Goal: Information Seeking & Learning: Learn about a topic

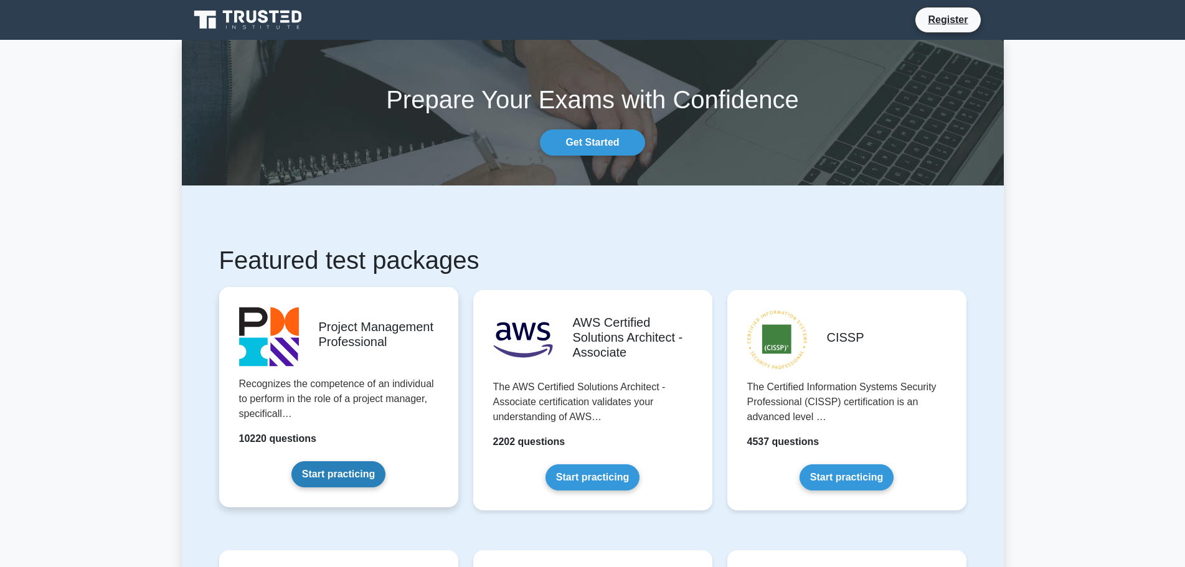
click at [317, 470] on link "Start practicing" at bounding box center [338, 475] width 94 height 26
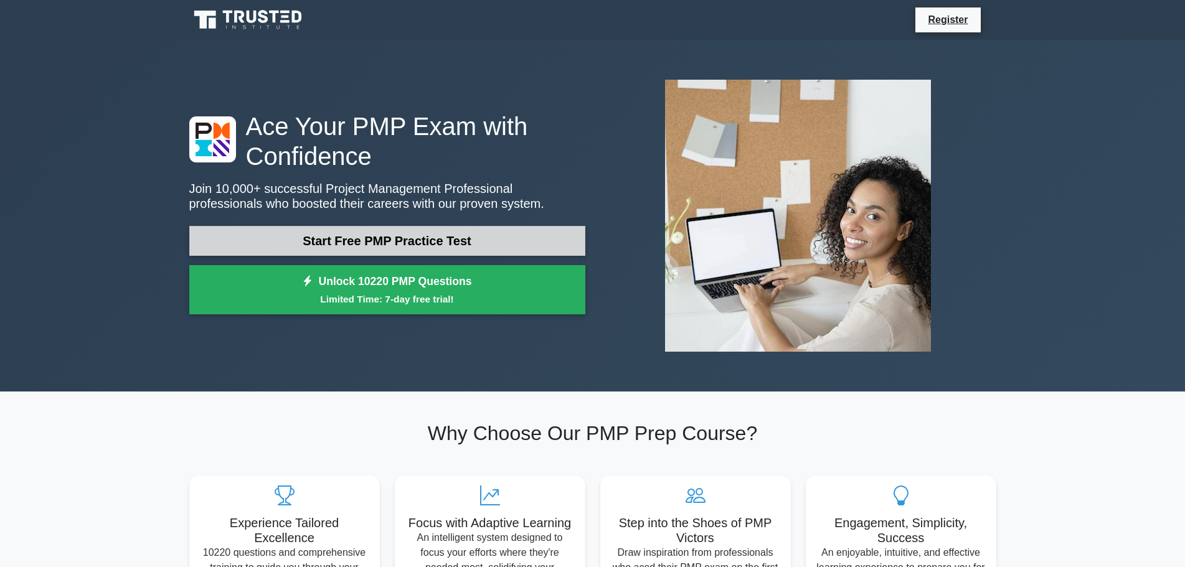
click at [361, 247] on link "Start Free PMP Practice Test" at bounding box center [387, 241] width 396 height 30
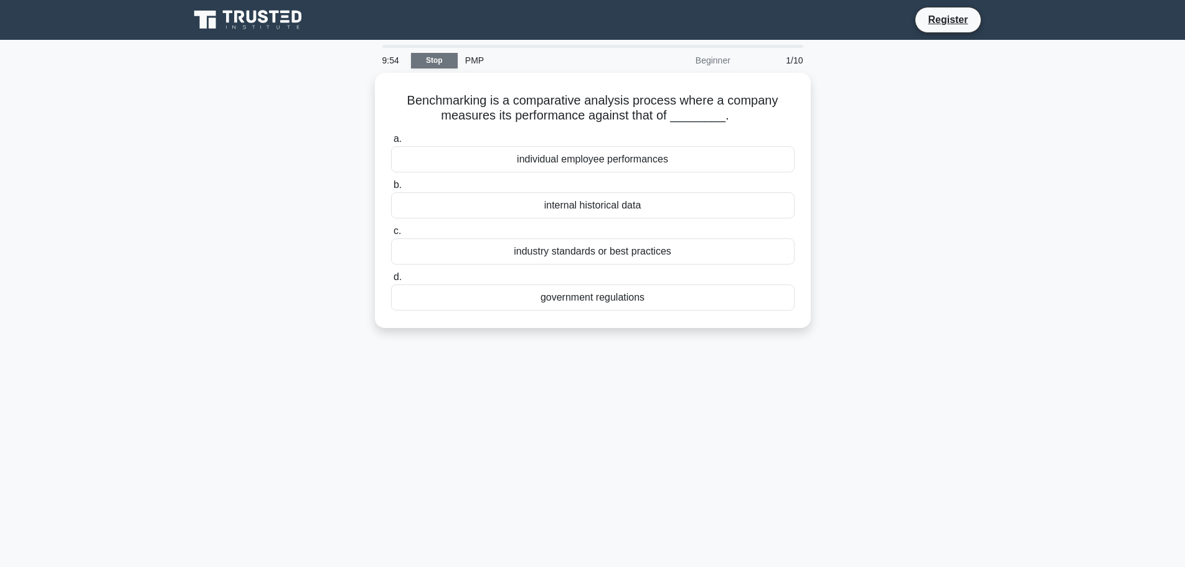
click at [427, 56] on link "Stop" at bounding box center [434, 61] width 47 height 16
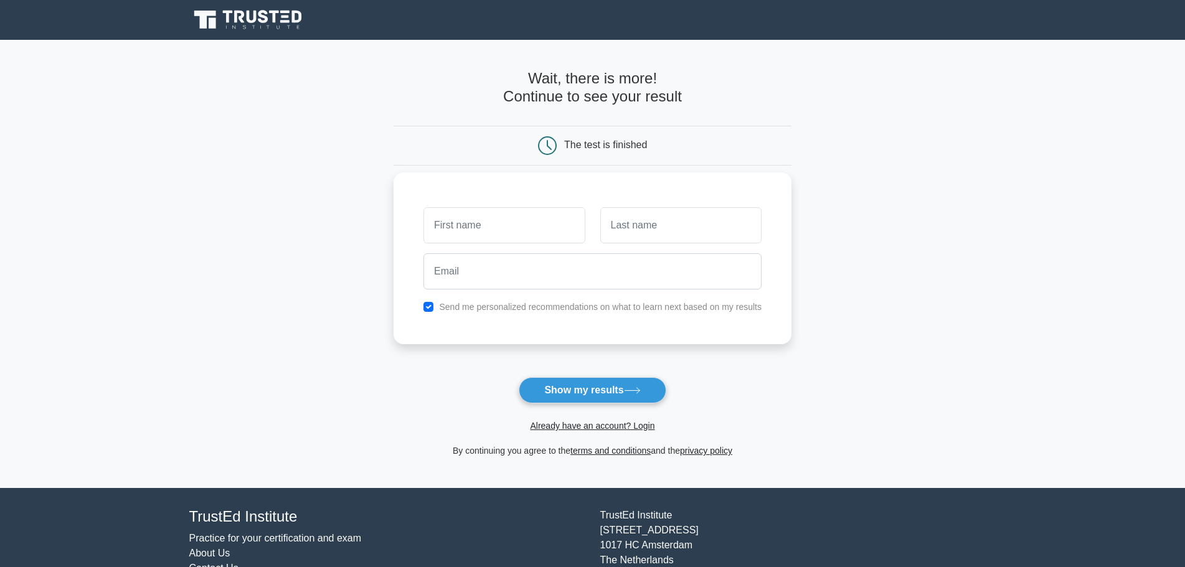
click at [489, 209] on input "text" at bounding box center [504, 225] width 161 height 36
type input "noor"
click at [607, 229] on input "text" at bounding box center [680, 225] width 161 height 36
type input "hiyasat"
click at [506, 283] on input "email" at bounding box center [593, 271] width 338 height 36
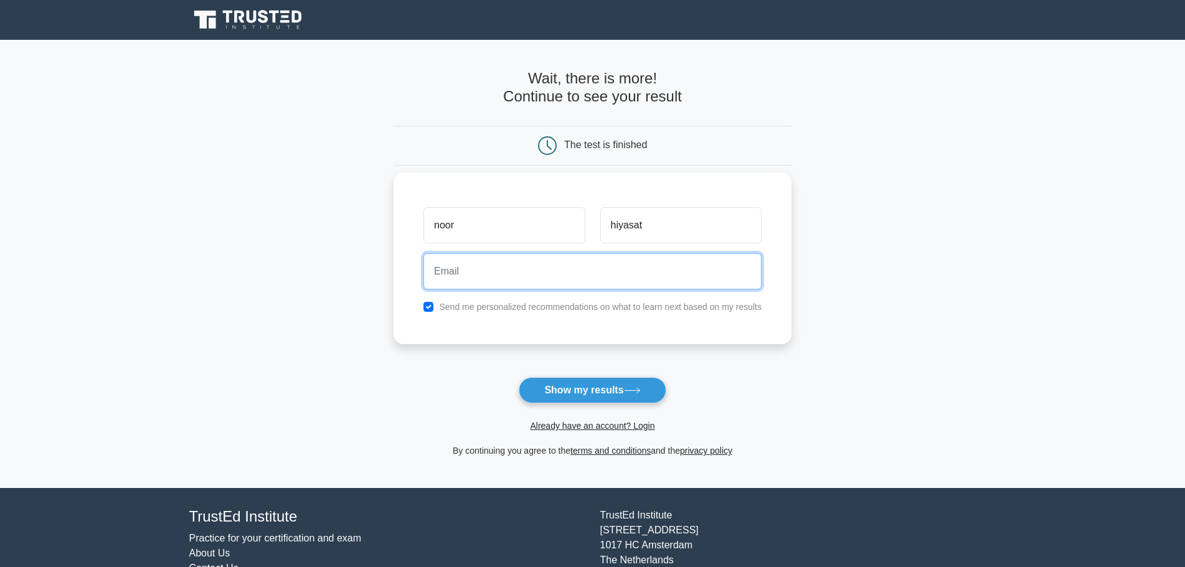
type input "[PERSON_NAME][EMAIL_ADDRESS][DOMAIN_NAME]"
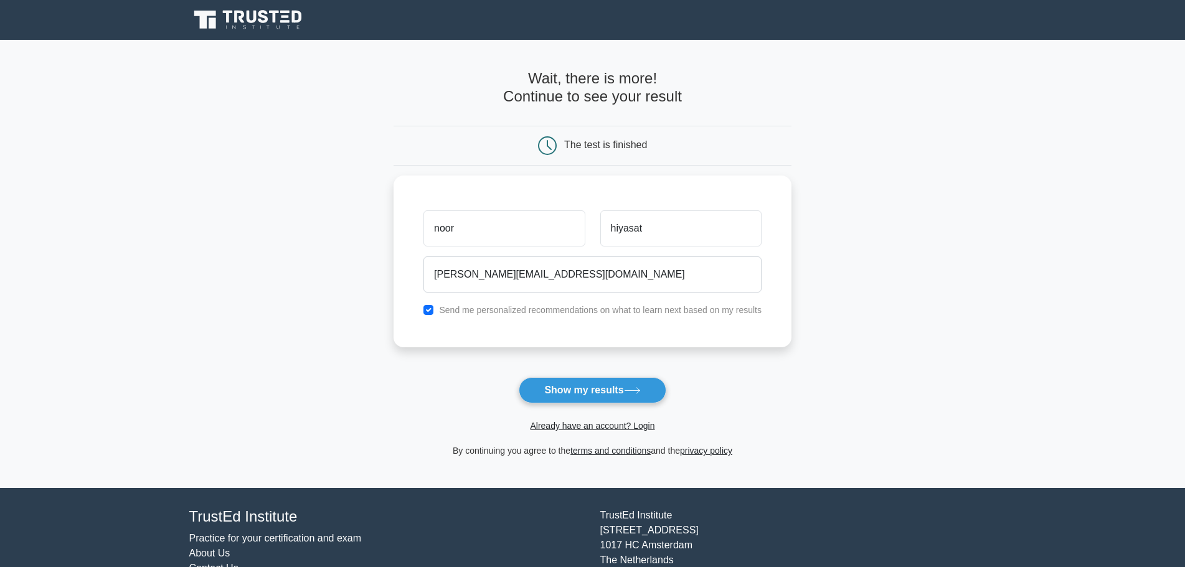
click at [549, 400] on button "Show my results" at bounding box center [592, 390] width 147 height 26
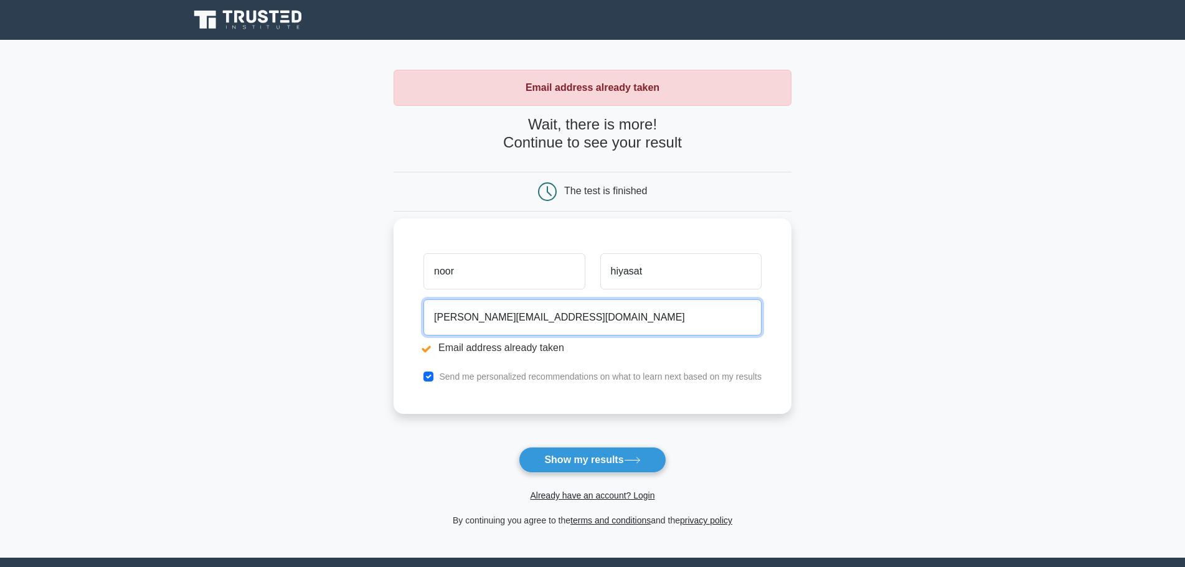
click at [574, 318] on input "[PERSON_NAME][EMAIL_ADDRESS][DOMAIN_NAME]" at bounding box center [593, 318] width 338 height 36
click at [533, 322] on input "n.h.hiyasat@gmail.com" at bounding box center [593, 318] width 338 height 36
click at [541, 318] on input "n.h.himyasat@gmail.co" at bounding box center [593, 318] width 338 height 36
type input "n"
click at [536, 325] on input "email" at bounding box center [593, 318] width 338 height 36
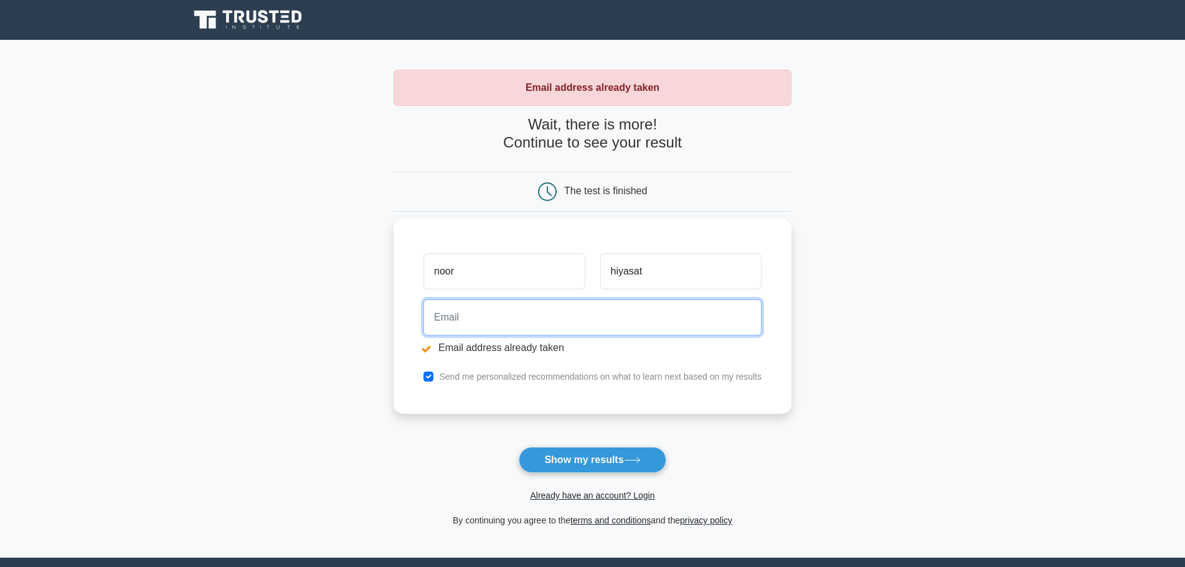
type input "[EMAIL_ADDRESS][DOMAIN_NAME]"
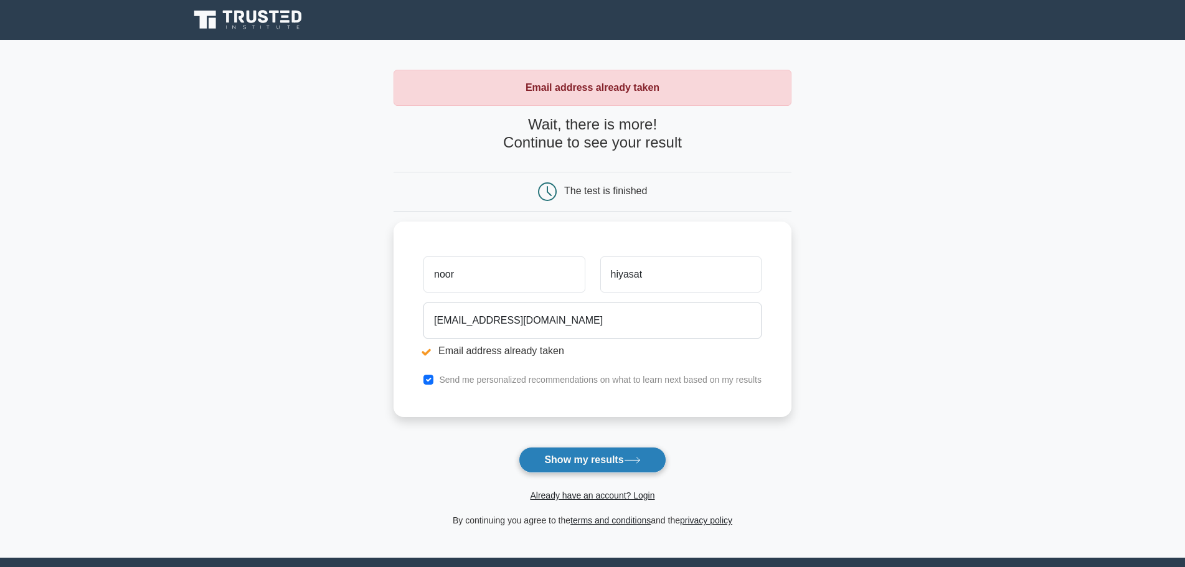
click at [574, 460] on button "Show my results" at bounding box center [592, 460] width 147 height 26
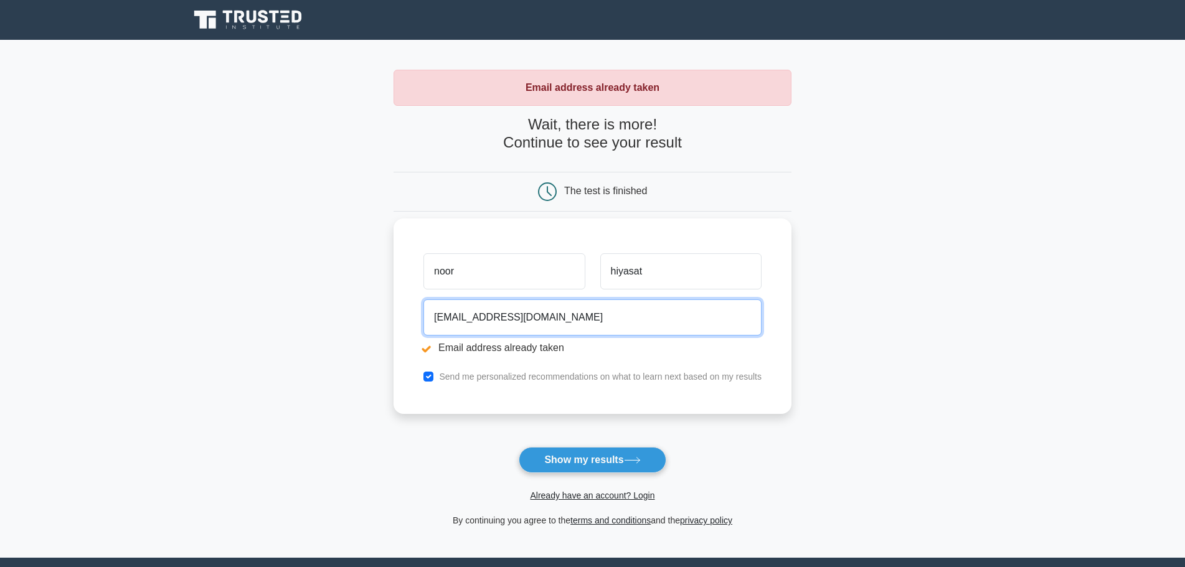
drag, startPoint x: 561, startPoint y: 320, endPoint x: 566, endPoint y: 316, distance: 6.6
click at [561, 319] on input "[EMAIL_ADDRESS][DOMAIN_NAME]" at bounding box center [593, 318] width 338 height 36
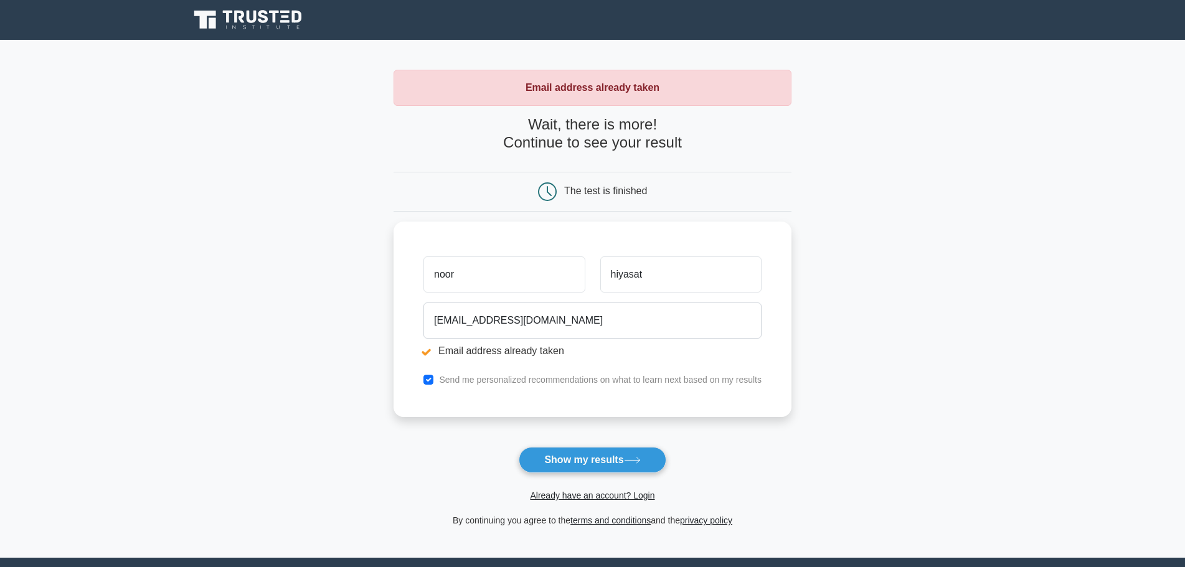
drag, startPoint x: 562, startPoint y: 465, endPoint x: 566, endPoint y: 458, distance: 7.5
click at [565, 462] on button "Show my results" at bounding box center [592, 460] width 147 height 26
click at [523, 287] on input "noor" at bounding box center [504, 271] width 161 height 36
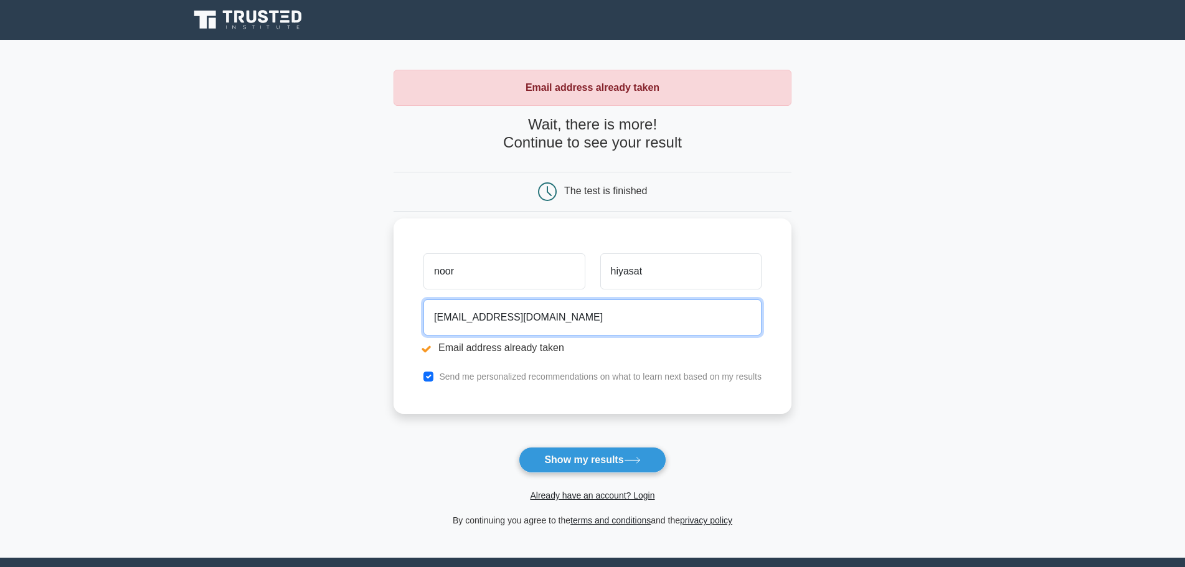
drag, startPoint x: 521, startPoint y: 305, endPoint x: 547, endPoint y: 311, distance: 27.0
click at [523, 306] on input "nhiyast@miyahuna.com.jo" at bounding box center [593, 318] width 338 height 36
click at [562, 316] on input "nhiyast@miyahuna.com.jo" at bounding box center [593, 318] width 338 height 36
click at [562, 316] on input "[EMAIL_ADDRESS][DOMAIN_NAME]" at bounding box center [593, 318] width 338 height 36
click at [535, 354] on li "Email address already taken" at bounding box center [593, 348] width 338 height 15
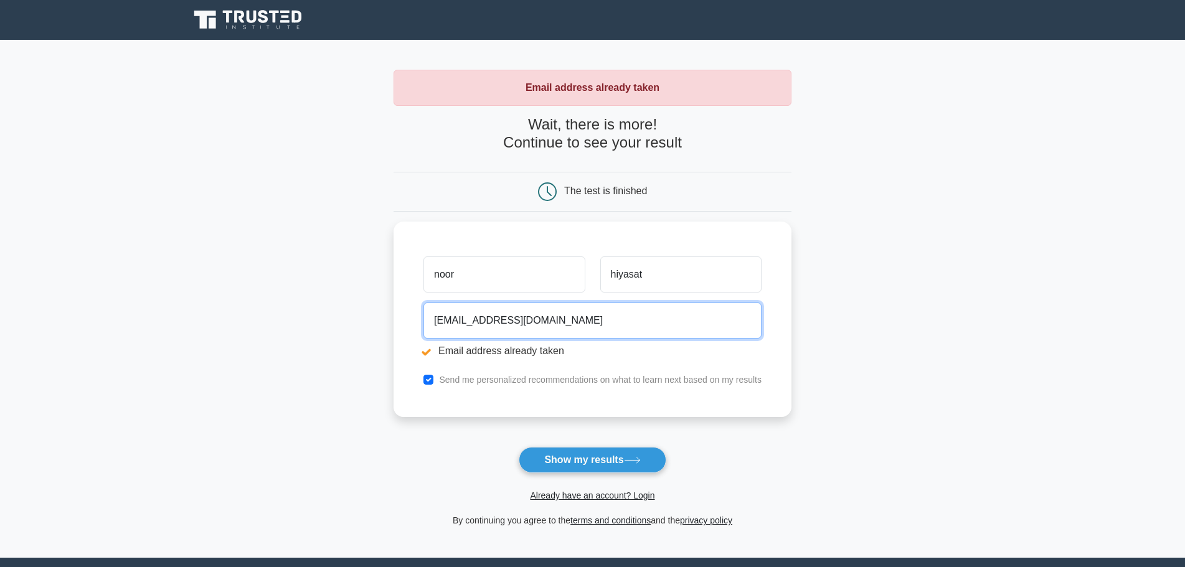
drag, startPoint x: 566, startPoint y: 319, endPoint x: 384, endPoint y: 282, distance: 186.1
click at [384, 282] on main "Email address already taken Wait, there is more! Continue to see your result Th…" at bounding box center [592, 299] width 1185 height 518
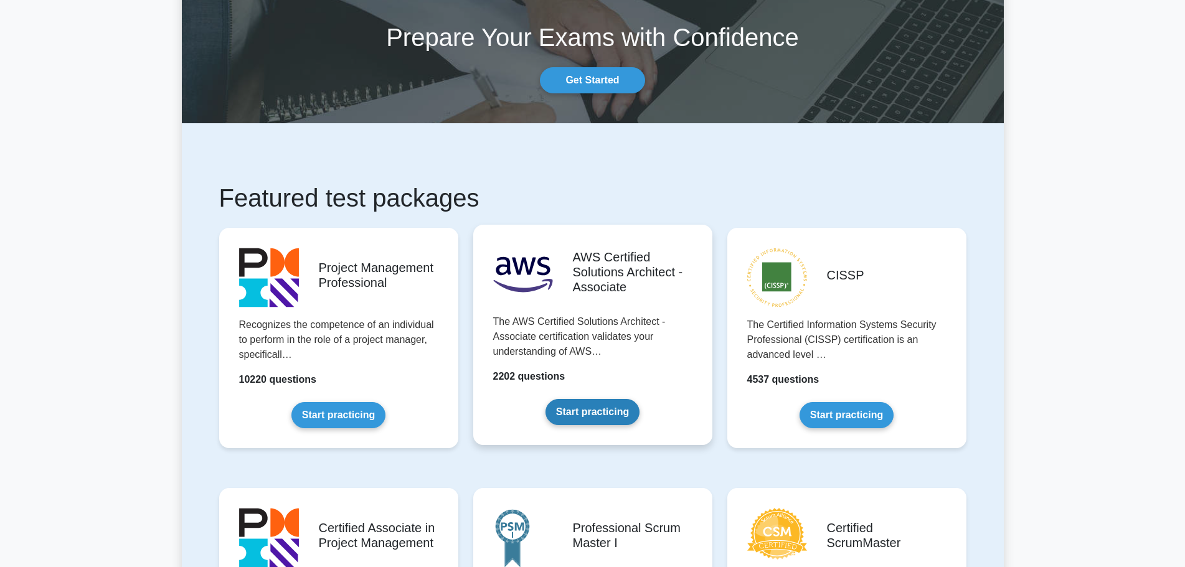
scroll to position [125, 0]
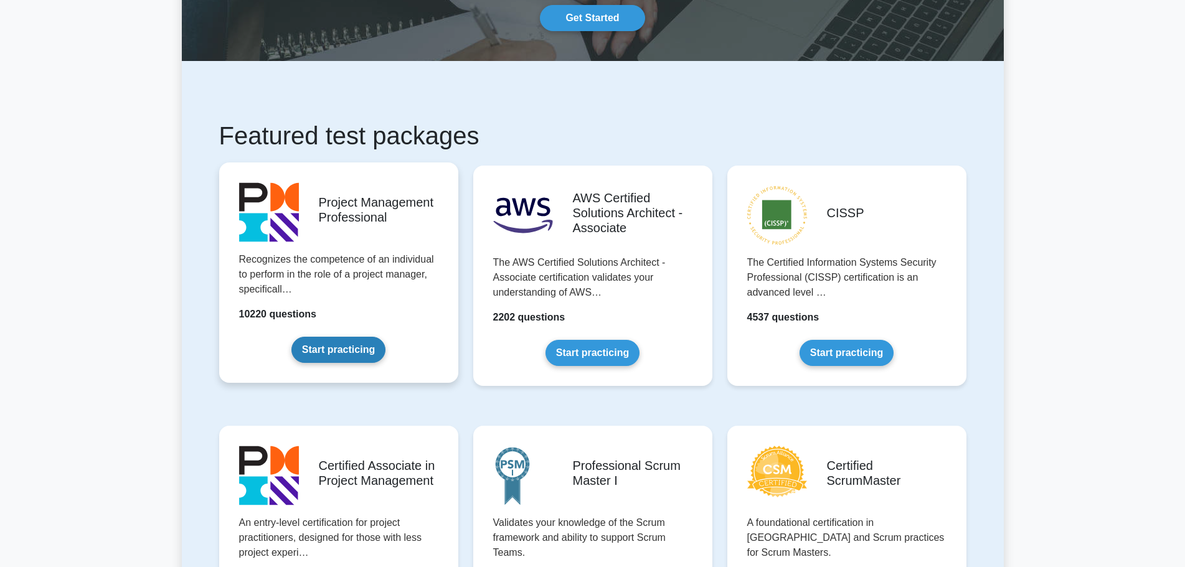
click at [343, 359] on link "Start practicing" at bounding box center [338, 350] width 94 height 26
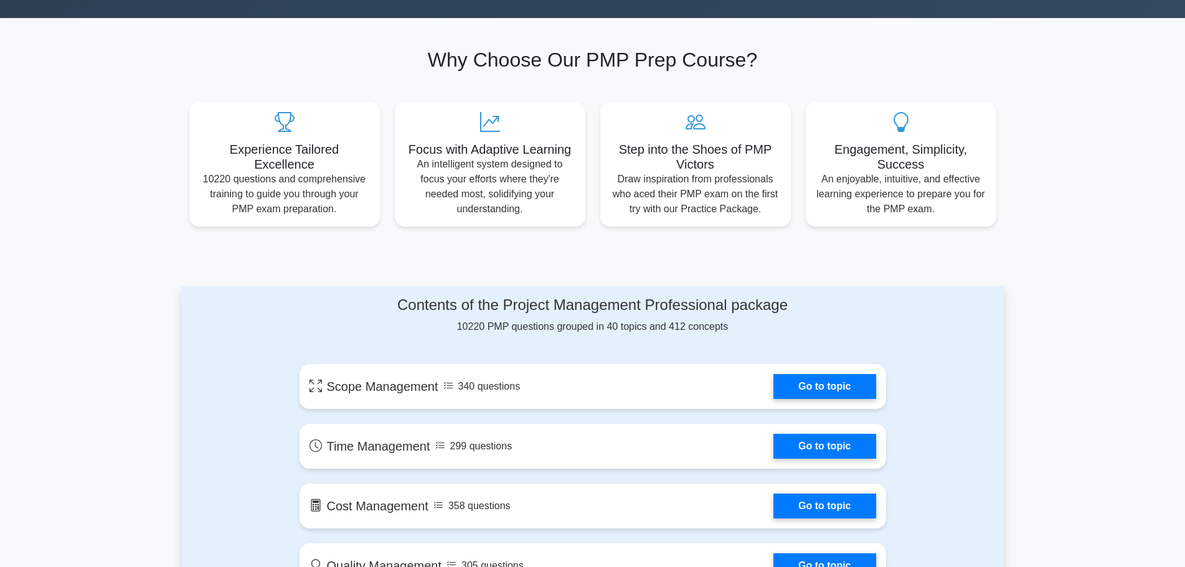
scroll to position [436, 0]
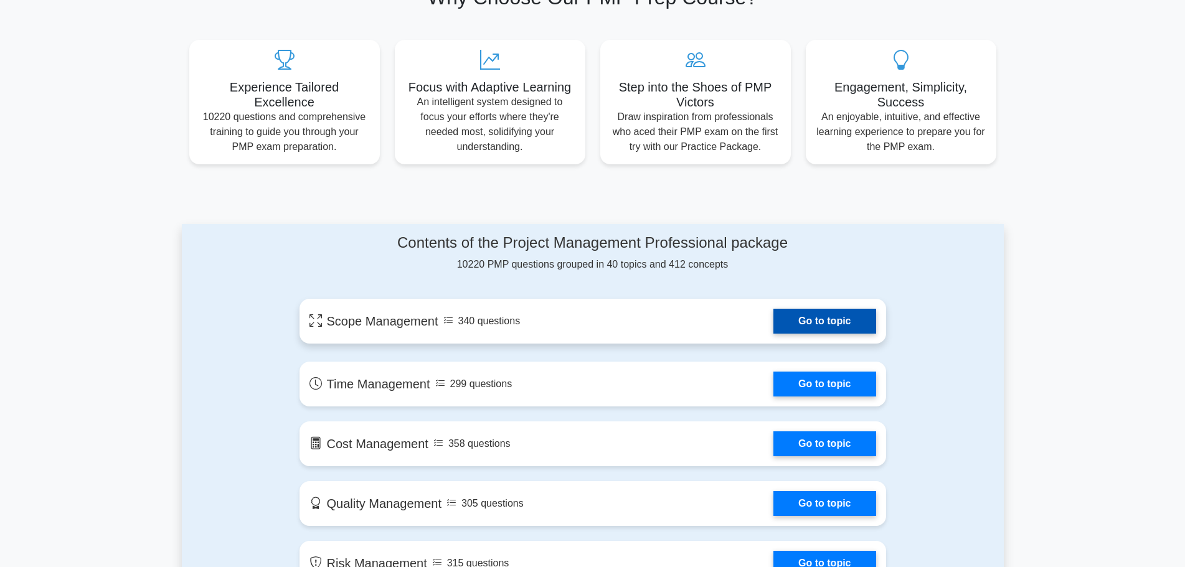
click at [824, 314] on link "Go to topic" at bounding box center [825, 321] width 102 height 25
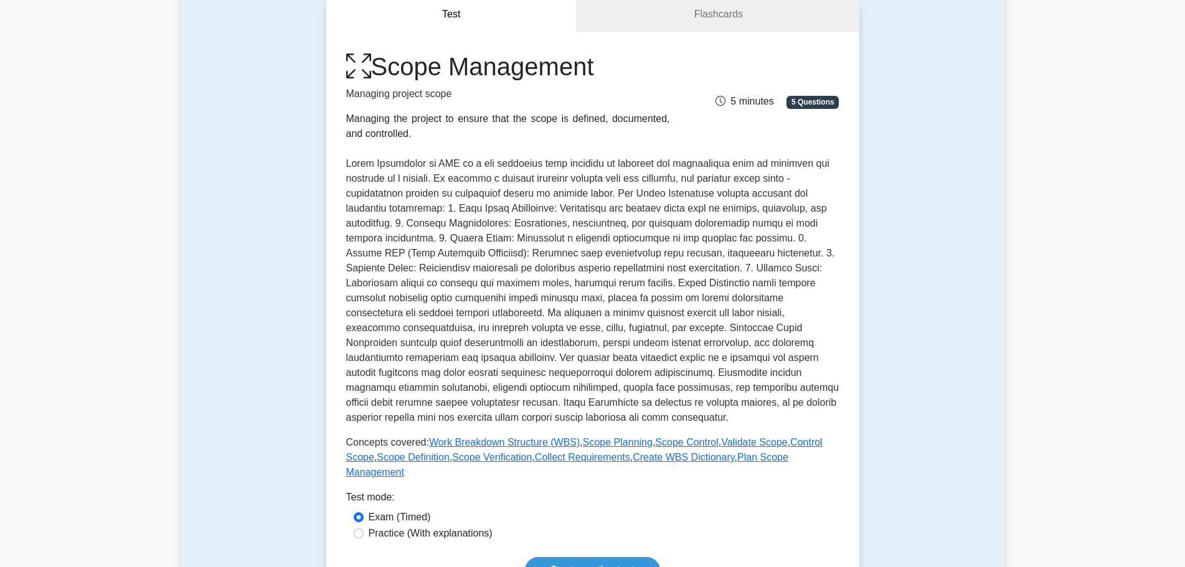
scroll to position [187, 0]
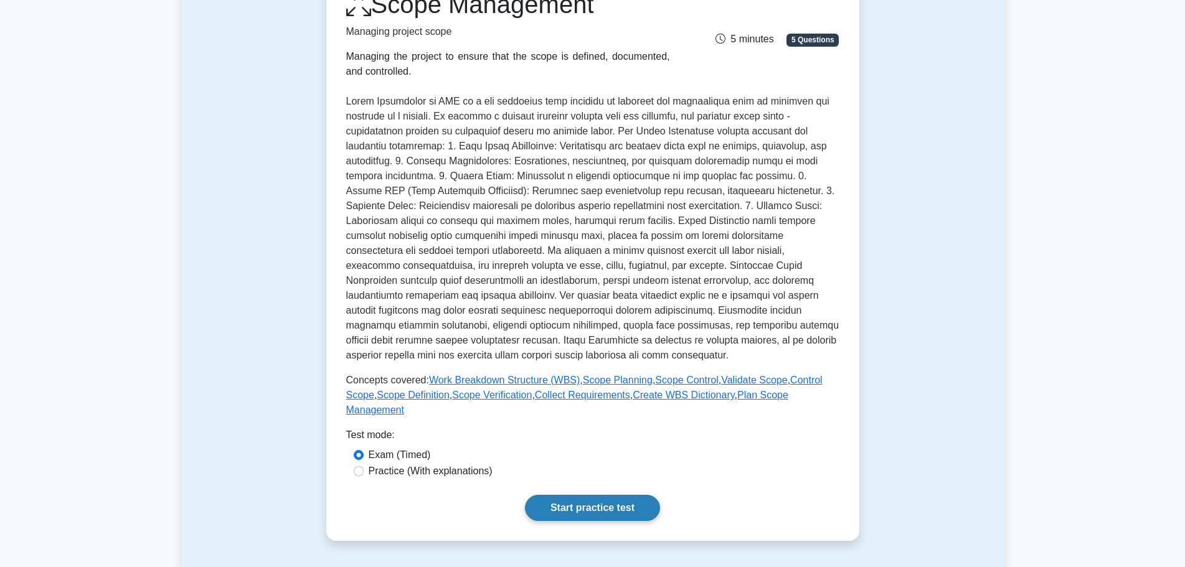
click at [553, 500] on link "Start practice test" at bounding box center [592, 508] width 135 height 26
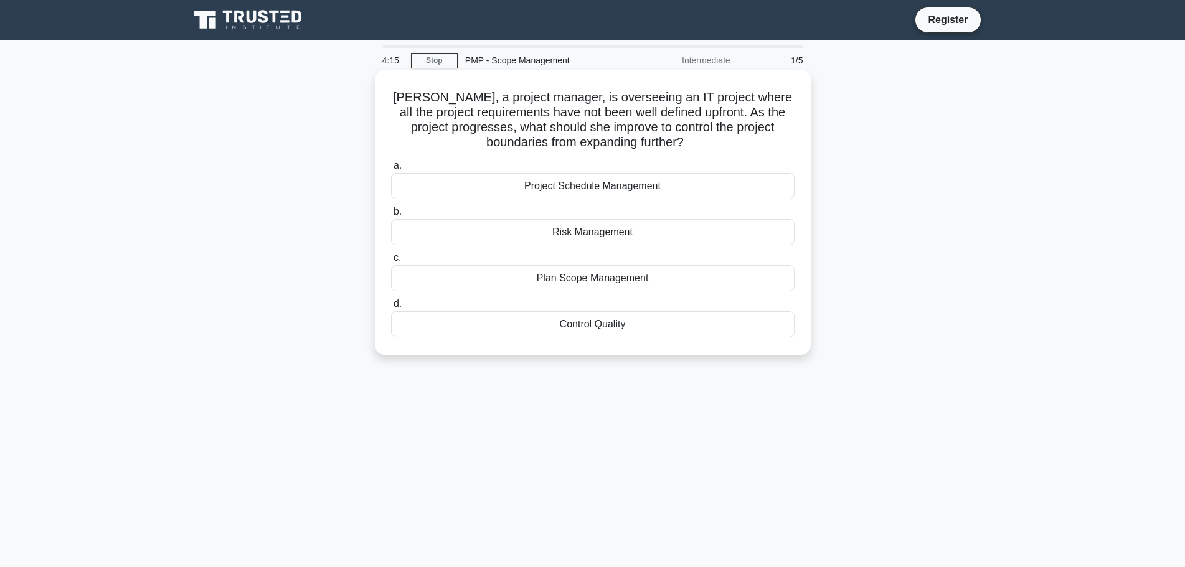
click at [607, 283] on div "Plan Scope Management" at bounding box center [593, 278] width 404 height 26
click at [391, 262] on input "c. Plan Scope Management" at bounding box center [391, 258] width 0 height 8
click at [612, 286] on div "Plan Scope Management" at bounding box center [593, 278] width 404 height 26
click at [391, 262] on input "c. Plan Scope Management" at bounding box center [391, 258] width 0 height 8
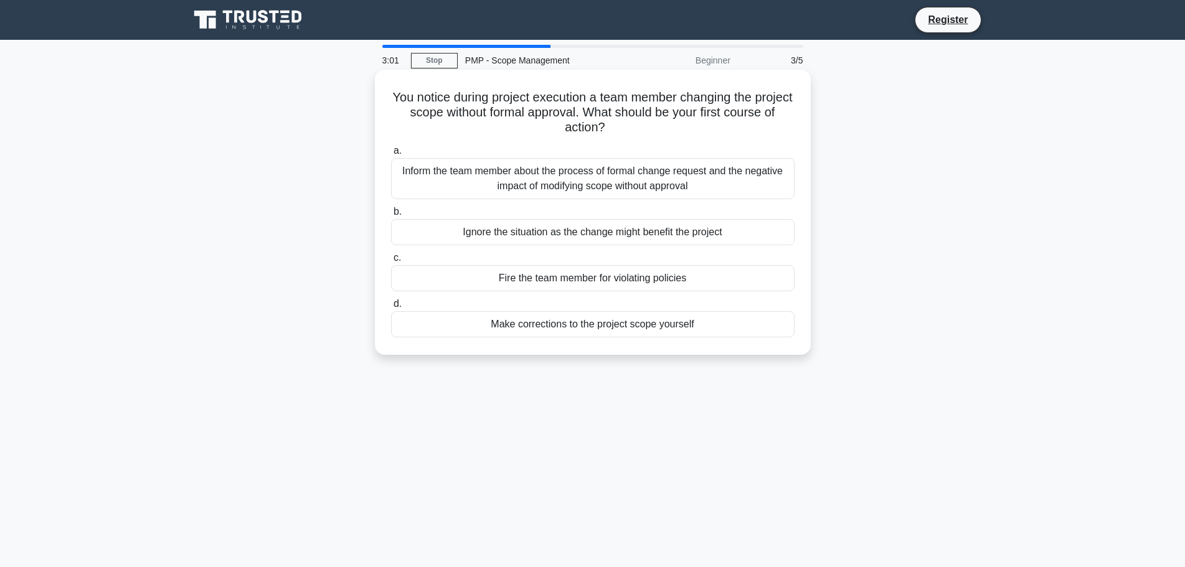
click at [641, 187] on div "Inform the team member about the process of formal change request and the negat…" at bounding box center [593, 178] width 404 height 41
click at [391, 155] on input "a. Inform the team member about the process of formal change request and the ne…" at bounding box center [391, 151] width 0 height 8
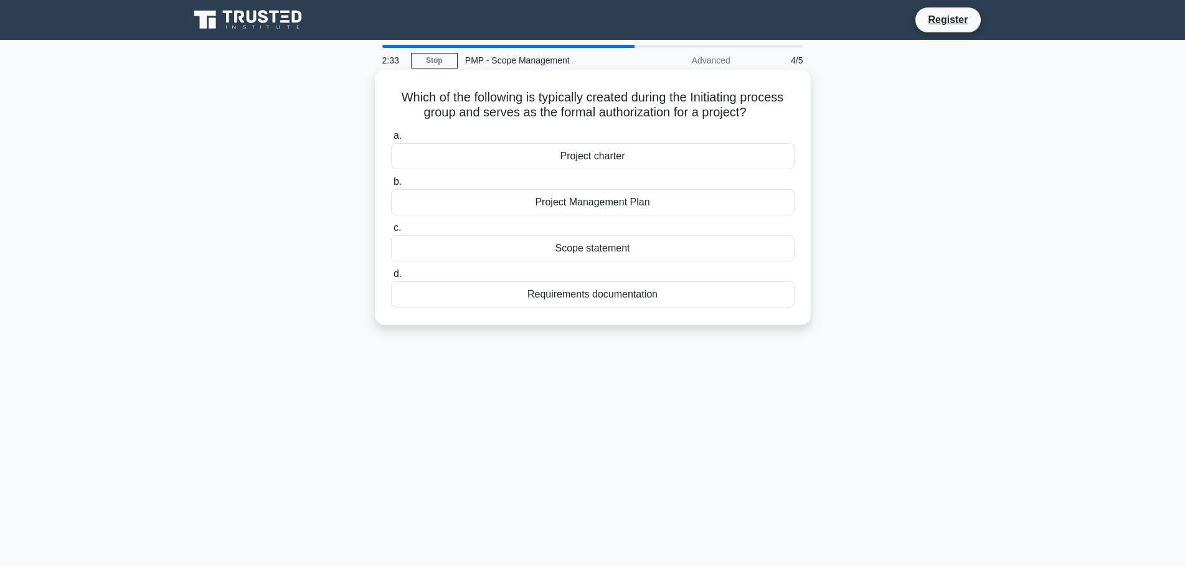
click at [622, 160] on div "Project charter" at bounding box center [593, 156] width 404 height 26
click at [391, 140] on input "a. Project charter" at bounding box center [391, 136] width 0 height 8
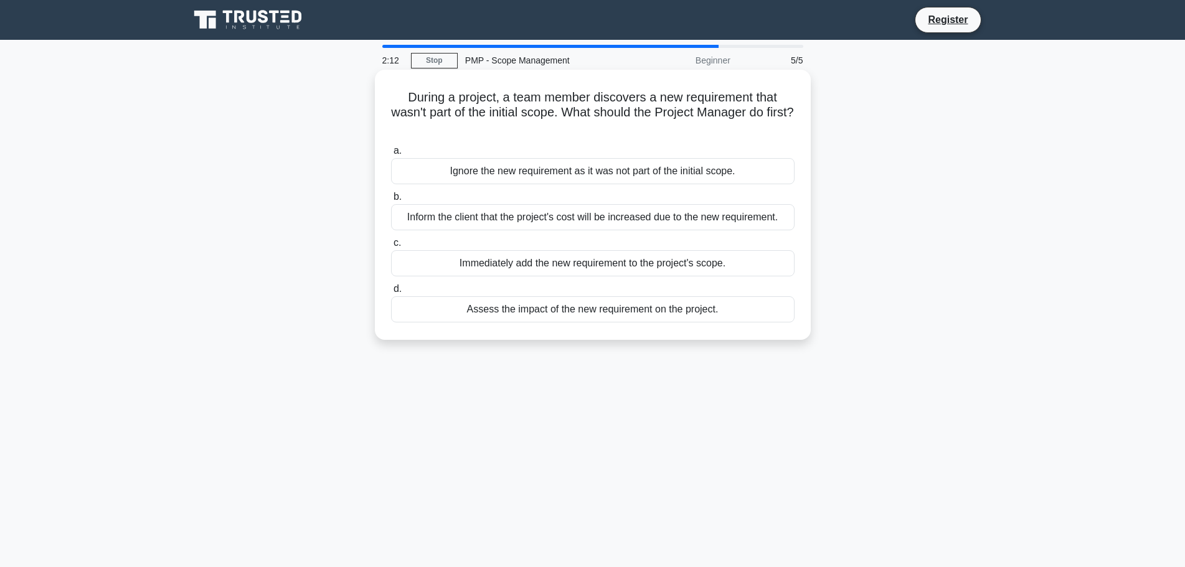
click at [701, 313] on div "Assess the impact of the new requirement on the project." at bounding box center [593, 309] width 404 height 26
click at [391, 293] on input "d. Assess the impact of the new requirement on the project." at bounding box center [391, 289] width 0 height 8
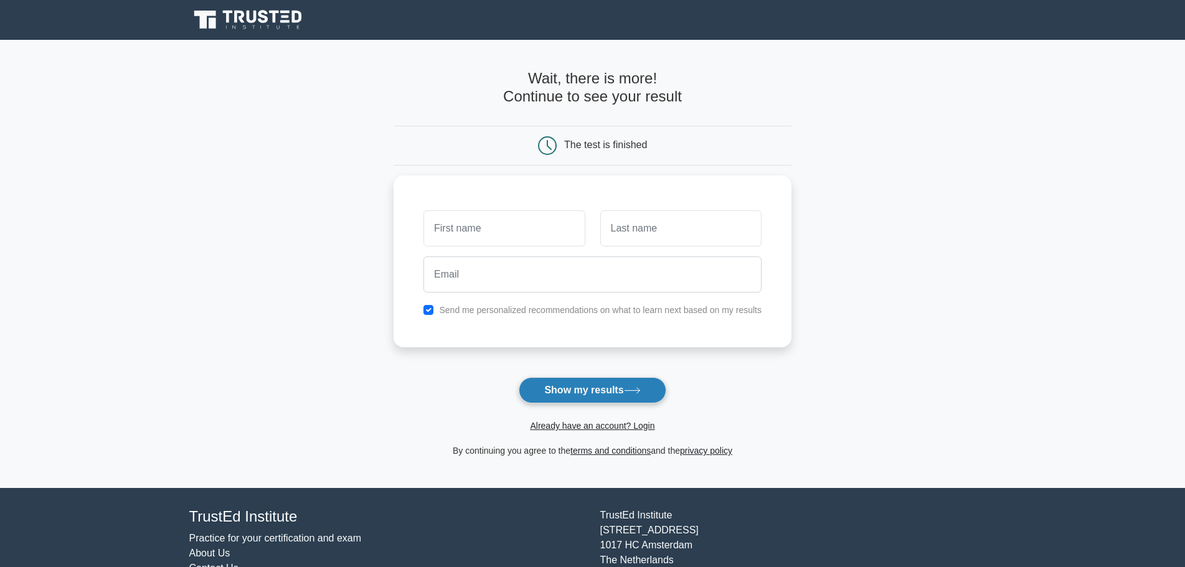
click at [573, 388] on button "Show my results" at bounding box center [592, 390] width 147 height 26
click at [460, 239] on input "text" at bounding box center [504, 225] width 161 height 36
type input "noor"
click at [648, 235] on input "text" at bounding box center [680, 225] width 161 height 36
type input "hiyasat"
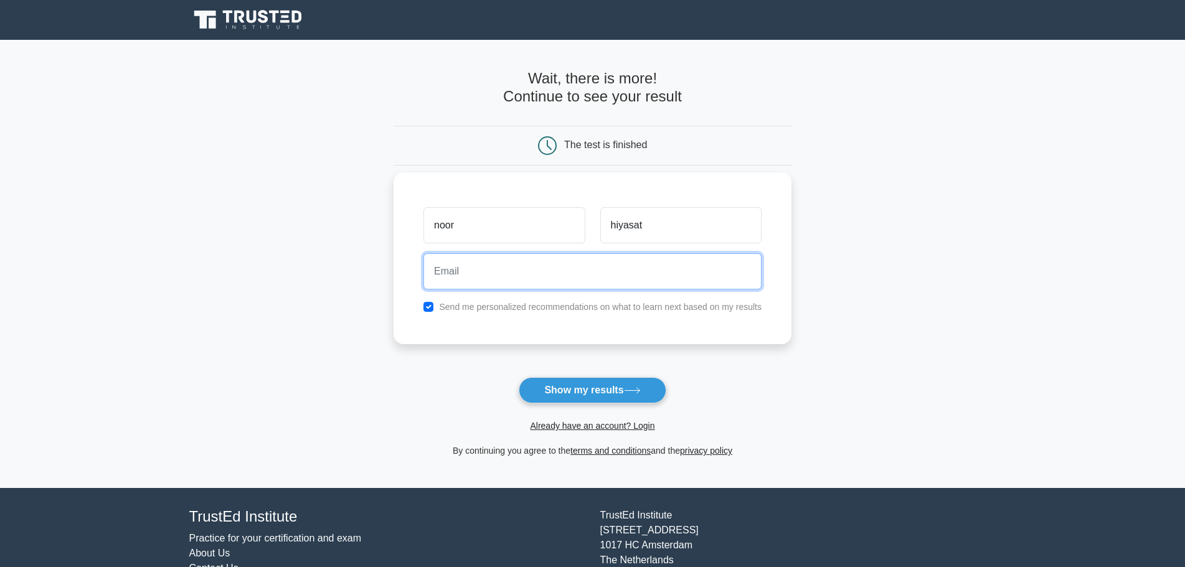
click at [492, 275] on input "email" at bounding box center [593, 271] width 338 height 36
type input "[EMAIL_ADDRESS][DOMAIN_NAME]"
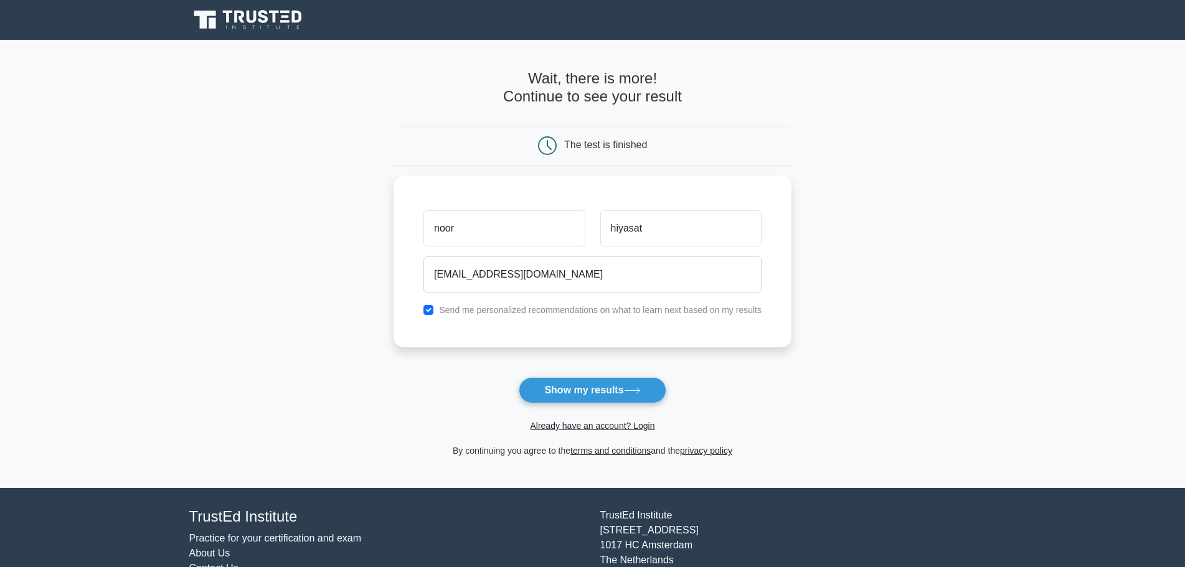
click at [599, 391] on button "Show my results" at bounding box center [592, 390] width 147 height 26
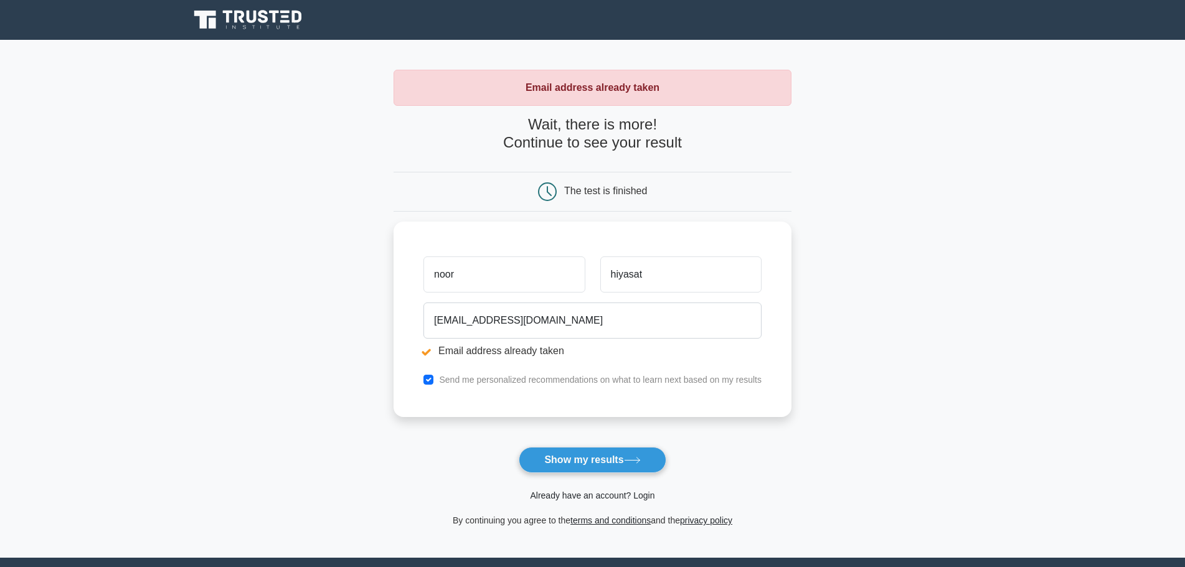
click at [550, 496] on link "Already have an account? Login" at bounding box center [592, 496] width 125 height 10
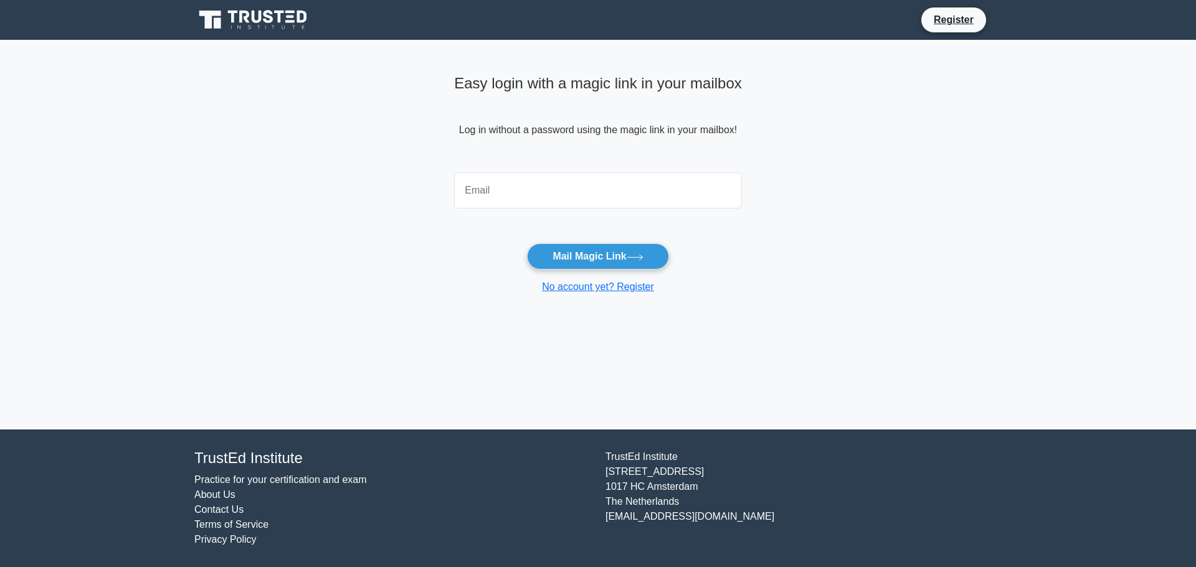
click at [516, 202] on input "email" at bounding box center [598, 191] width 288 height 36
type input "nhiyast@miyahuna.com.jo"
click at [564, 257] on button "Mail Magic Link" at bounding box center [597, 257] width 141 height 26
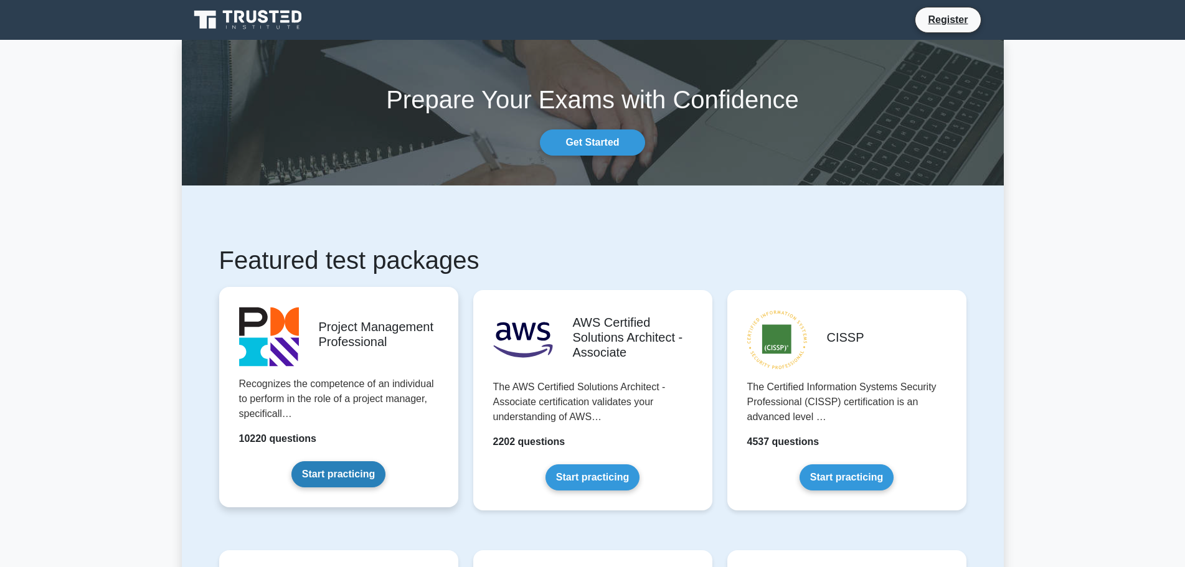
click at [347, 478] on link "Start practicing" at bounding box center [338, 475] width 94 height 26
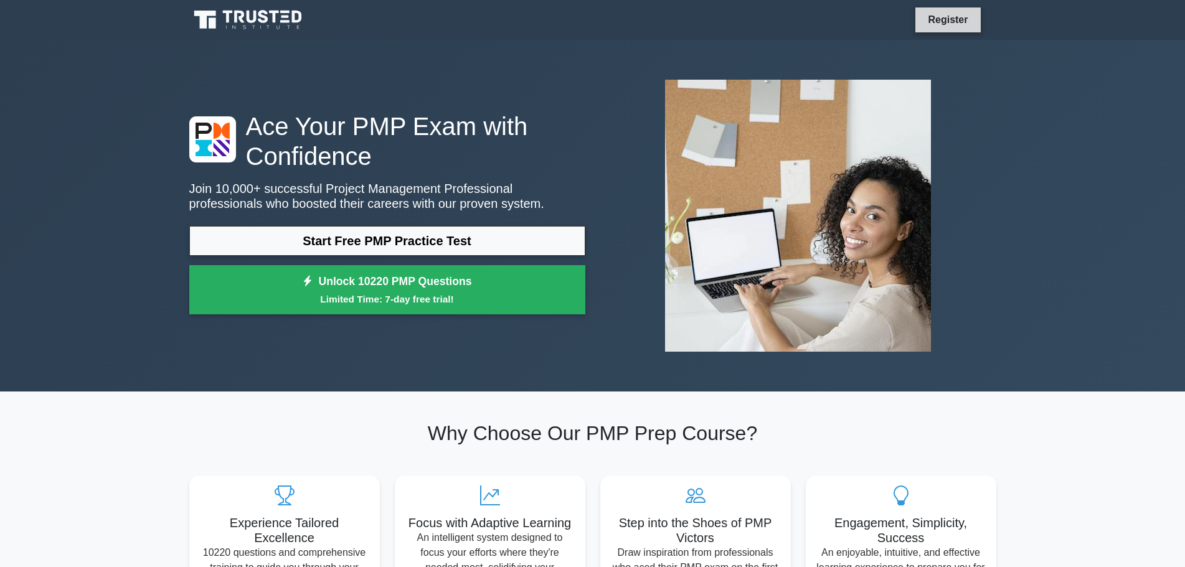
click at [957, 18] on link "Register" at bounding box center [948, 20] width 55 height 16
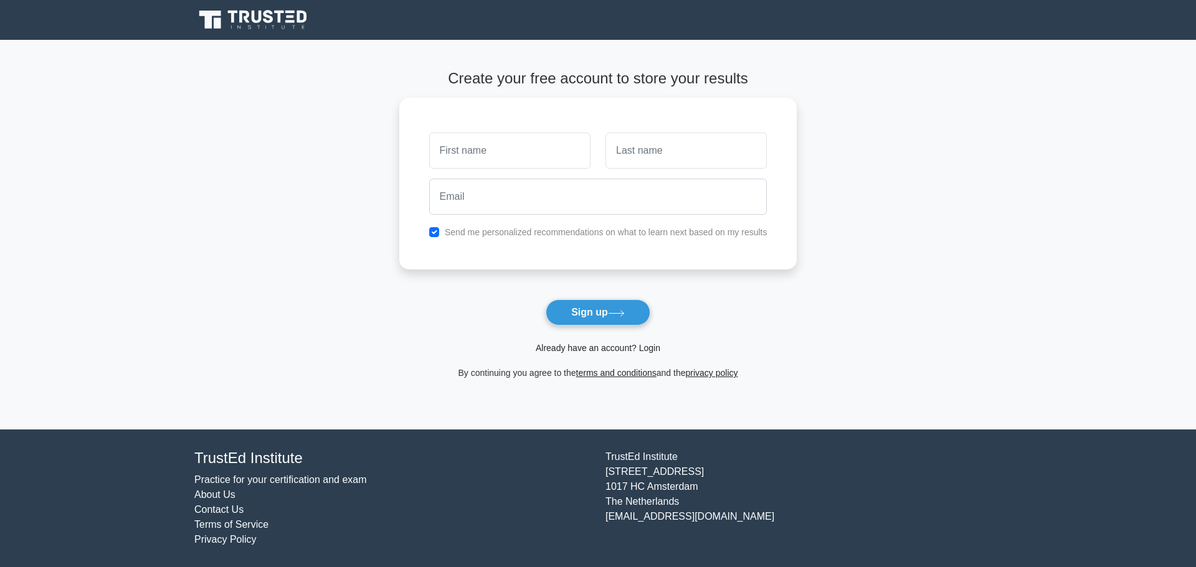
drag, startPoint x: 645, startPoint y: 348, endPoint x: 652, endPoint y: 347, distance: 7.0
click at [646, 348] on link "Already have an account? Login" at bounding box center [598, 348] width 125 height 10
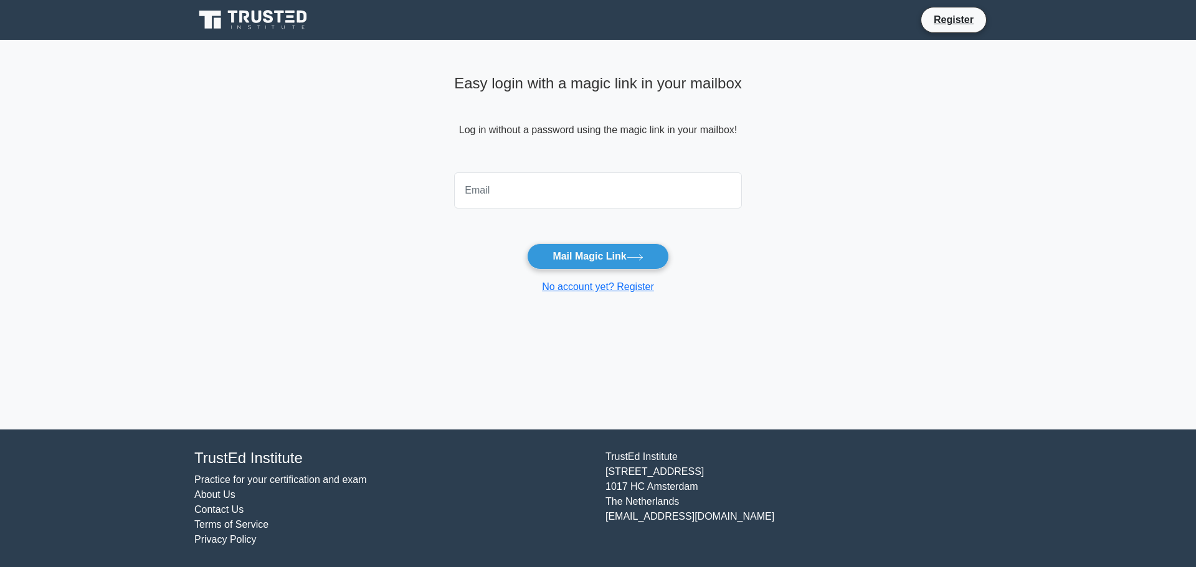
click at [518, 190] on input "email" at bounding box center [598, 191] width 288 height 36
type input "n.h.hiyasat@gmail.com"
click at [579, 260] on button "Mail Magic Link" at bounding box center [597, 257] width 141 height 26
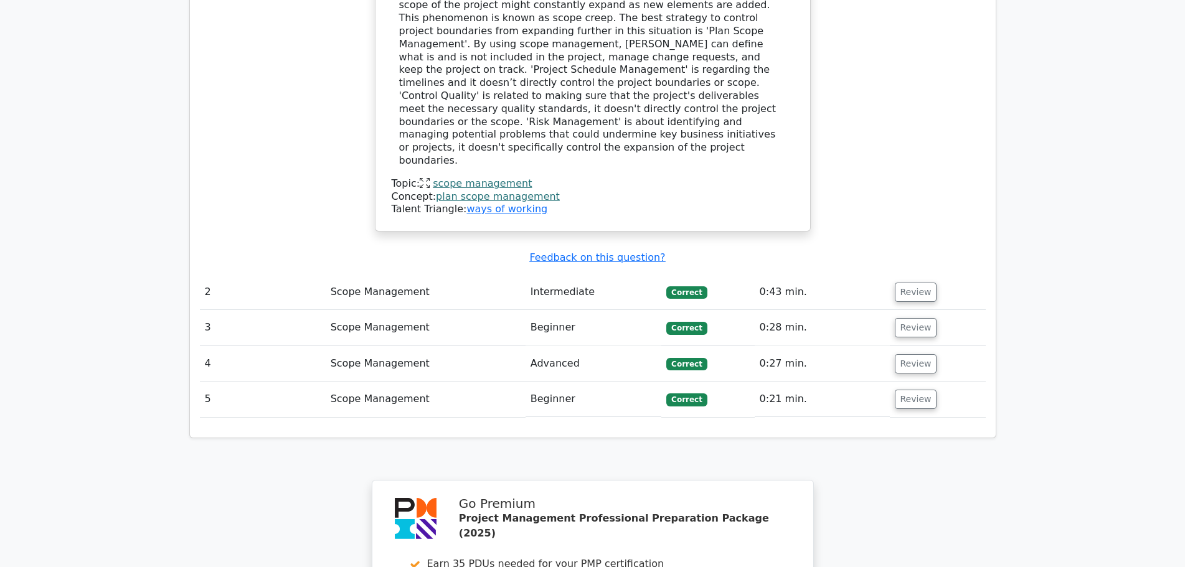
scroll to position [1619, 0]
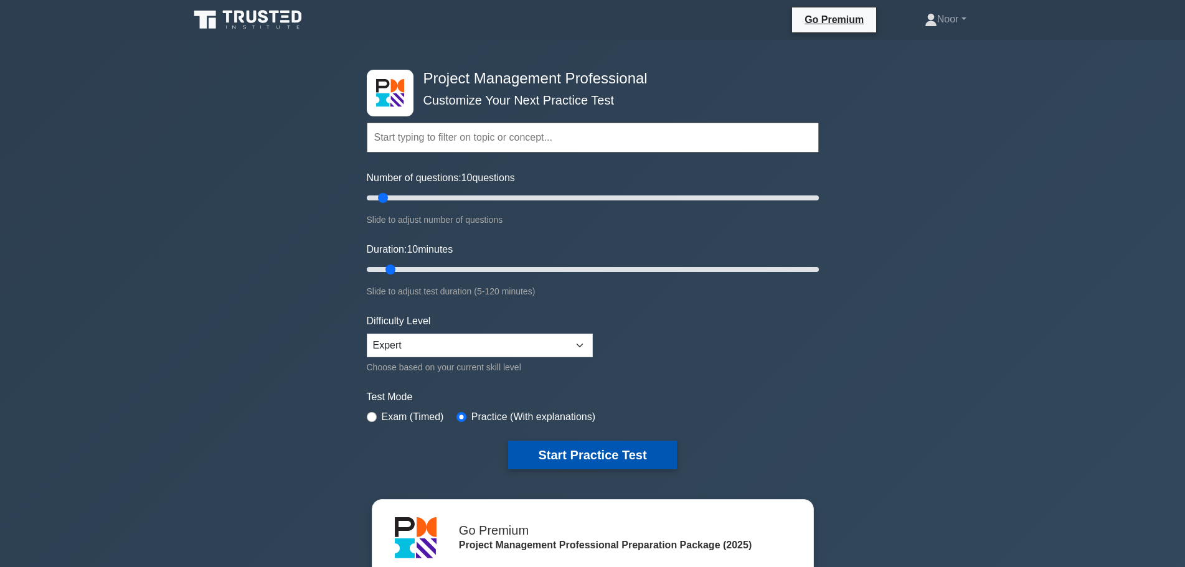
click at [566, 451] on button "Start Practice Test" at bounding box center [592, 455] width 168 height 29
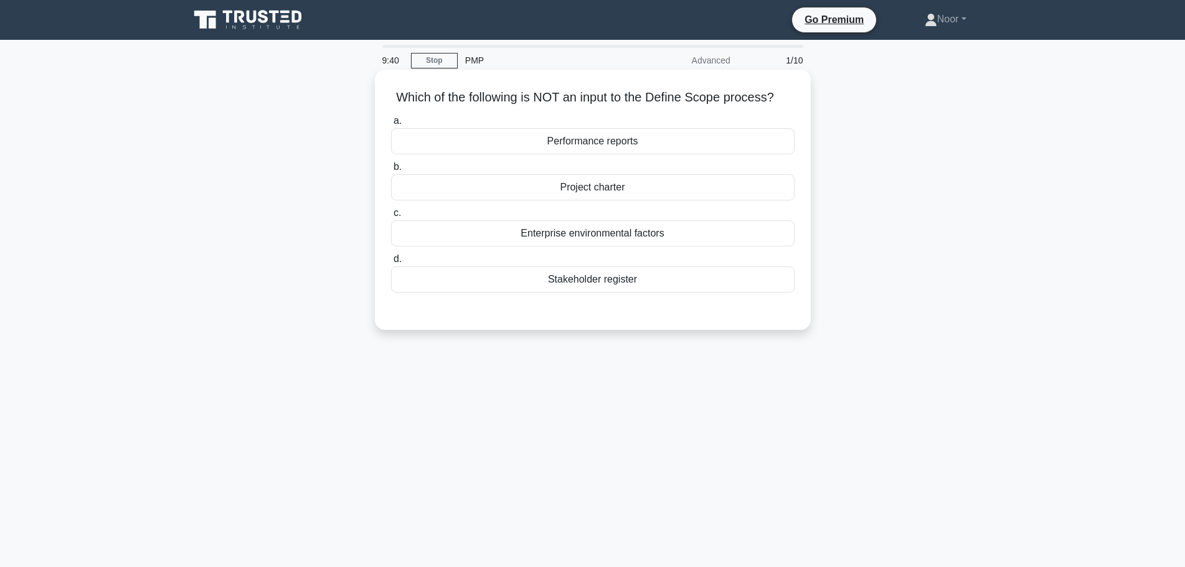
click at [590, 154] on div "Performance reports" at bounding box center [593, 141] width 404 height 26
click at [391, 125] on input "a. Performance reports" at bounding box center [391, 121] width 0 height 8
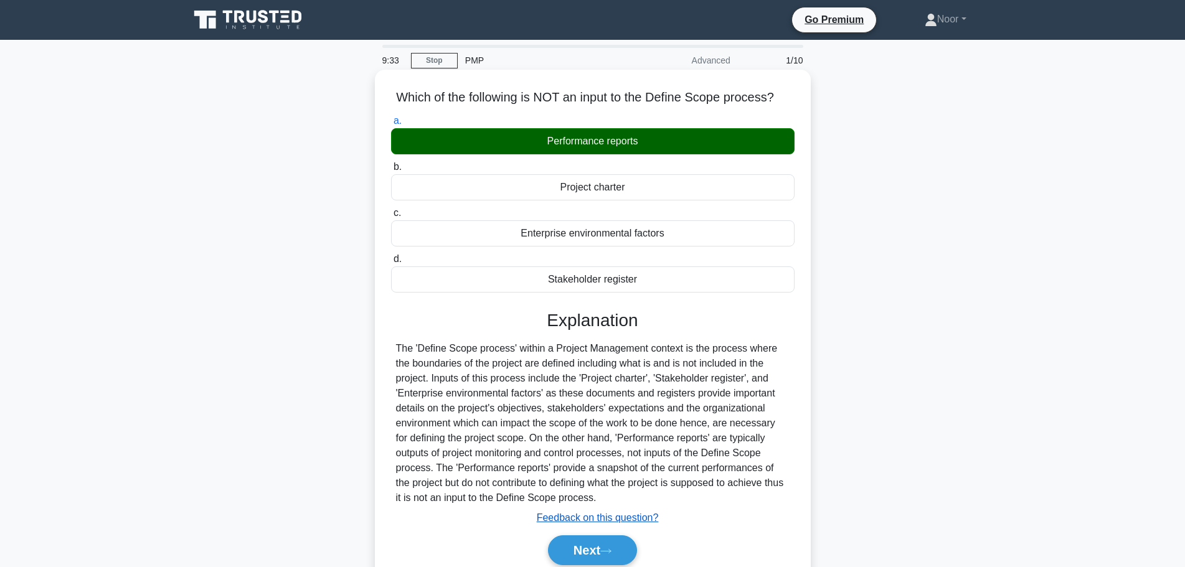
scroll to position [62, 0]
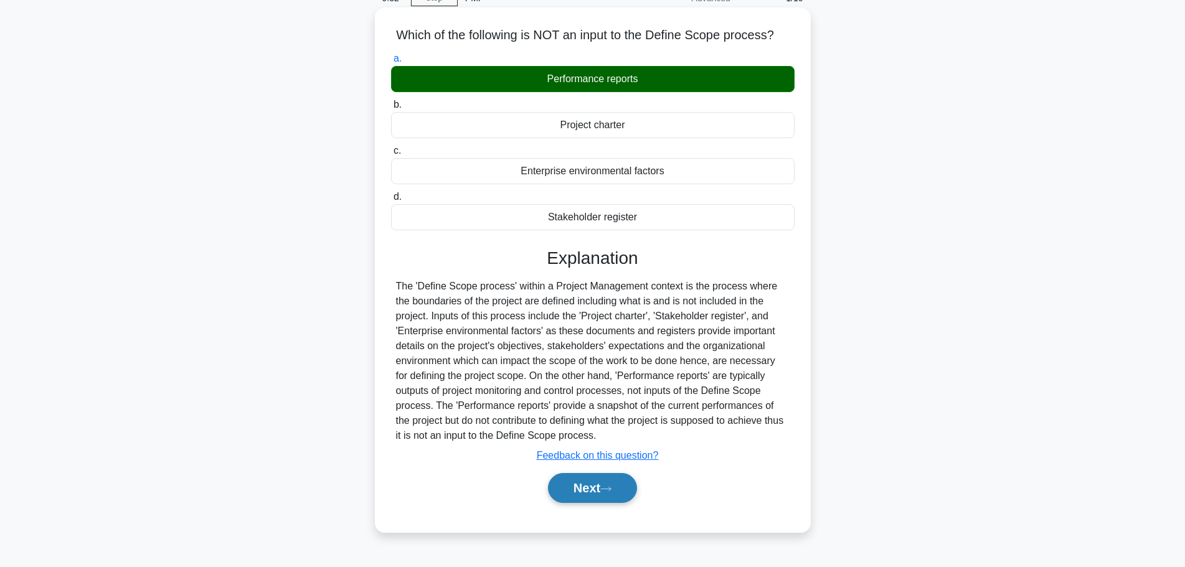
click at [584, 503] on button "Next" at bounding box center [592, 488] width 89 height 30
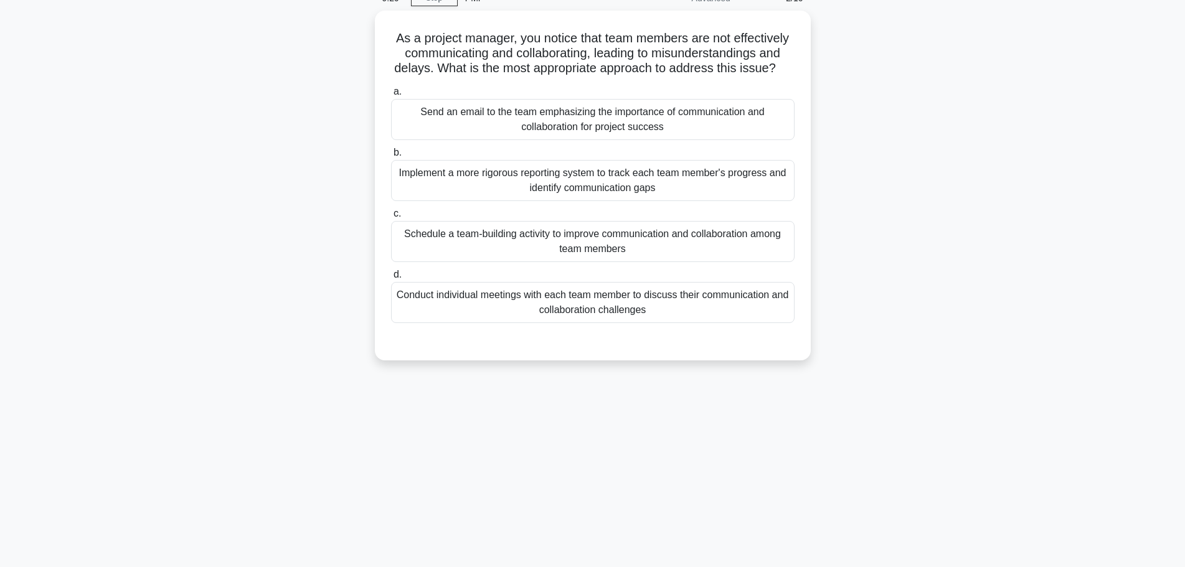
scroll to position [0, 0]
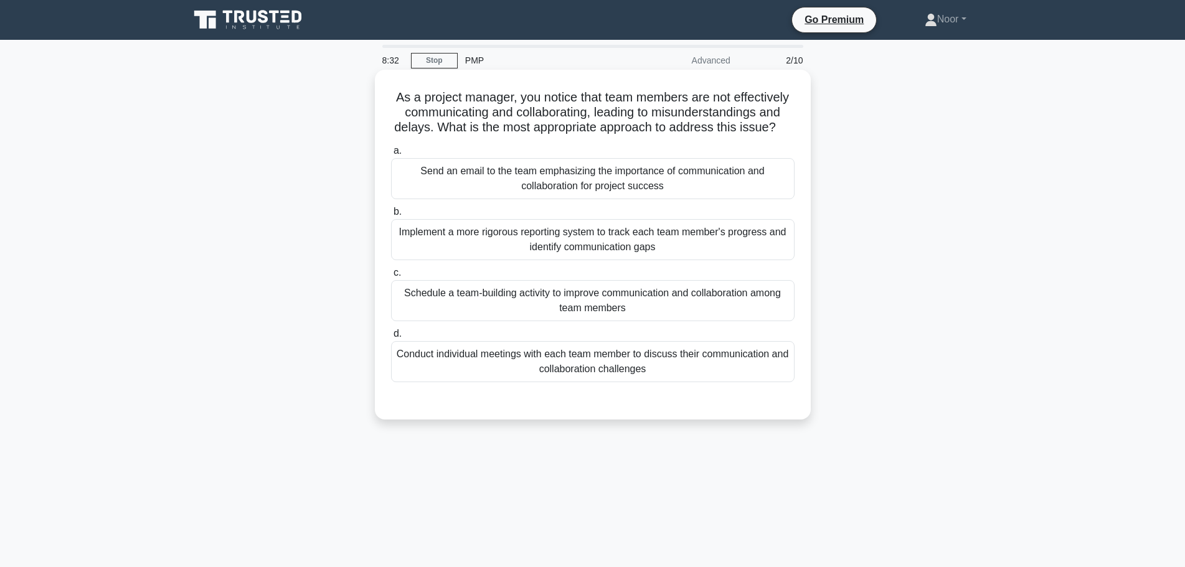
click at [422, 378] on div "Conduct individual meetings with each team member to discuss their communicatio…" at bounding box center [593, 361] width 404 height 41
click at [391, 338] on input "d. Conduct individual meetings with each team member to discuss their communica…" at bounding box center [391, 334] width 0 height 8
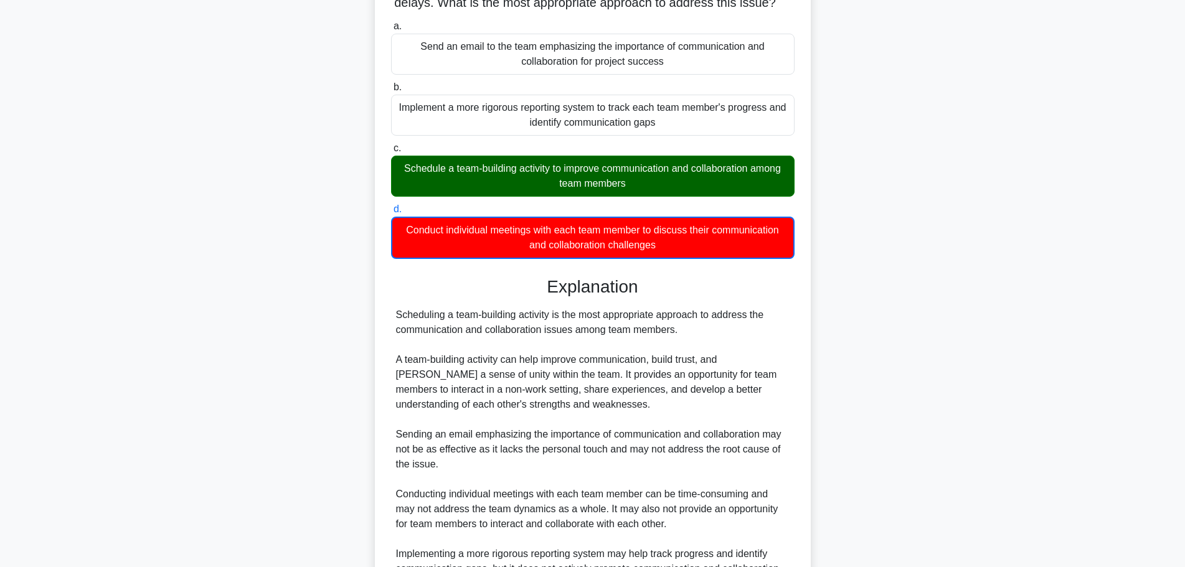
scroll to position [249, 0]
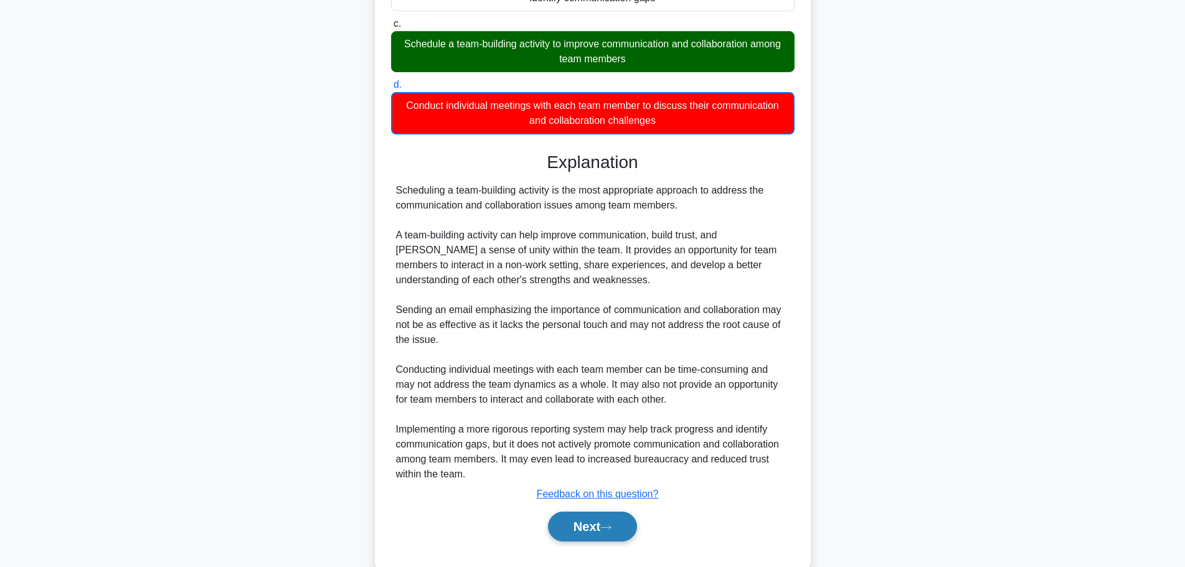
click at [554, 542] on button "Next" at bounding box center [592, 527] width 89 height 30
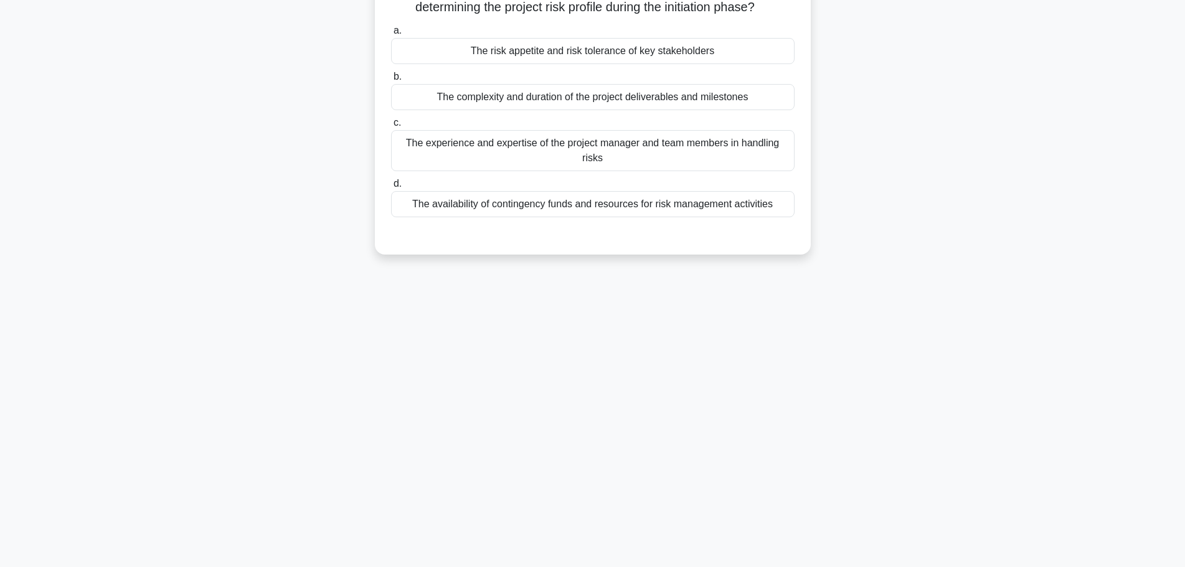
scroll to position [0, 0]
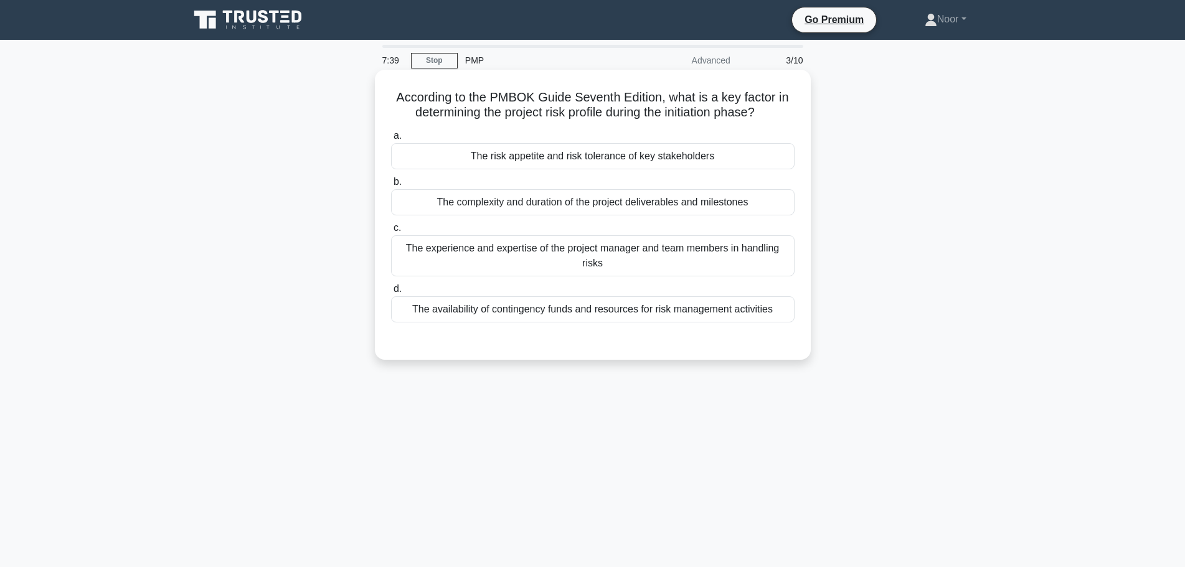
click at [484, 300] on div "The availability of contingency funds and resources for risk management activit…" at bounding box center [593, 309] width 404 height 26
click at [391, 293] on input "d. The availability of contingency funds and resources for risk management acti…" at bounding box center [391, 289] width 0 height 8
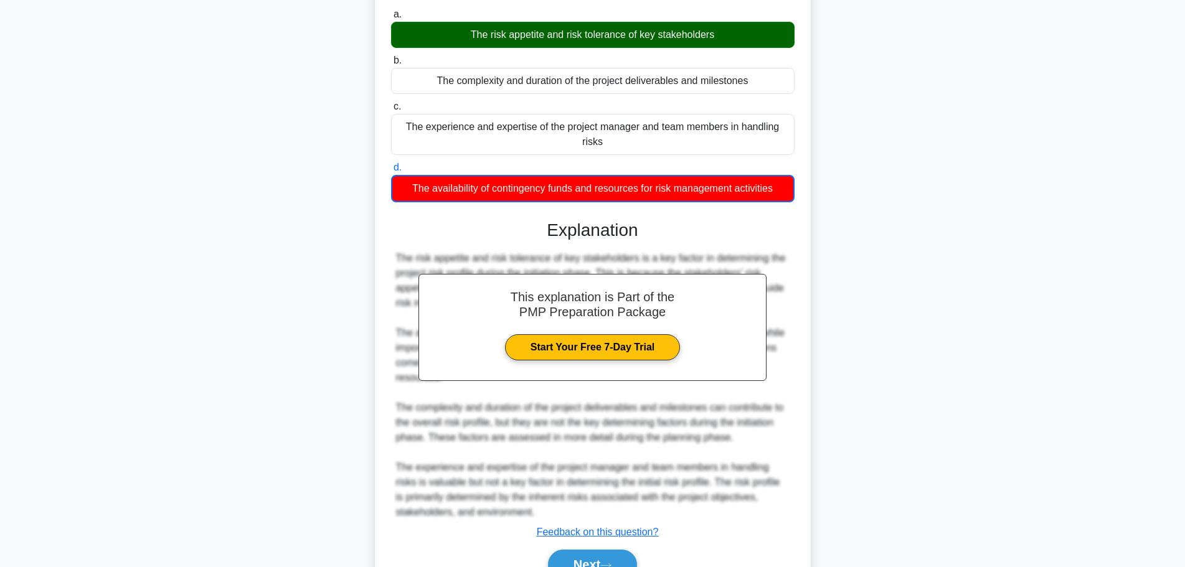
scroll to position [158, 0]
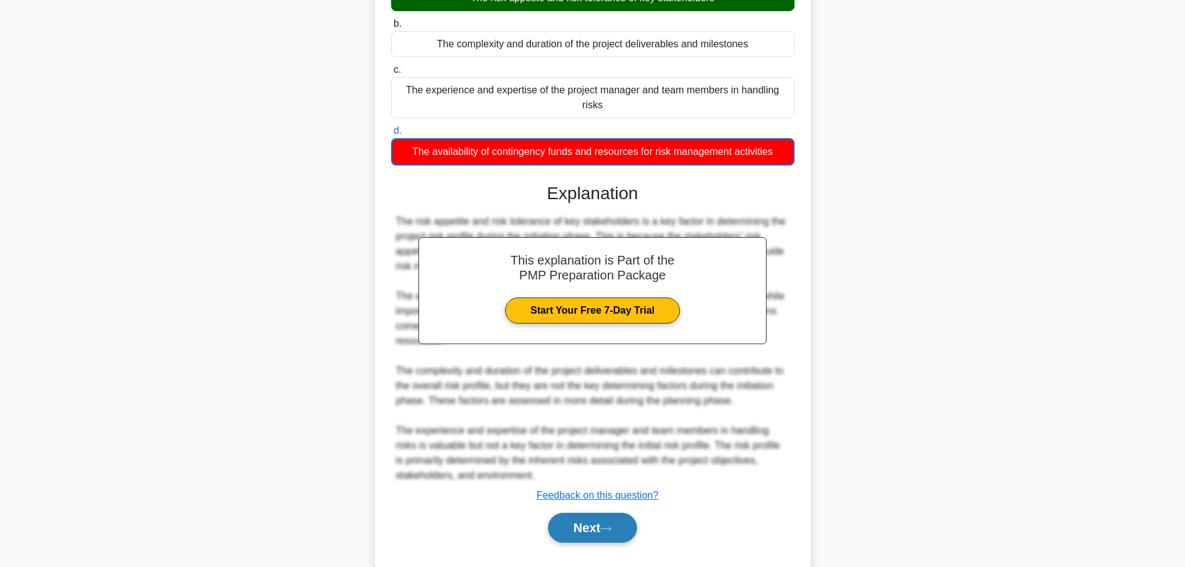
click at [592, 513] on button "Next" at bounding box center [592, 528] width 89 height 30
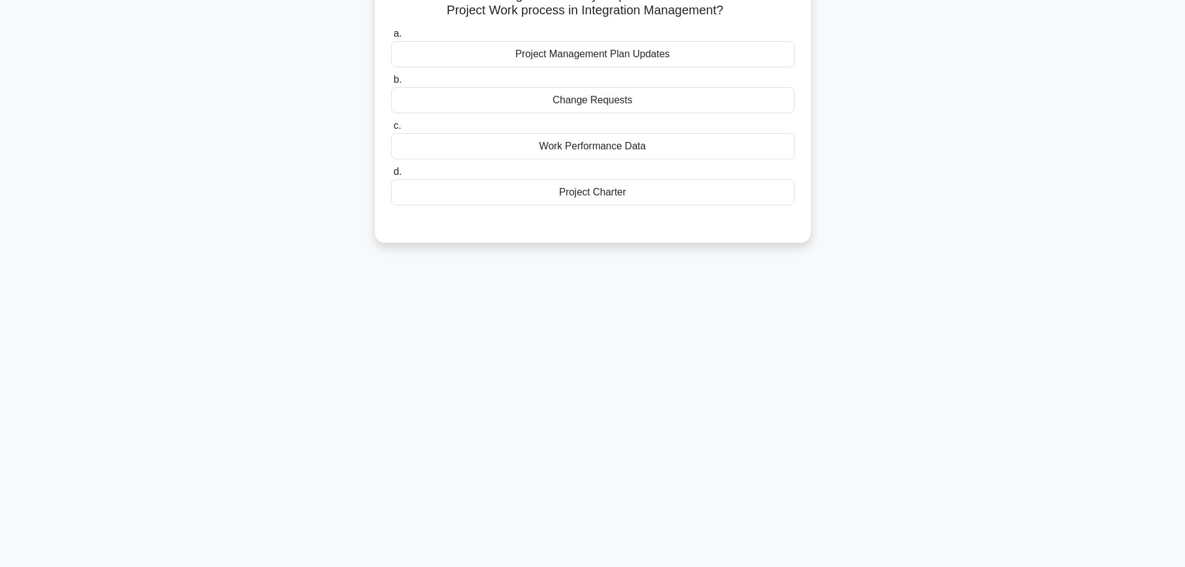
scroll to position [0, 0]
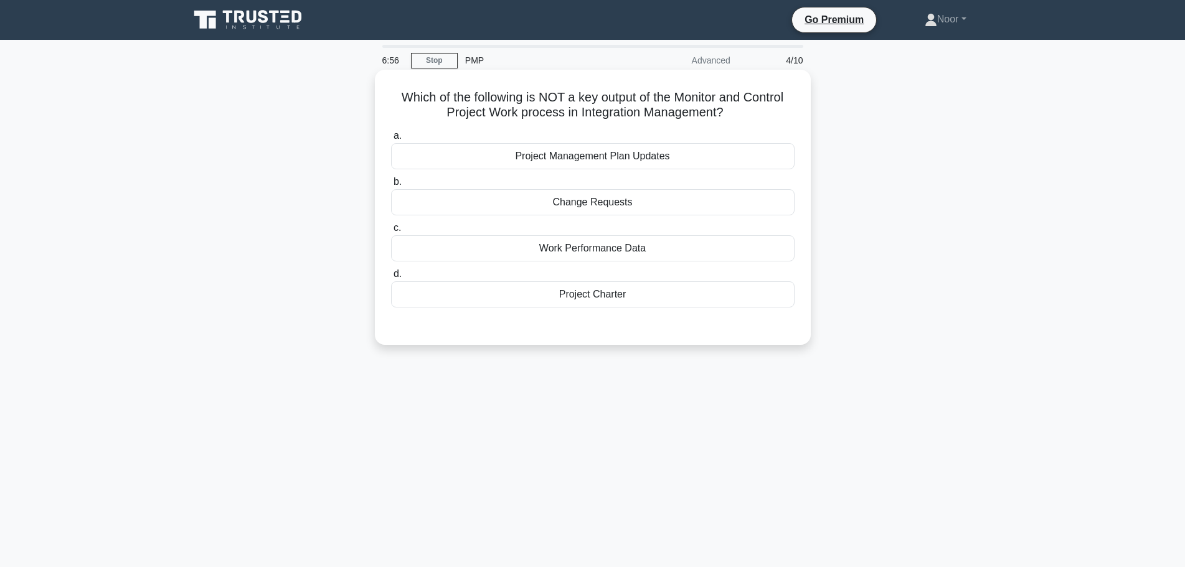
click at [552, 298] on div "Project Charter" at bounding box center [593, 295] width 404 height 26
click at [391, 278] on input "d. Project Charter" at bounding box center [391, 274] width 0 height 8
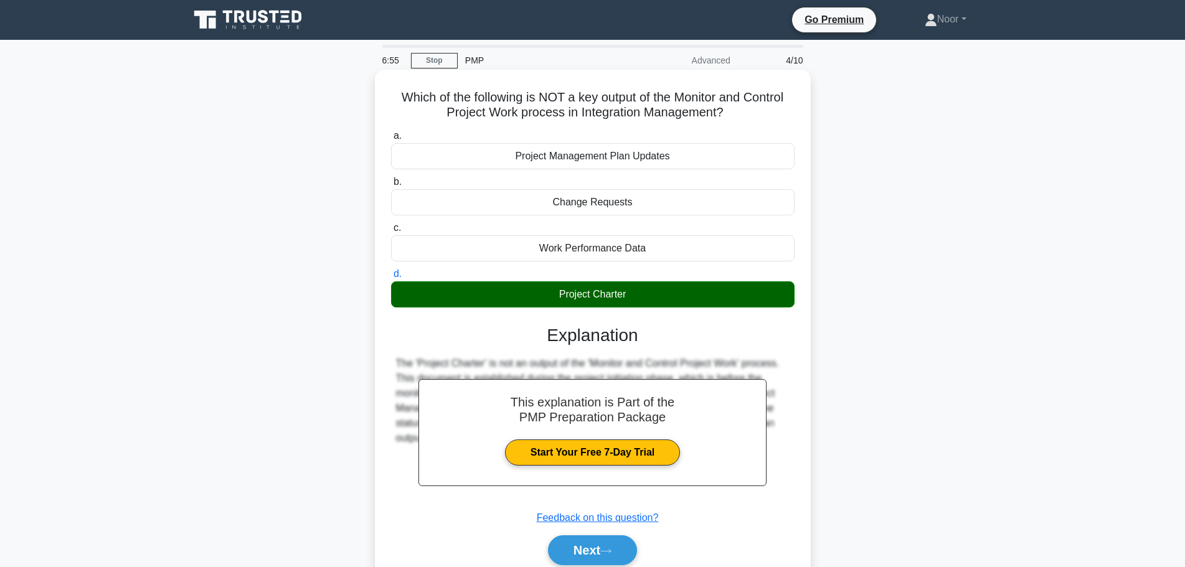
scroll to position [105, 0]
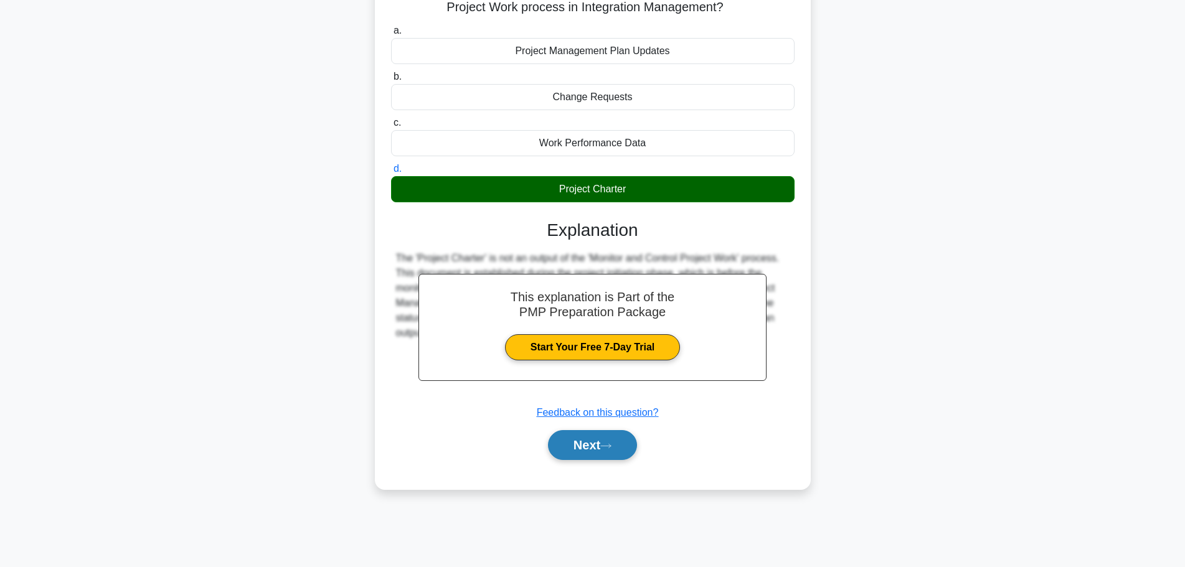
click at [618, 445] on button "Next" at bounding box center [592, 445] width 89 height 30
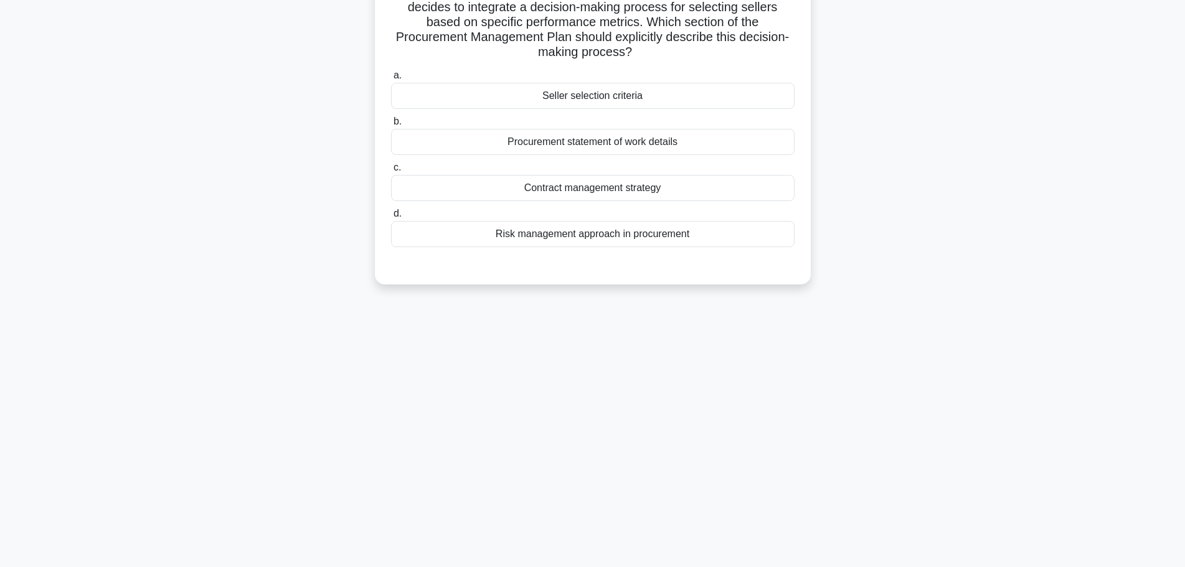
scroll to position [0, 0]
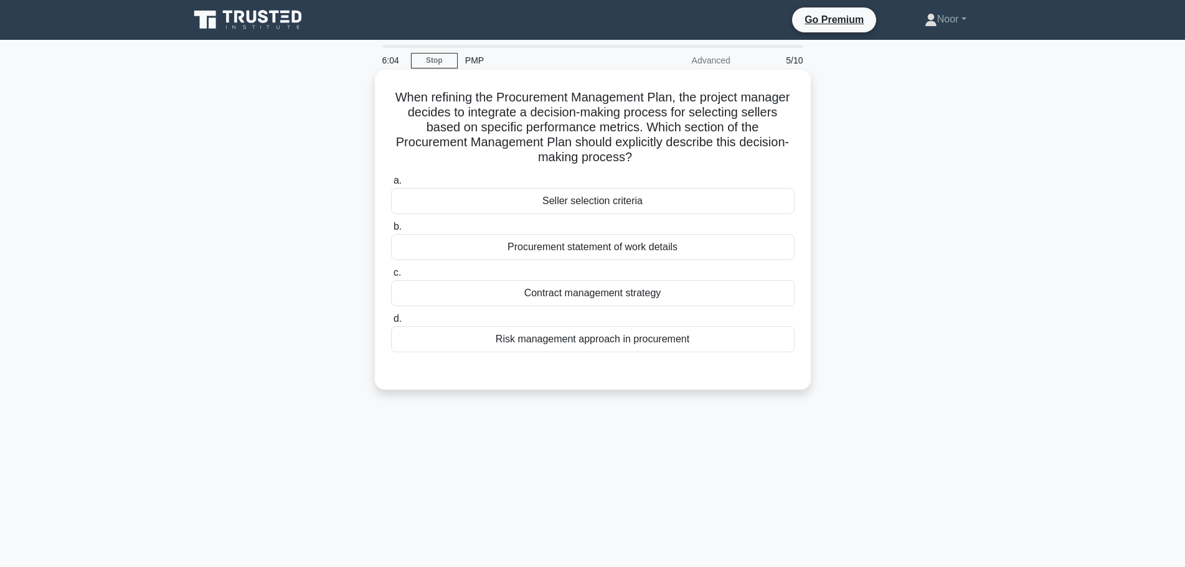
click at [682, 206] on div "Seller selection criteria" at bounding box center [593, 201] width 404 height 26
click at [391, 185] on input "a. Seller selection criteria" at bounding box center [391, 181] width 0 height 8
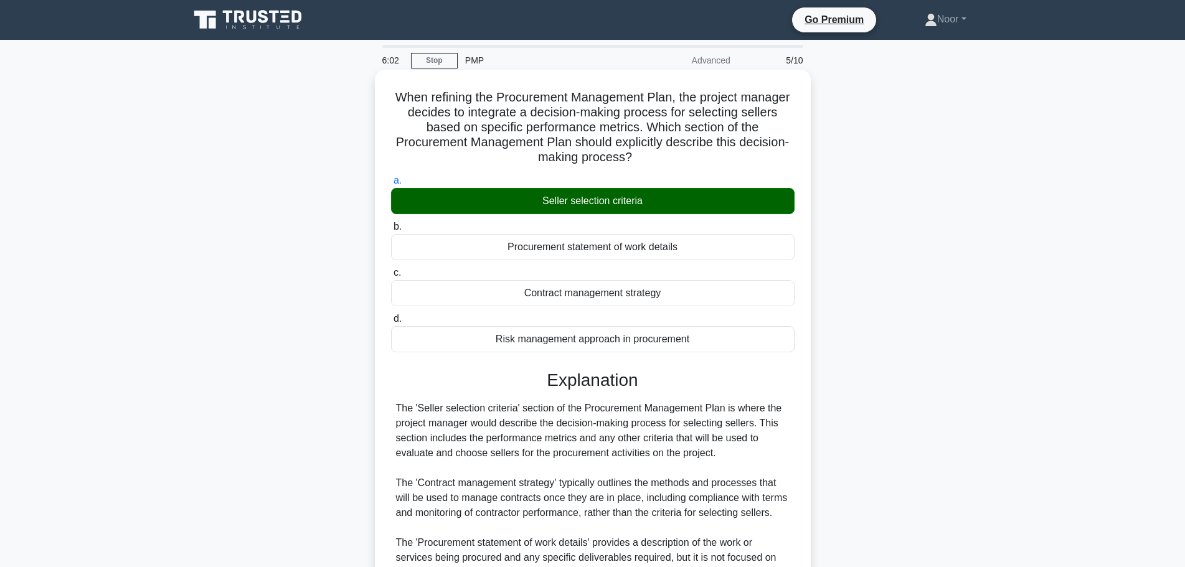
scroll to position [187, 0]
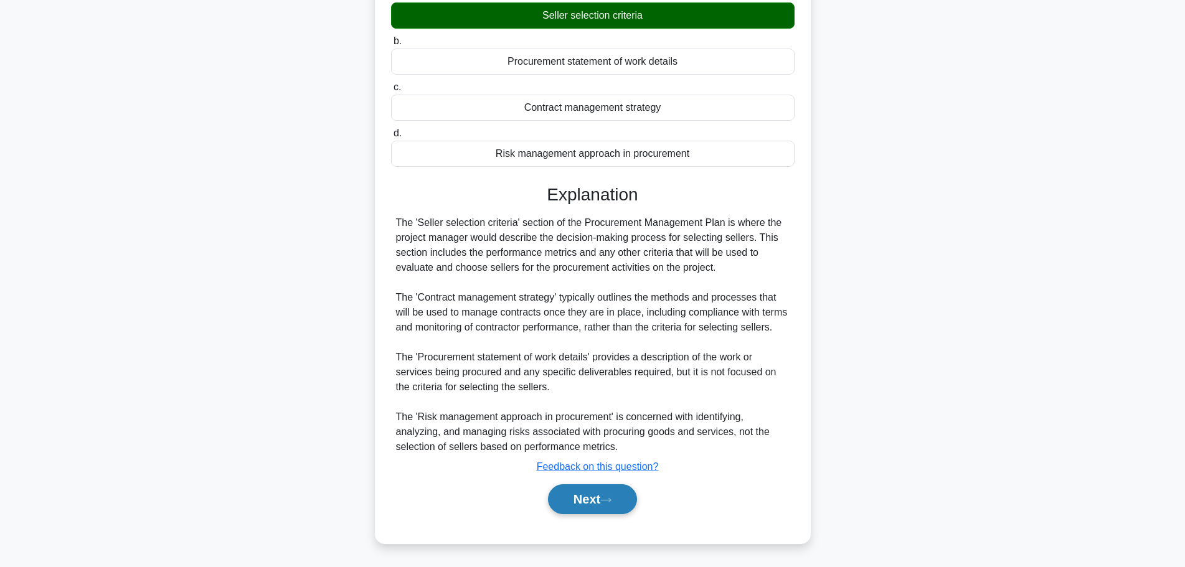
click at [597, 495] on button "Next" at bounding box center [592, 500] width 89 height 30
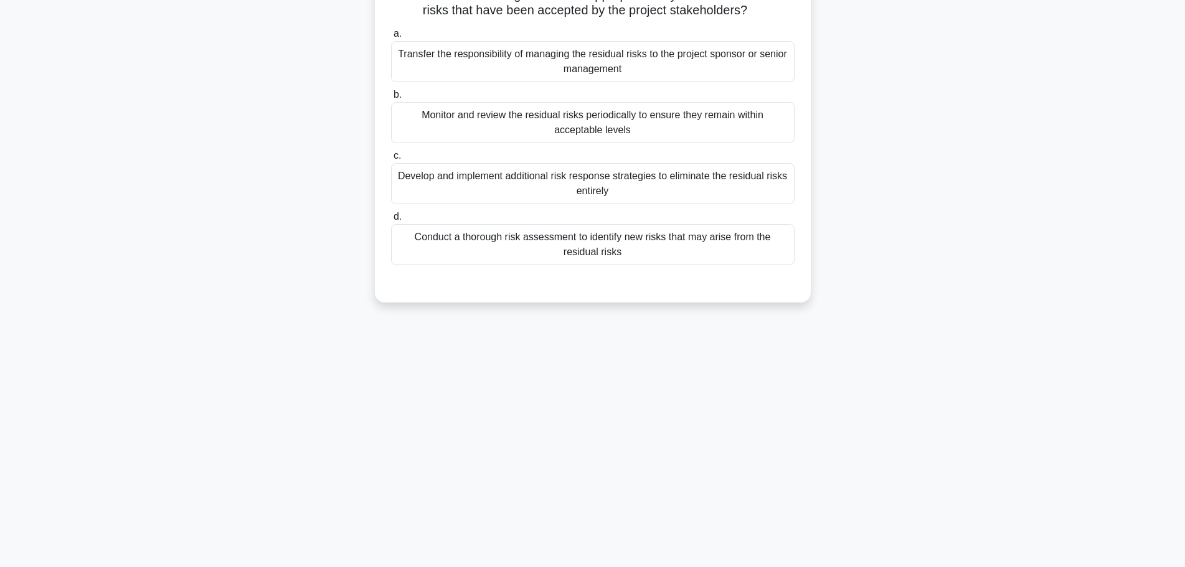
scroll to position [0, 0]
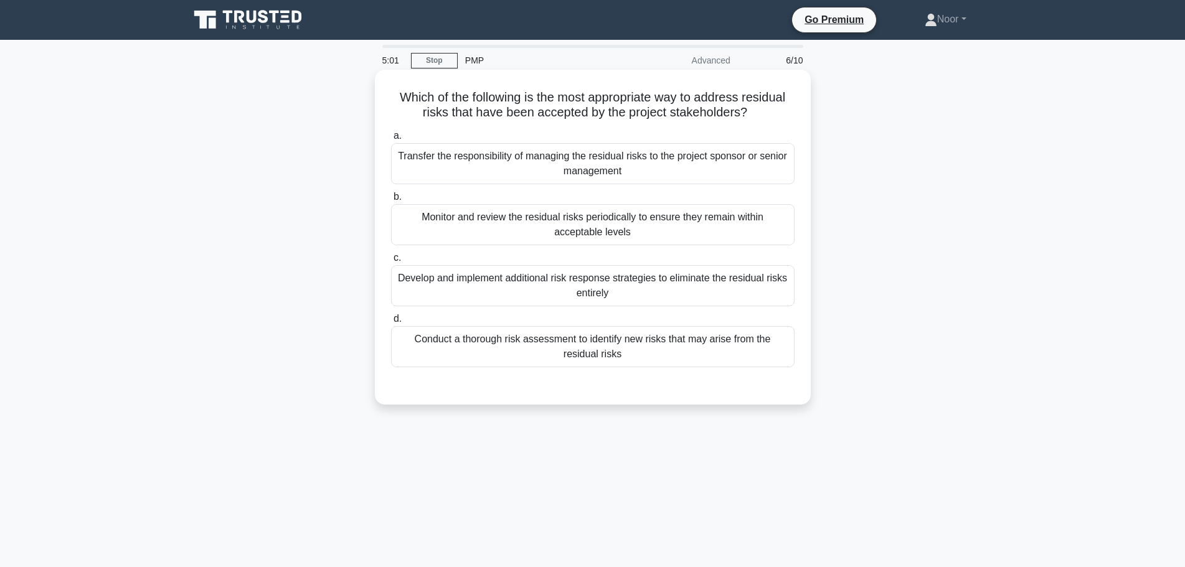
click at [432, 225] on div "Monitor and review the residual risks periodically to ensure they remain within…" at bounding box center [593, 224] width 404 height 41
click at [391, 201] on input "b. Monitor and review the residual risks periodically to ensure they remain wit…" at bounding box center [391, 197] width 0 height 8
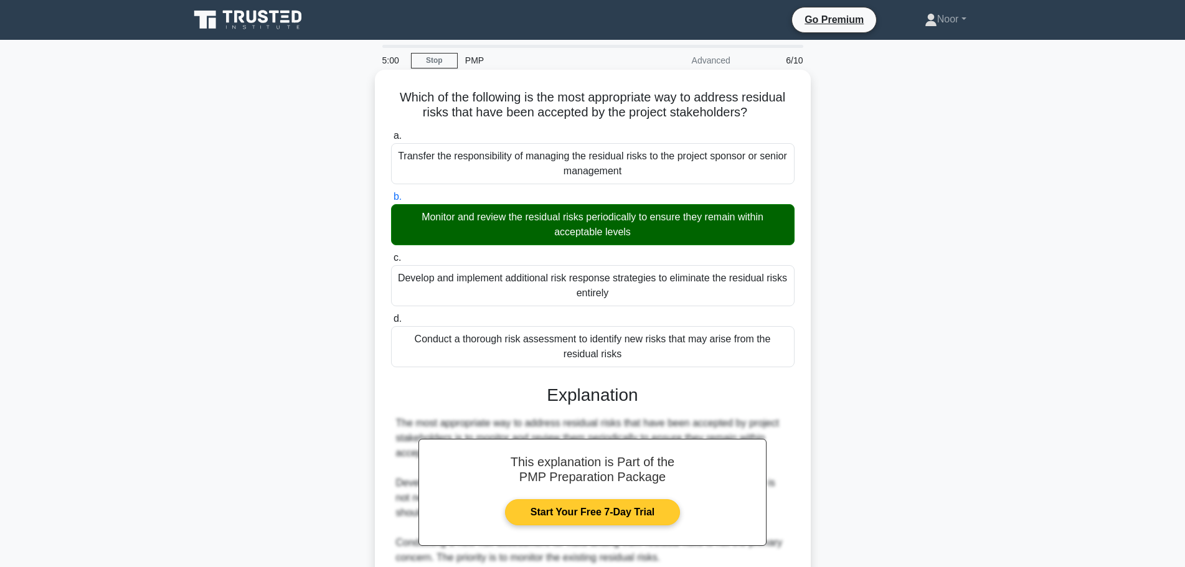
scroll to position [172, 0]
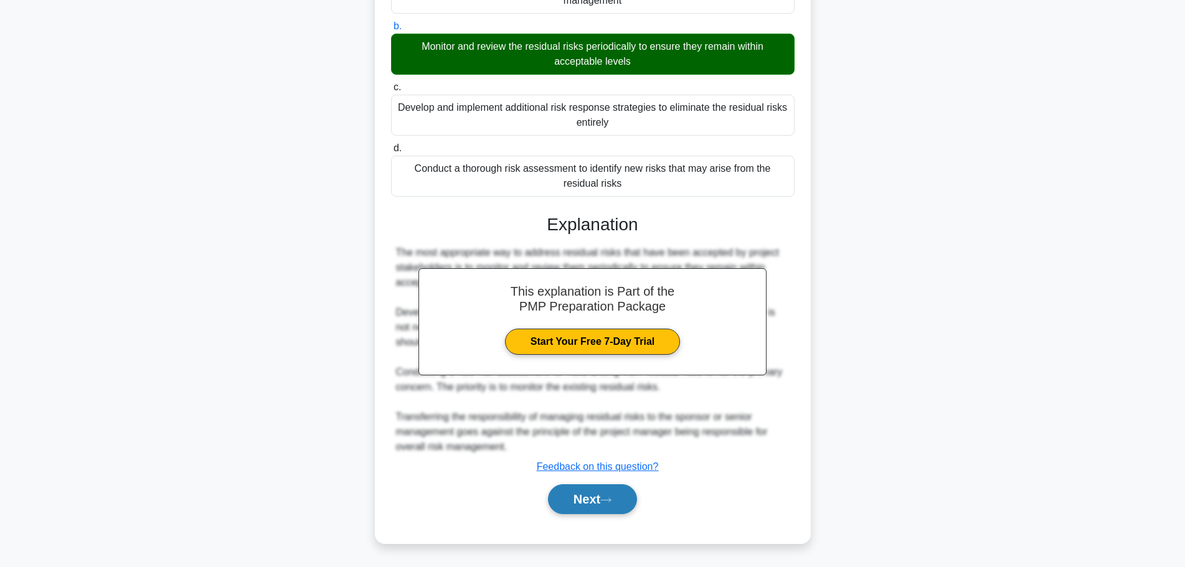
click at [573, 499] on button "Next" at bounding box center [592, 500] width 89 height 30
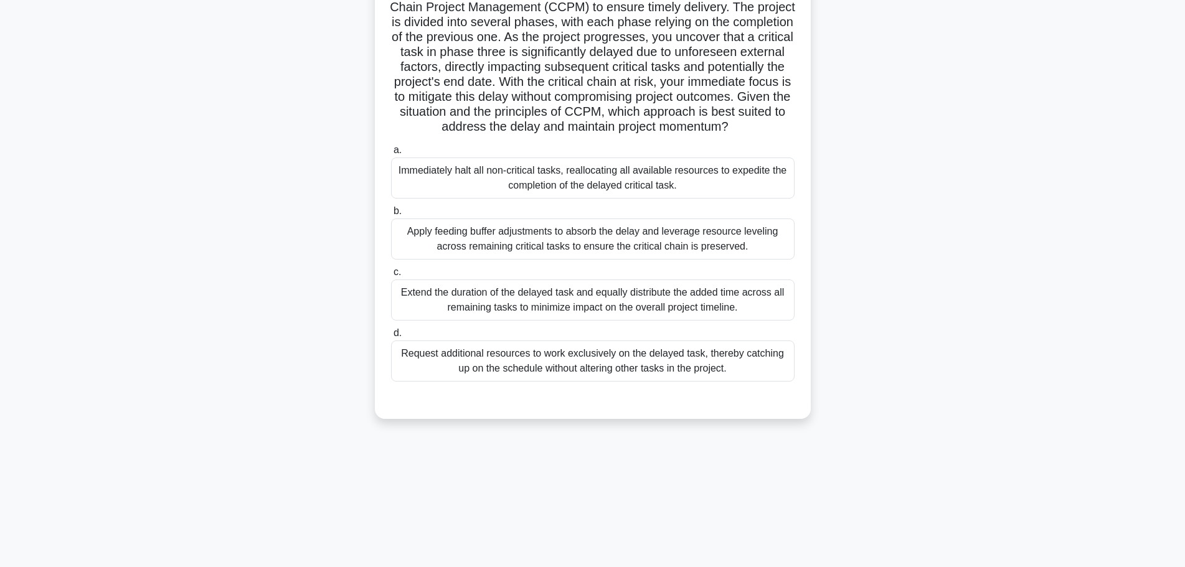
scroll to position [0, 0]
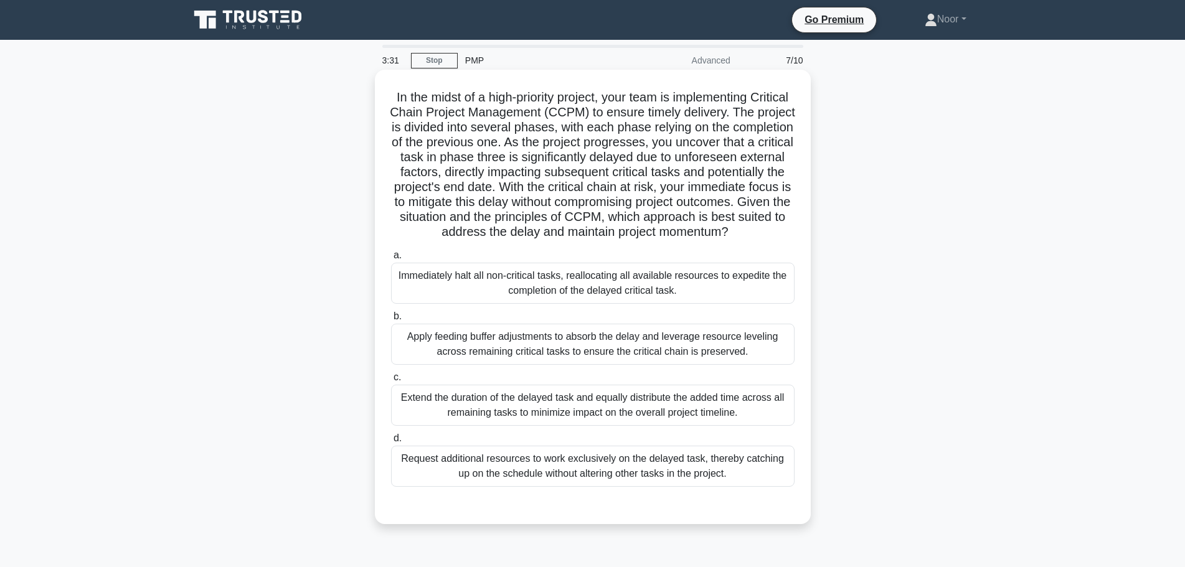
click at [526, 426] on div "Extend the duration of the delayed task and equally distribute the added time a…" at bounding box center [593, 405] width 404 height 41
click at [391, 382] on input "c. Extend the duration of the delayed task and equally distribute the added tim…" at bounding box center [391, 378] width 0 height 8
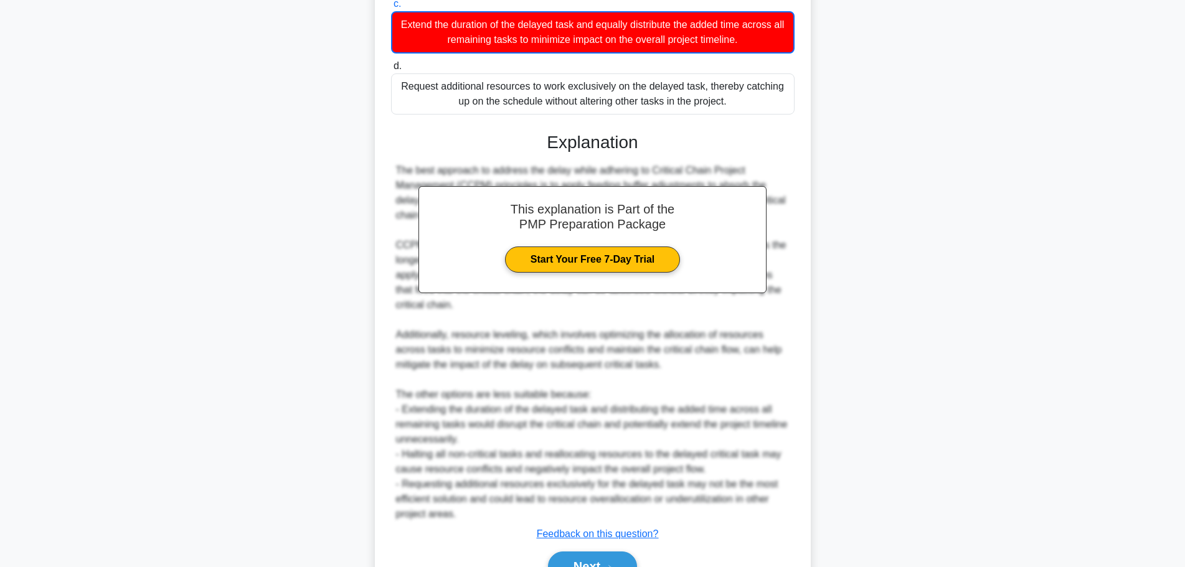
scroll to position [457, 0]
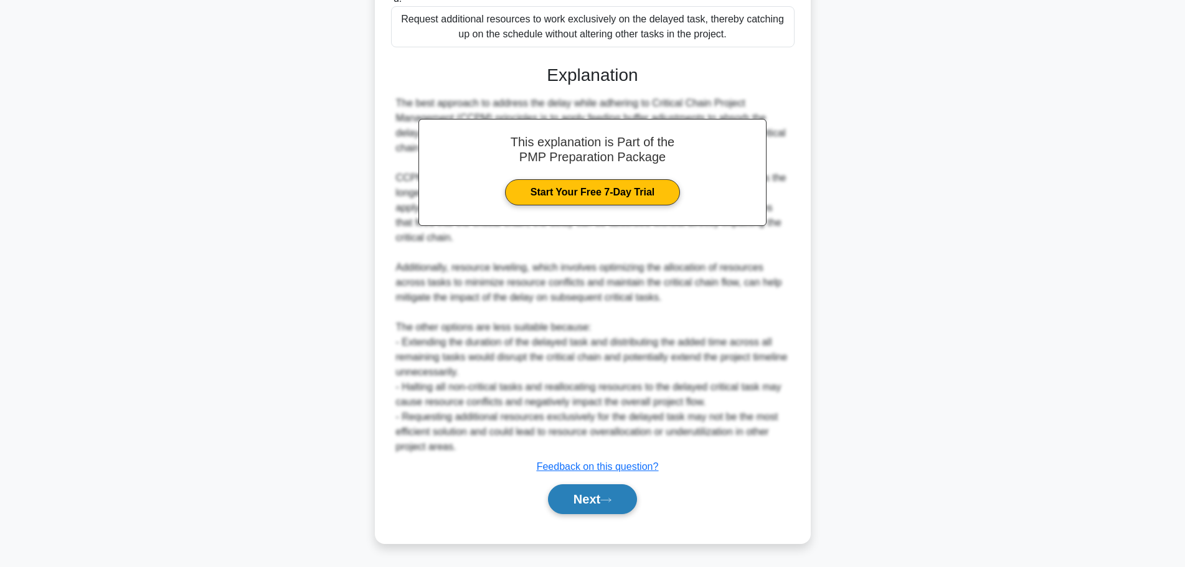
click at [604, 501] on button "Next" at bounding box center [592, 500] width 89 height 30
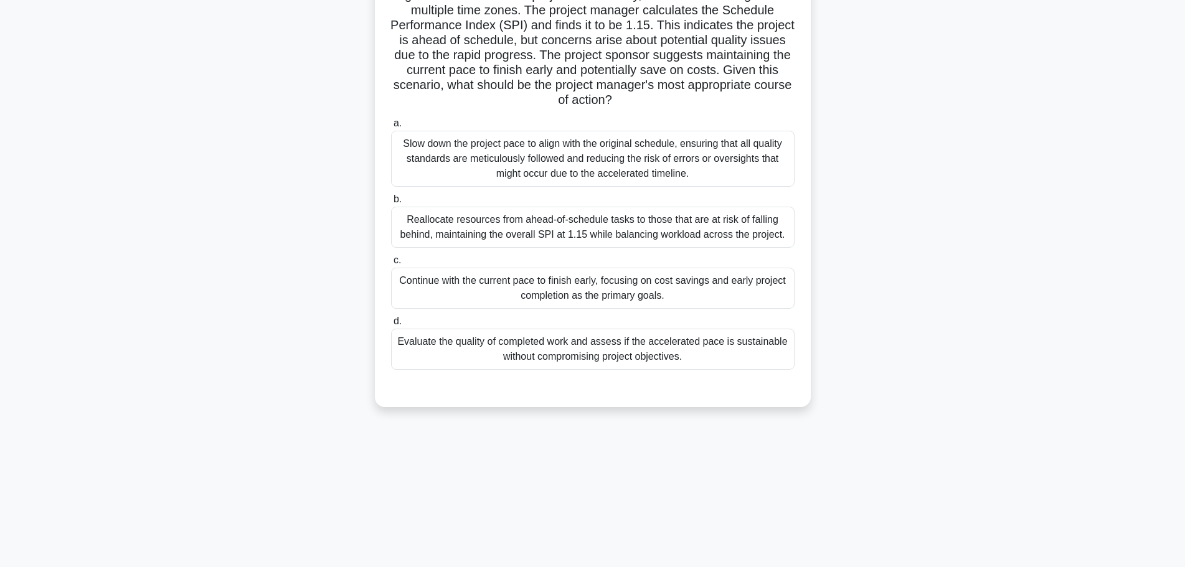
scroll to position [43, 0]
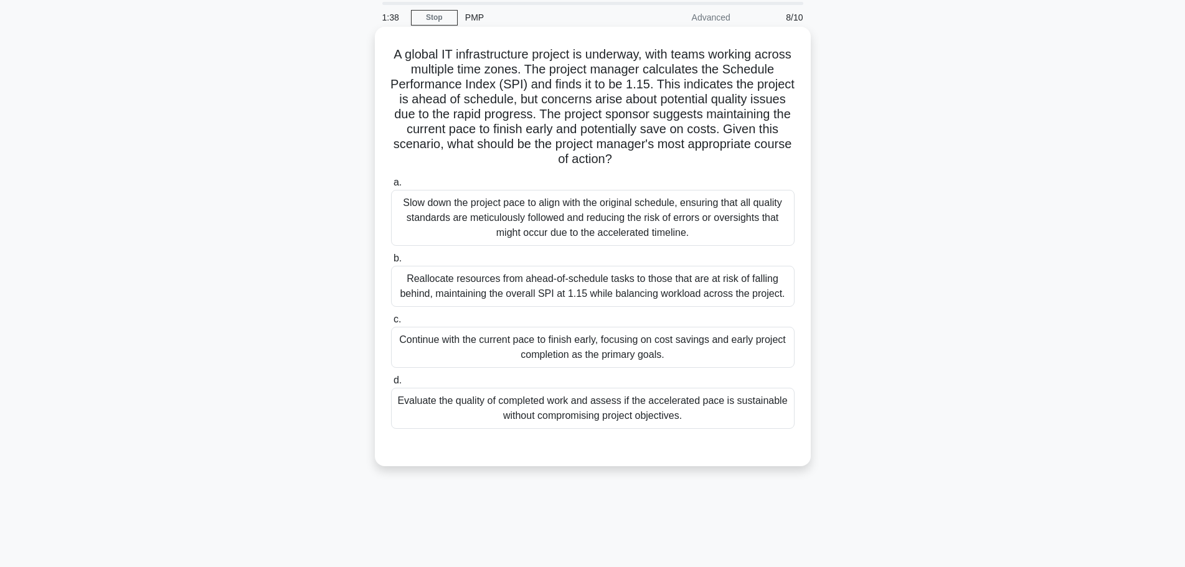
click at [560, 407] on div "Evaluate the quality of completed work and assess if the accelerated pace is su…" at bounding box center [593, 408] width 404 height 41
click at [391, 385] on input "d. Evaluate the quality of completed work and assess if the accelerated pace is…" at bounding box center [391, 381] width 0 height 8
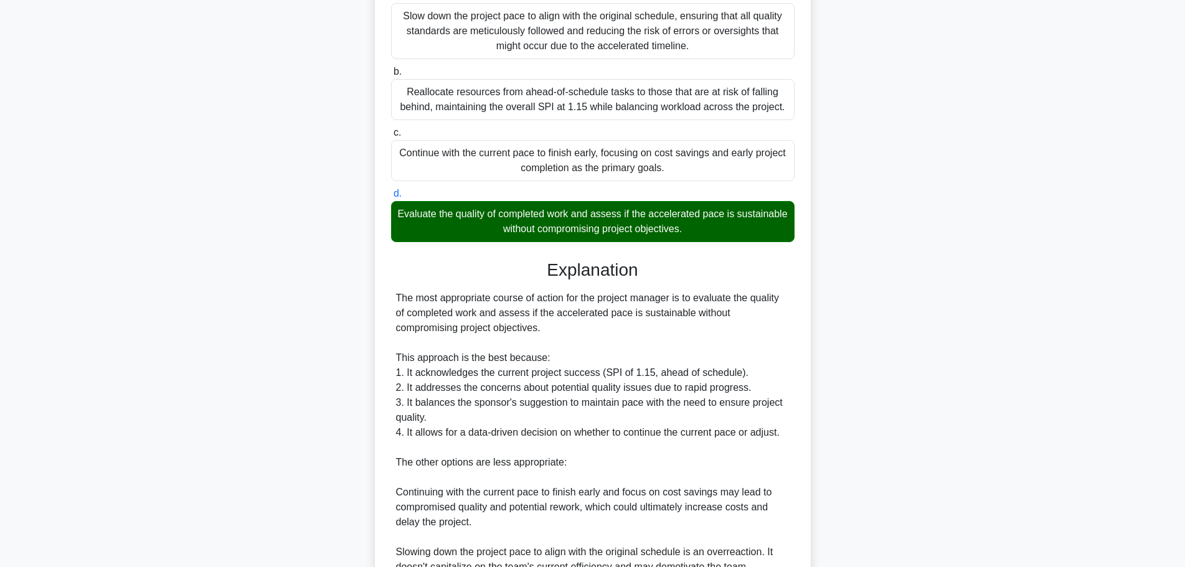
scroll to position [456, 0]
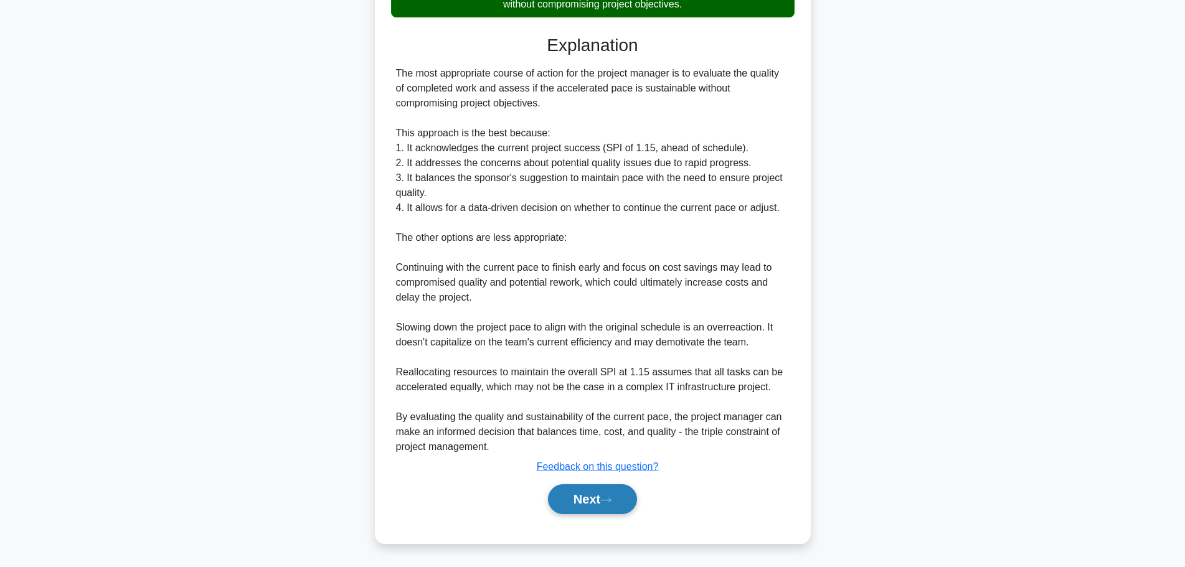
click at [559, 498] on button "Next" at bounding box center [592, 500] width 89 height 30
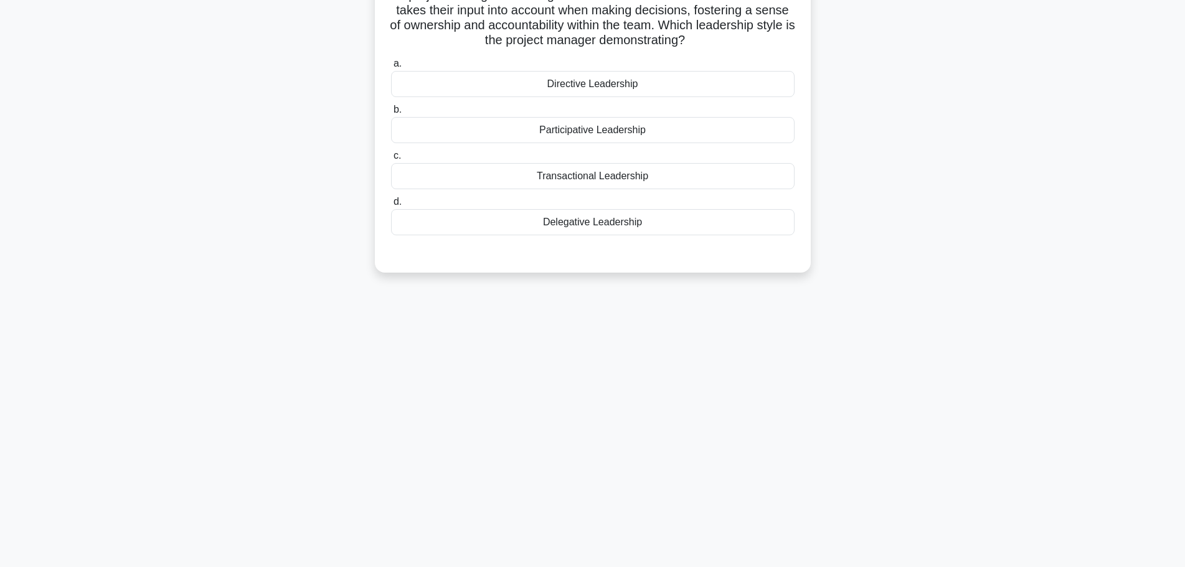
scroll to position [0, 0]
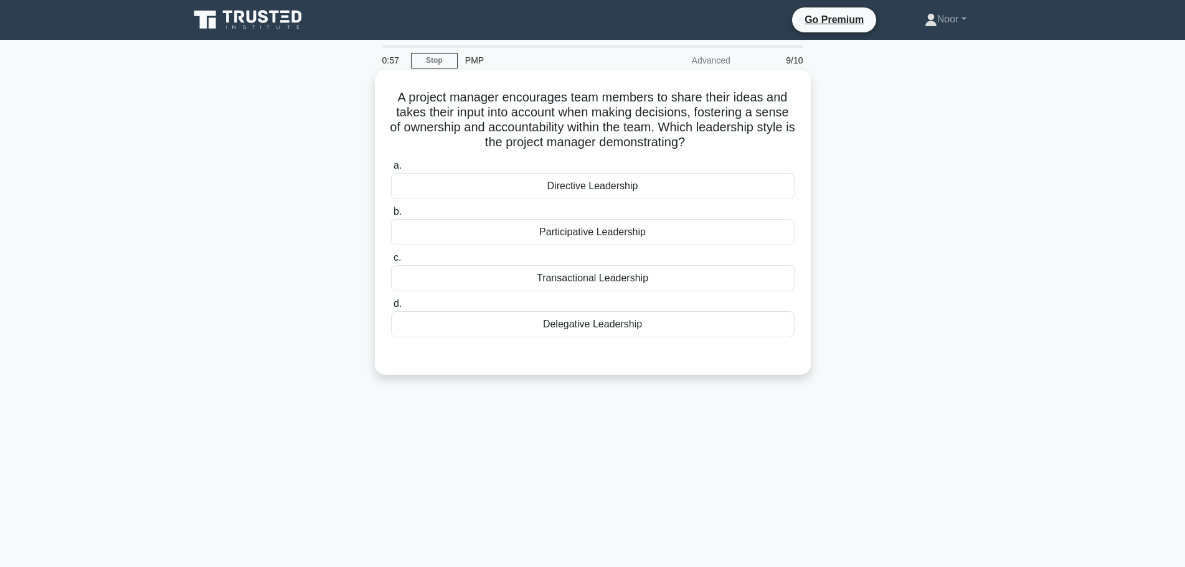
click at [471, 230] on div "Participative Leadership" at bounding box center [593, 232] width 404 height 26
click at [391, 216] on input "b. Participative Leadership" at bounding box center [391, 212] width 0 height 8
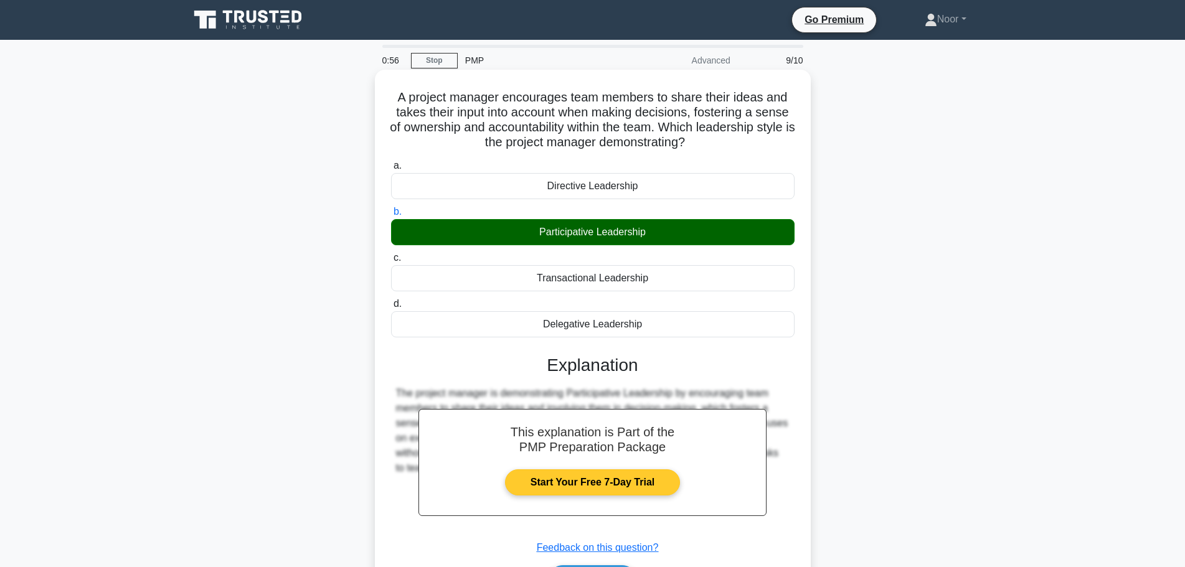
scroll to position [105, 0]
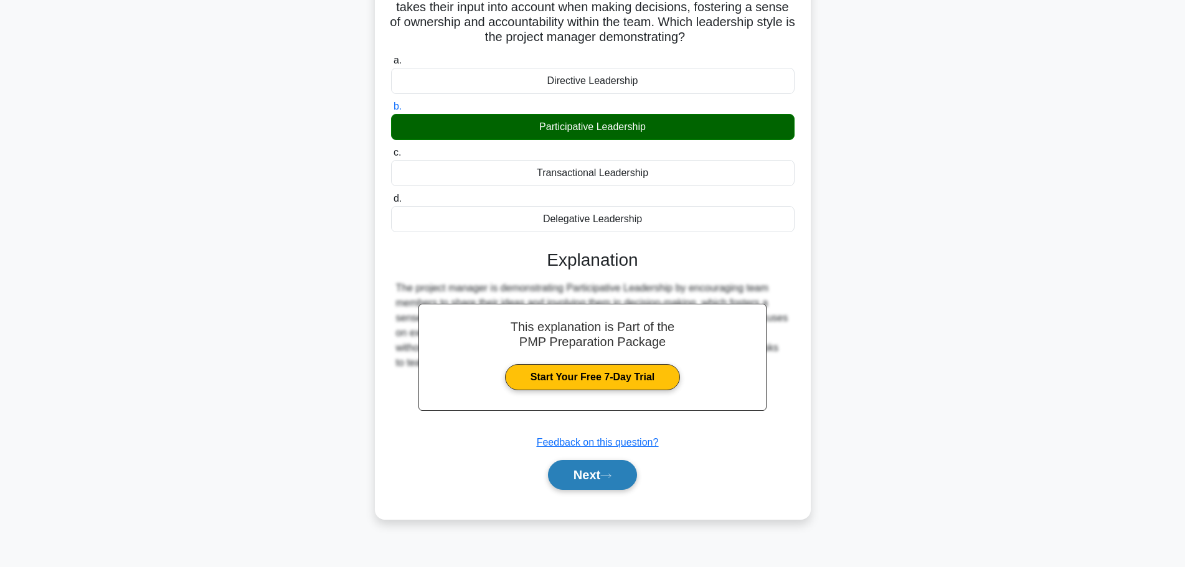
click at [592, 476] on button "Next" at bounding box center [592, 475] width 89 height 30
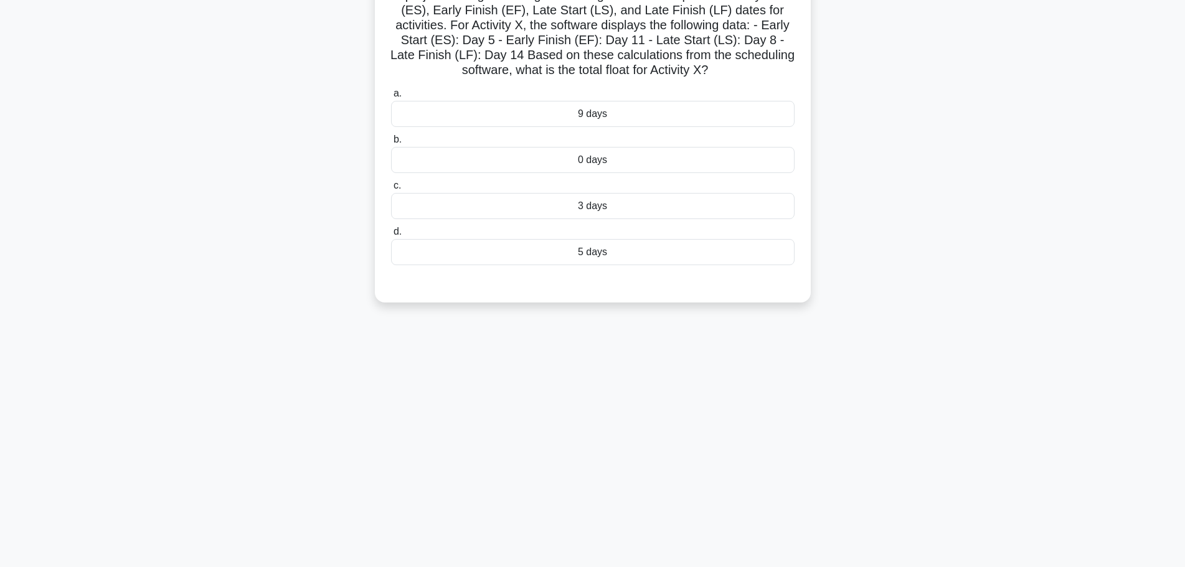
scroll to position [0, 0]
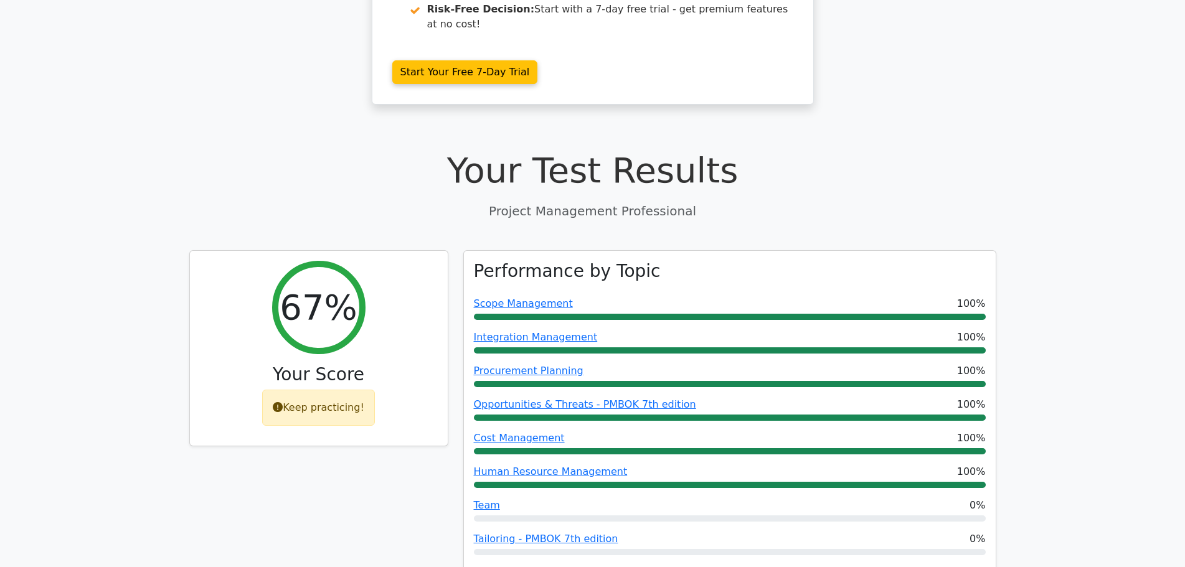
scroll to position [498, 0]
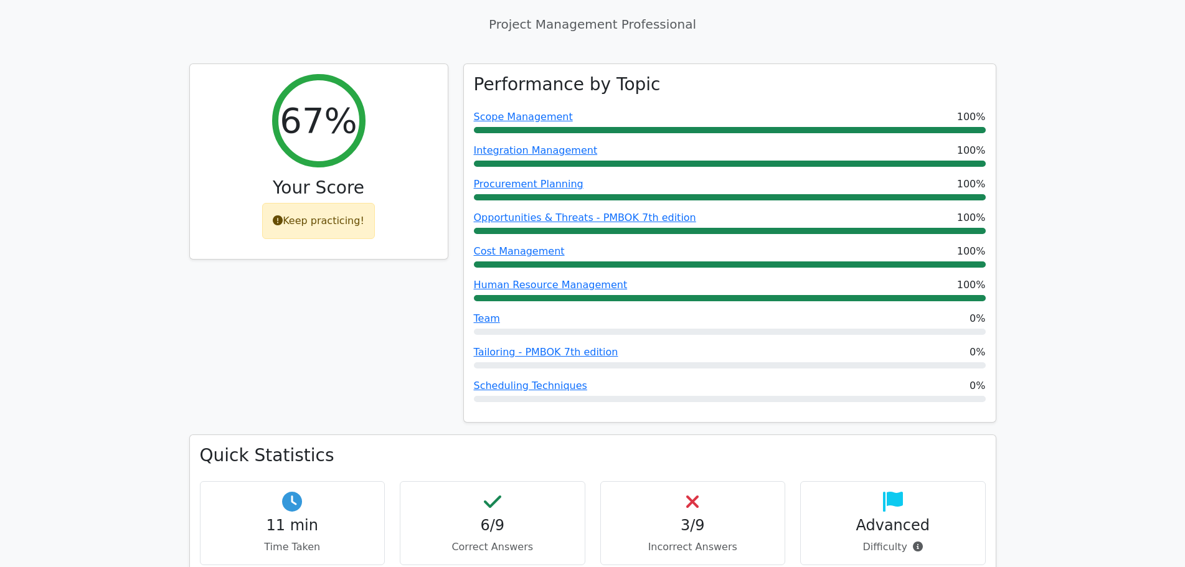
click at [683, 481] on div "3/9 Incorrect Answers" at bounding box center [693, 523] width 186 height 84
click at [692, 517] on h4 "3/9" at bounding box center [693, 526] width 164 height 18
click at [678, 540] on p "Incorrect Answers" at bounding box center [693, 547] width 164 height 15
click at [679, 481] on div "3/9 Incorrect Answers" at bounding box center [693, 523] width 186 height 84
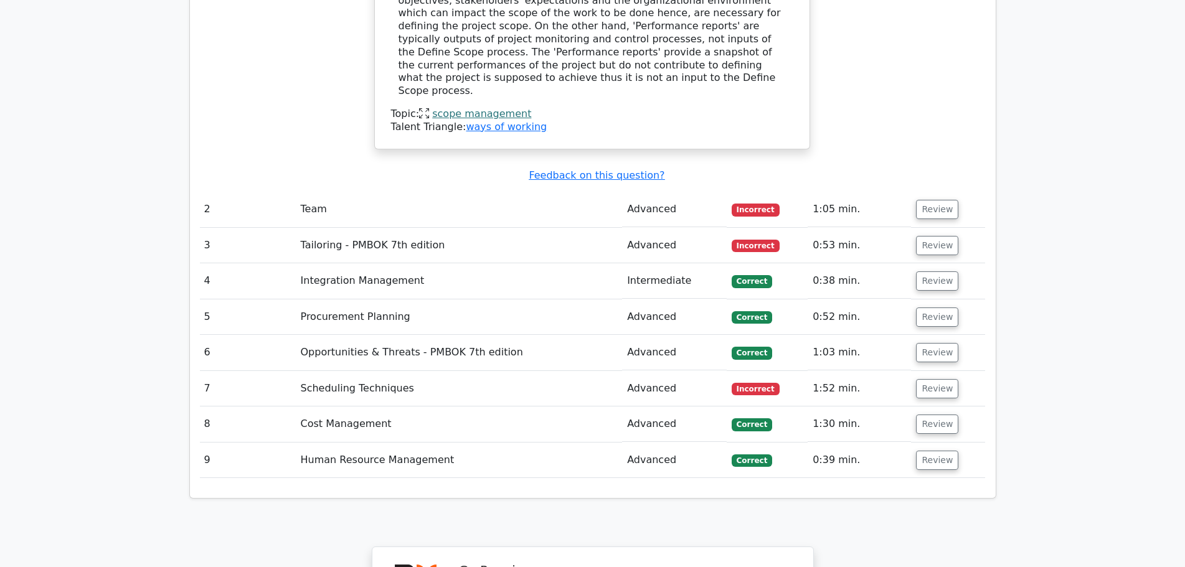
scroll to position [0, 0]
click at [766, 204] on span "Incorrect" at bounding box center [756, 210] width 48 height 12
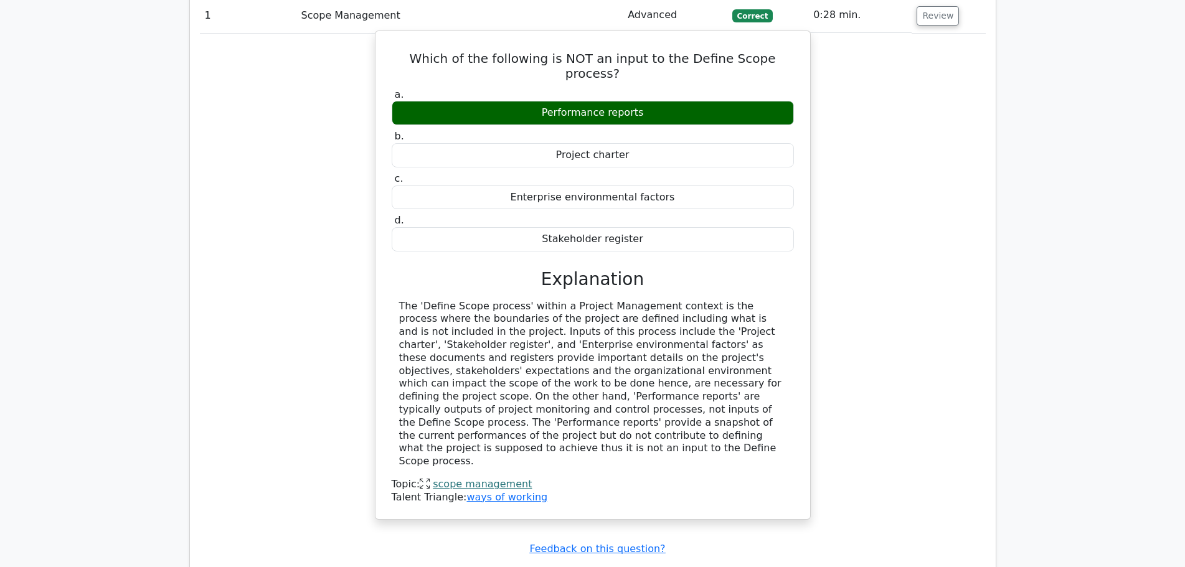
scroll to position [1432, 0]
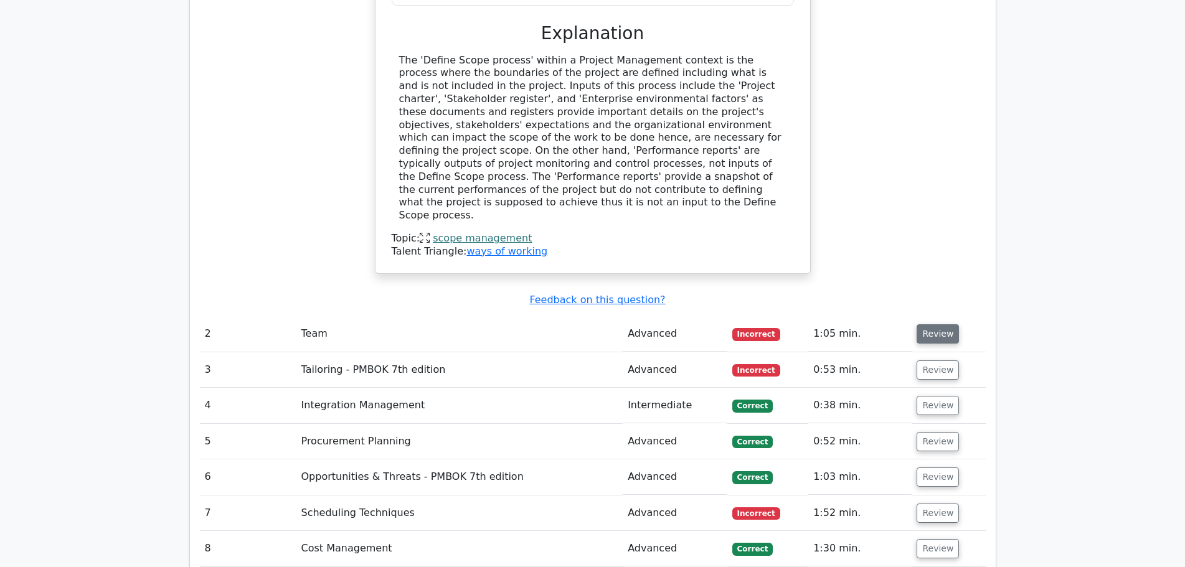
click at [926, 324] on button "Review" at bounding box center [938, 333] width 42 height 19
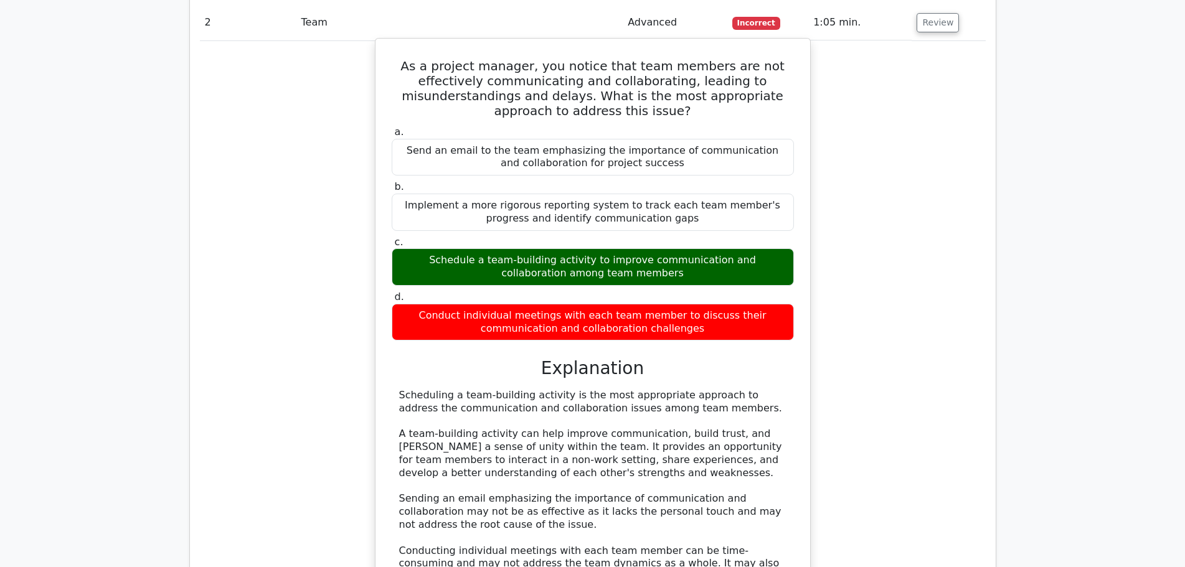
scroll to position [1993, 0]
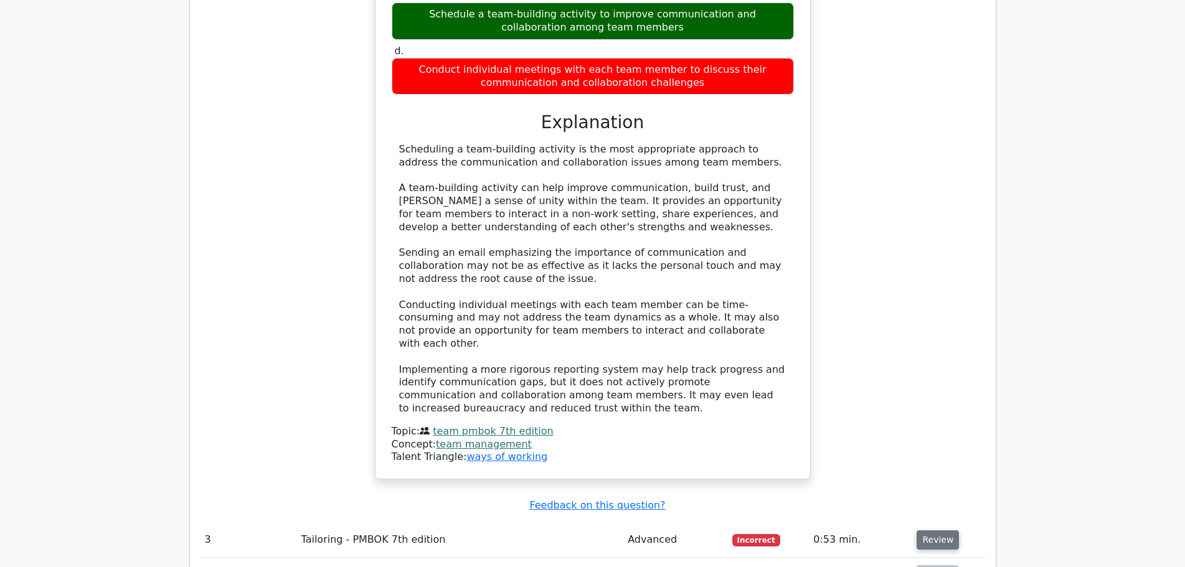
click at [943, 531] on button "Review" at bounding box center [938, 540] width 42 height 19
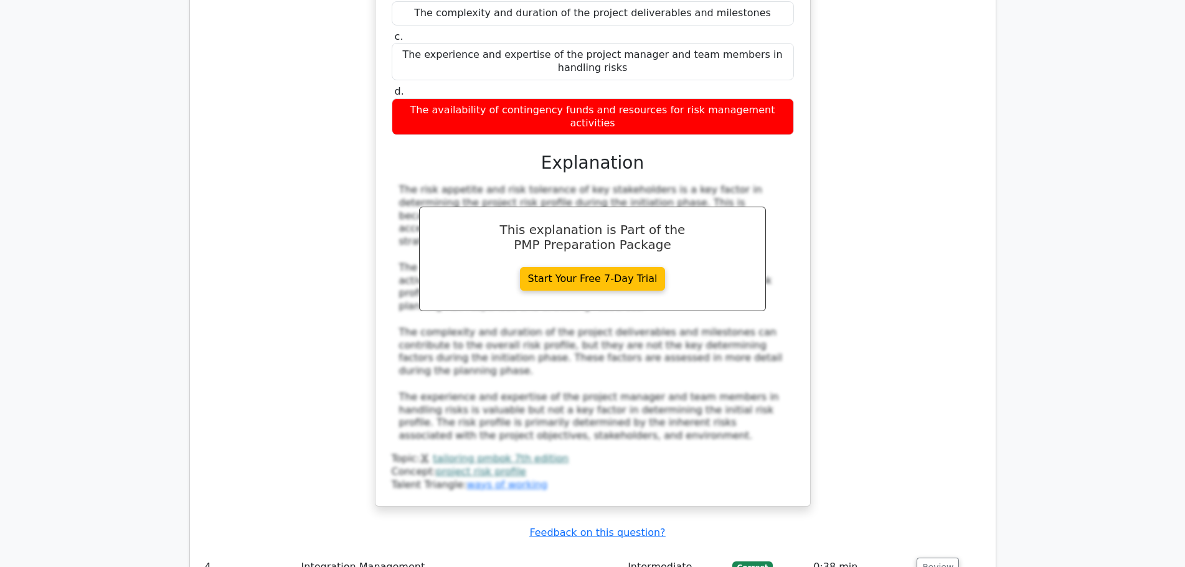
scroll to position [2740, 0]
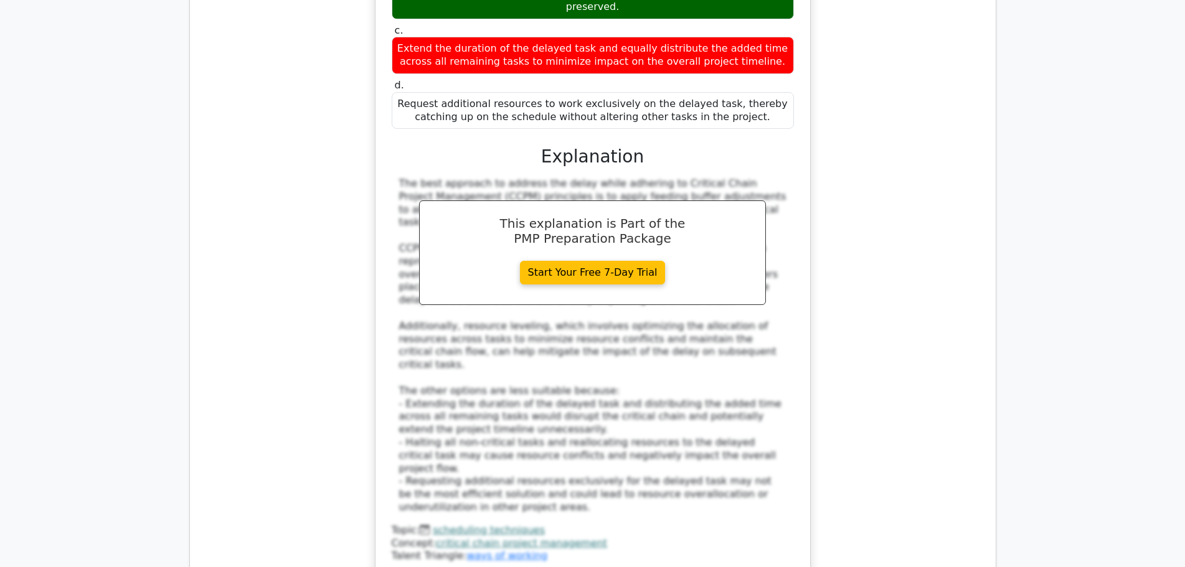
scroll to position [3924, 0]
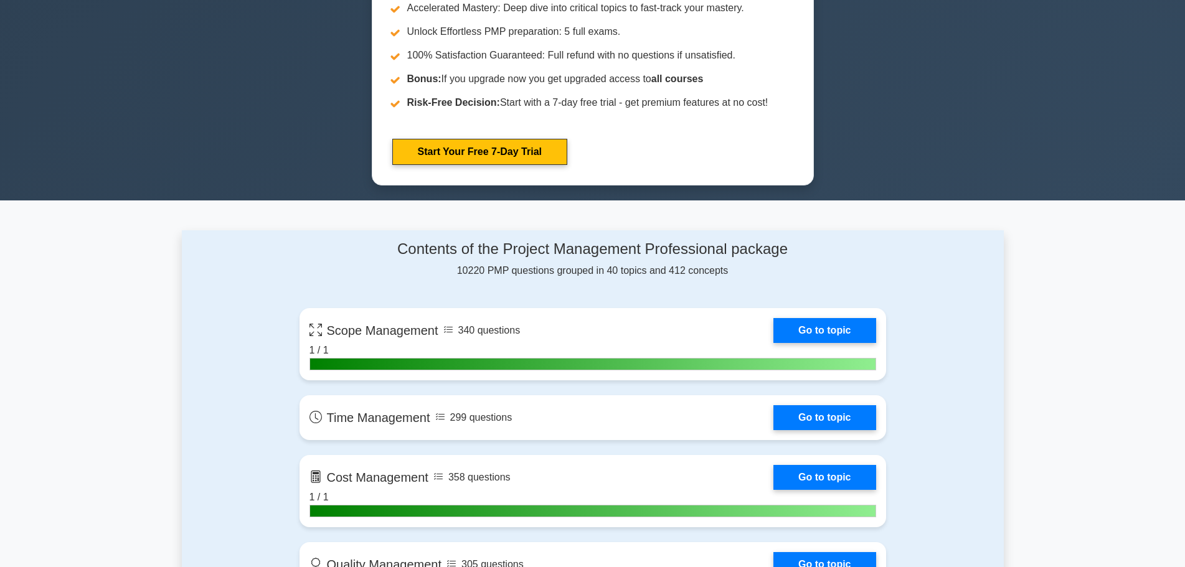
scroll to position [685, 0]
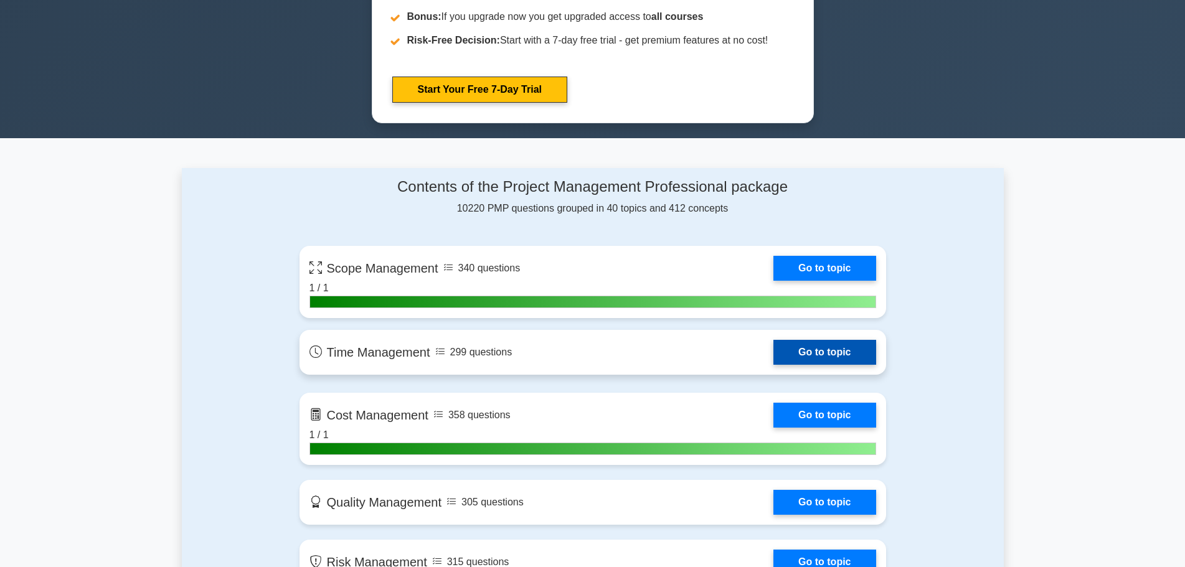
click at [774, 351] on link "Go to topic" at bounding box center [825, 352] width 102 height 25
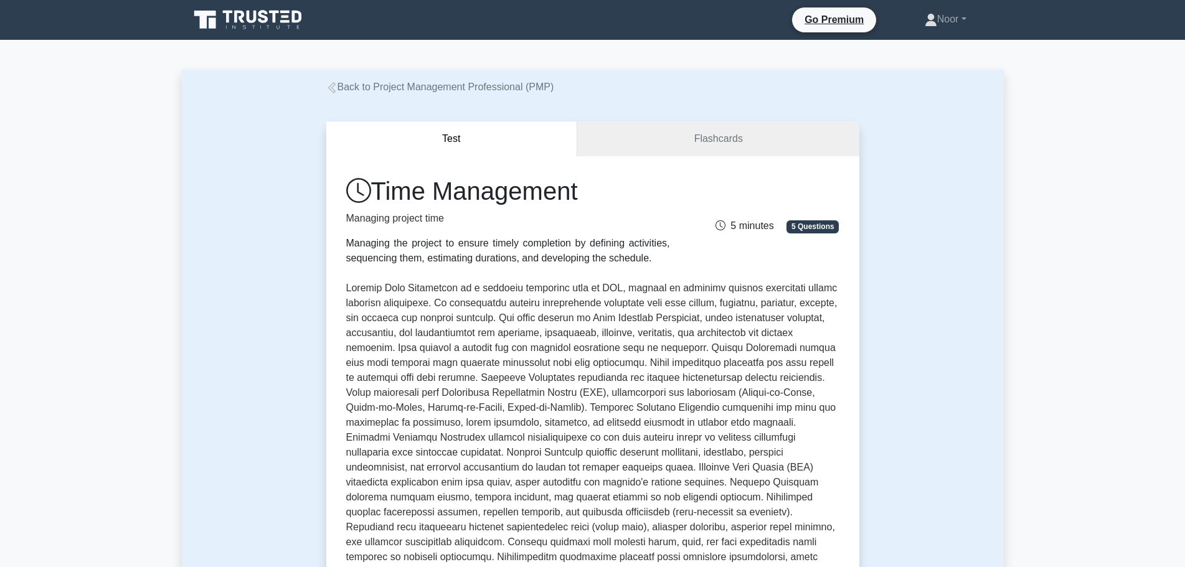
scroll to position [374, 0]
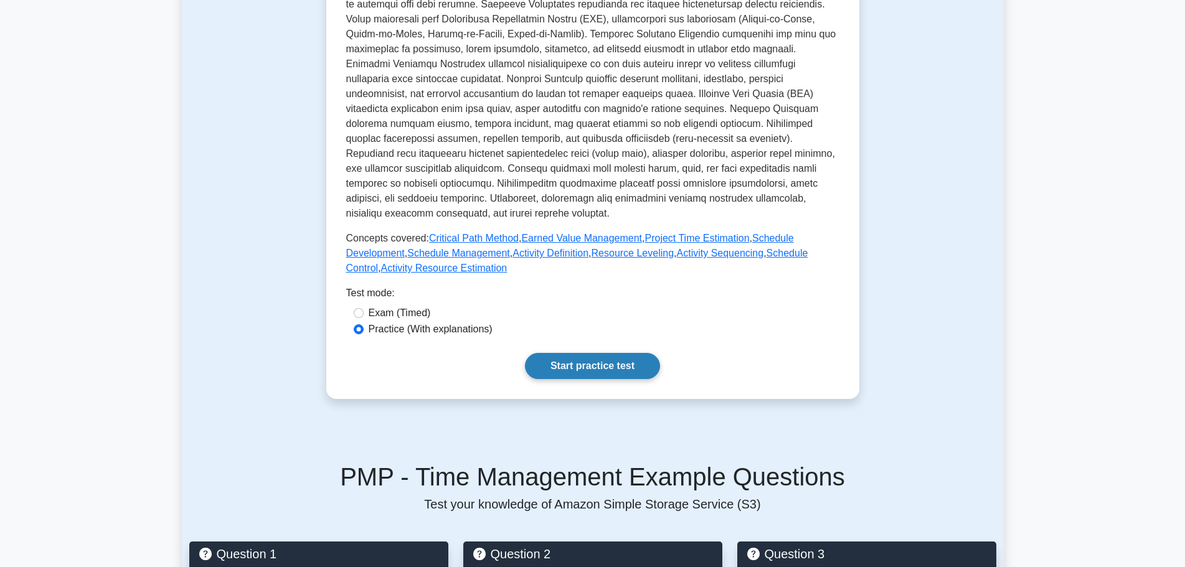
click at [552, 353] on link "Start practice test" at bounding box center [592, 366] width 135 height 26
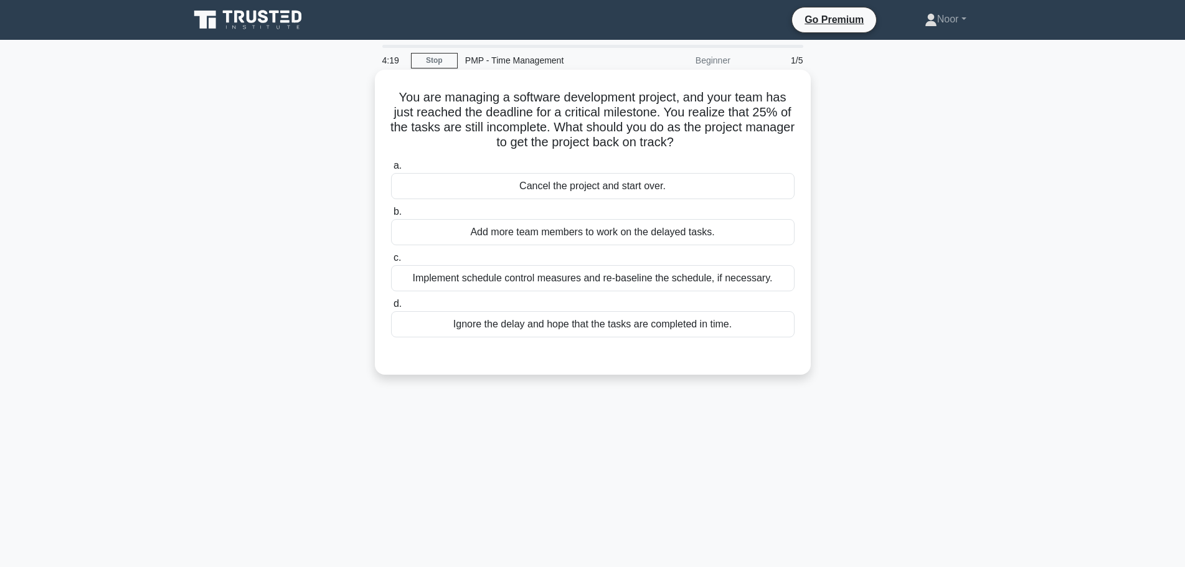
click at [551, 284] on div "Implement schedule control measures and re-baseline the schedule, if necessary." at bounding box center [593, 278] width 404 height 26
click at [391, 262] on input "c. Implement schedule control measures and re-baseline the schedule, if necessa…" at bounding box center [391, 258] width 0 height 8
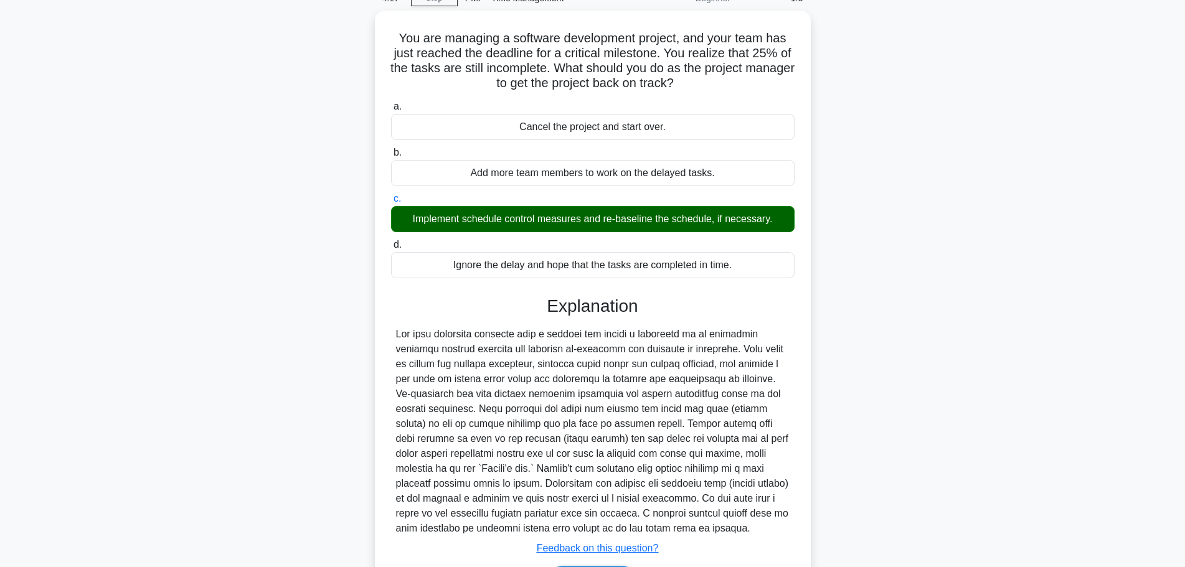
scroll to position [125, 0]
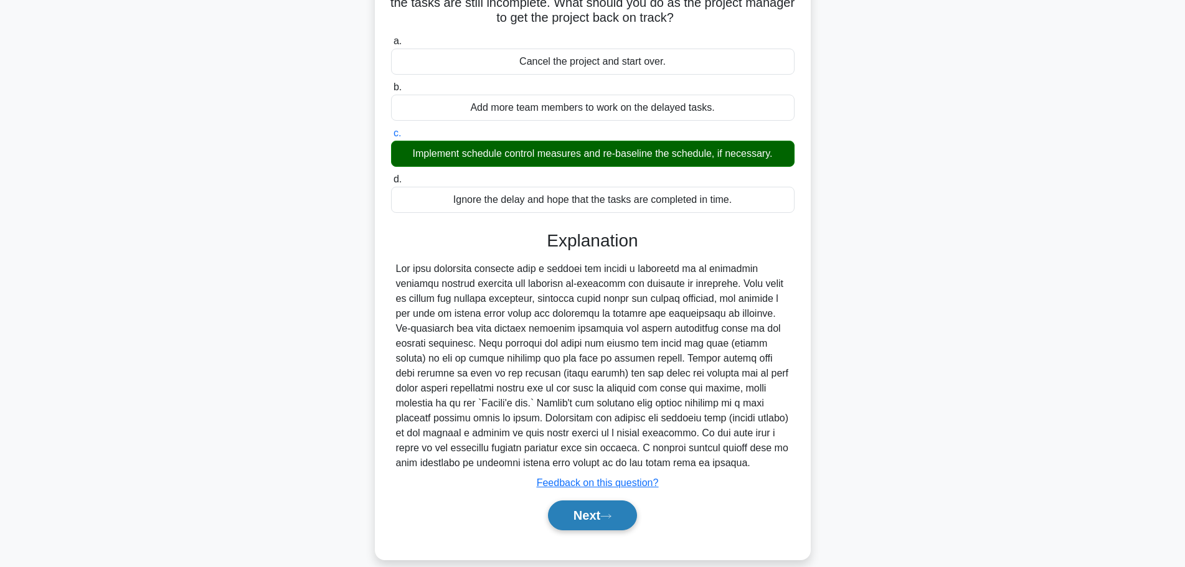
click at [566, 519] on button "Next" at bounding box center [592, 516] width 89 height 30
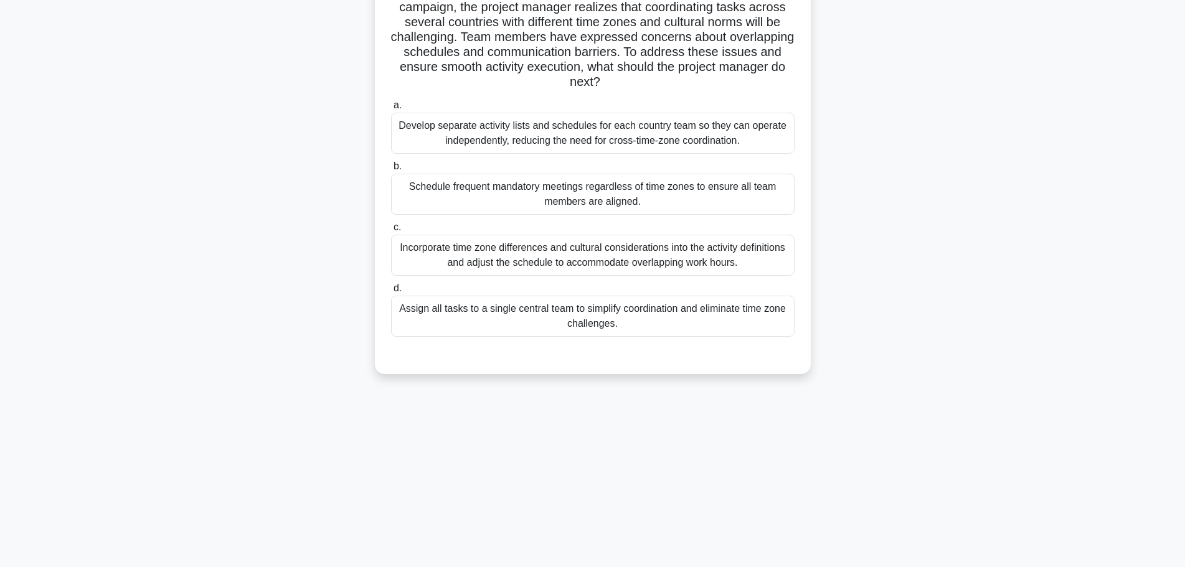
scroll to position [0, 0]
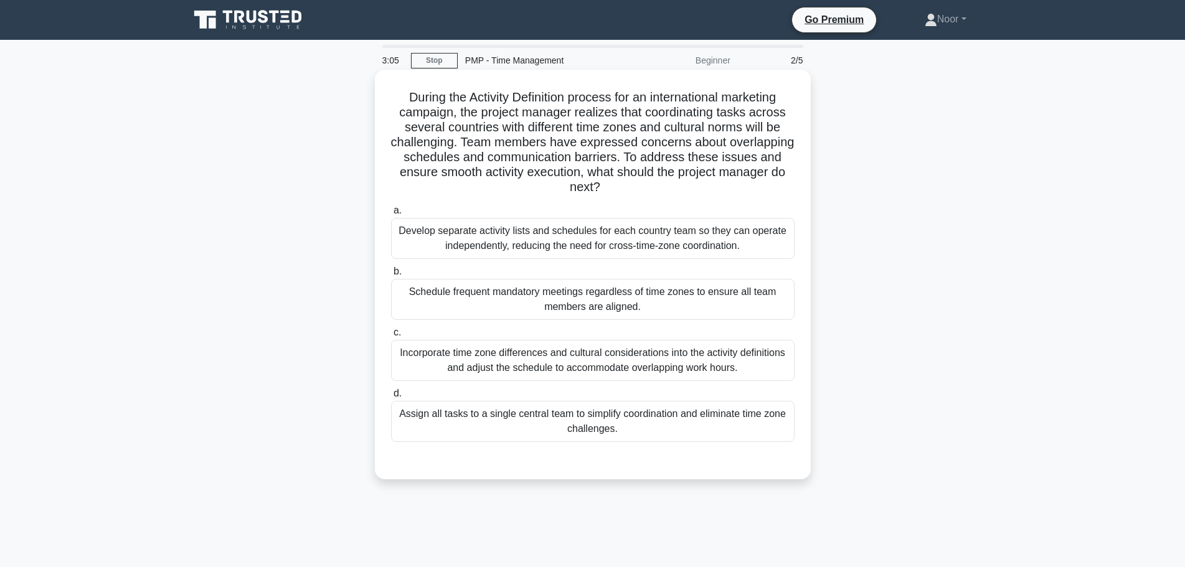
click at [767, 369] on div "Incorporate time zone differences and cultural considerations into the activity…" at bounding box center [593, 360] width 404 height 41
click at [391, 337] on input "c. Incorporate time zone differences and cultural considerations into the activ…" at bounding box center [391, 333] width 0 height 8
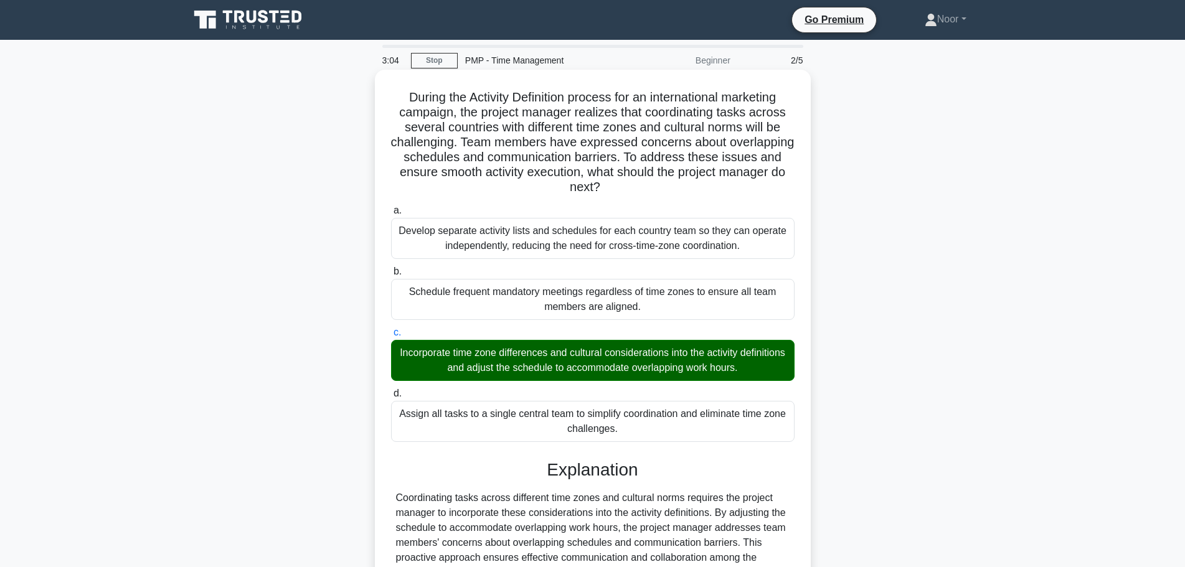
scroll to position [157, 0]
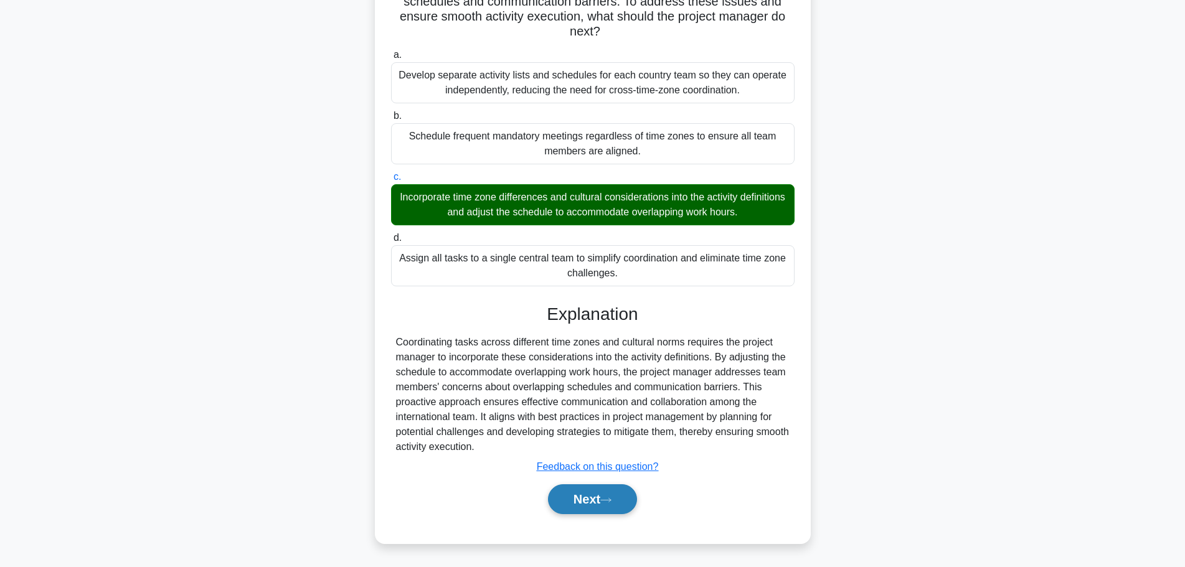
click at [585, 506] on button "Next" at bounding box center [592, 500] width 89 height 30
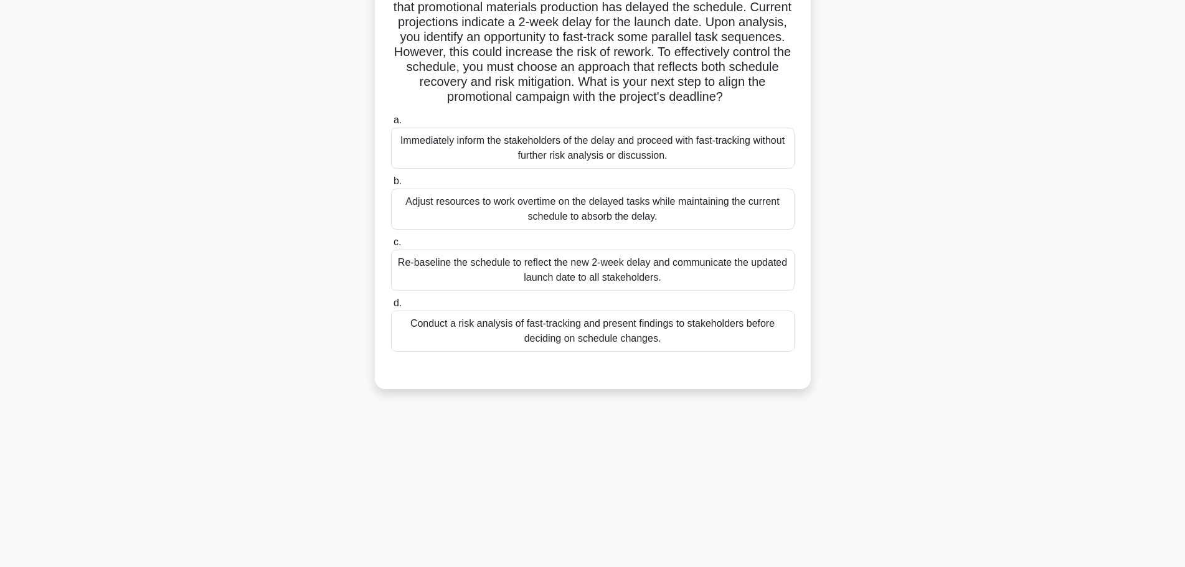
scroll to position [0, 0]
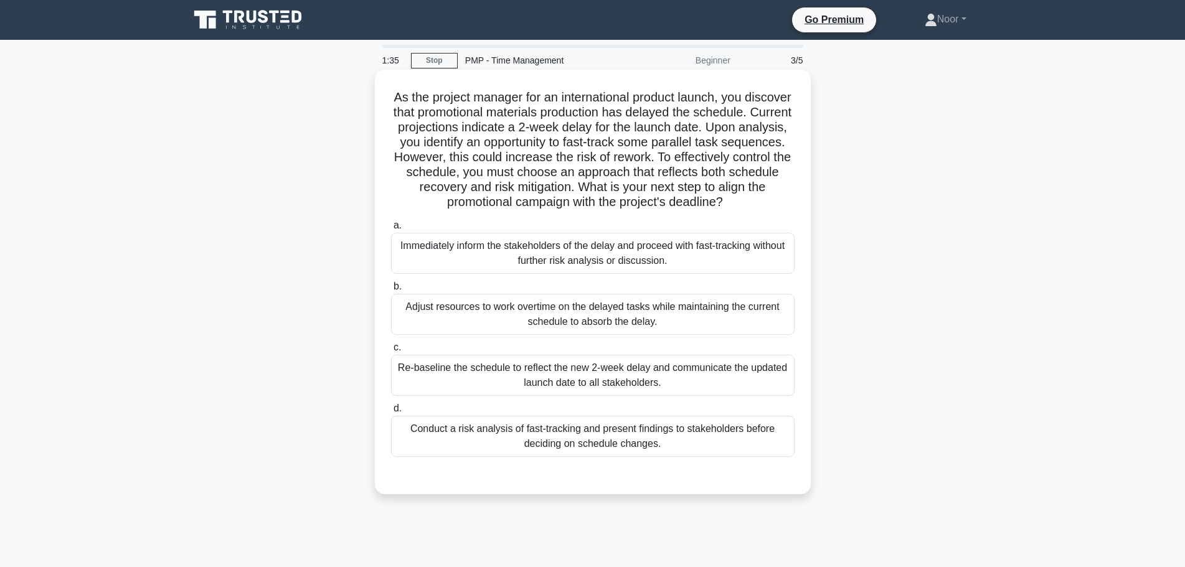
click at [549, 396] on div "Re-baseline the schedule to reflect the new 2-week delay and communicate the up…" at bounding box center [593, 375] width 404 height 41
click at [391, 352] on input "c. Re-baseline the schedule to reflect the new 2-week delay and communicate the…" at bounding box center [391, 348] width 0 height 8
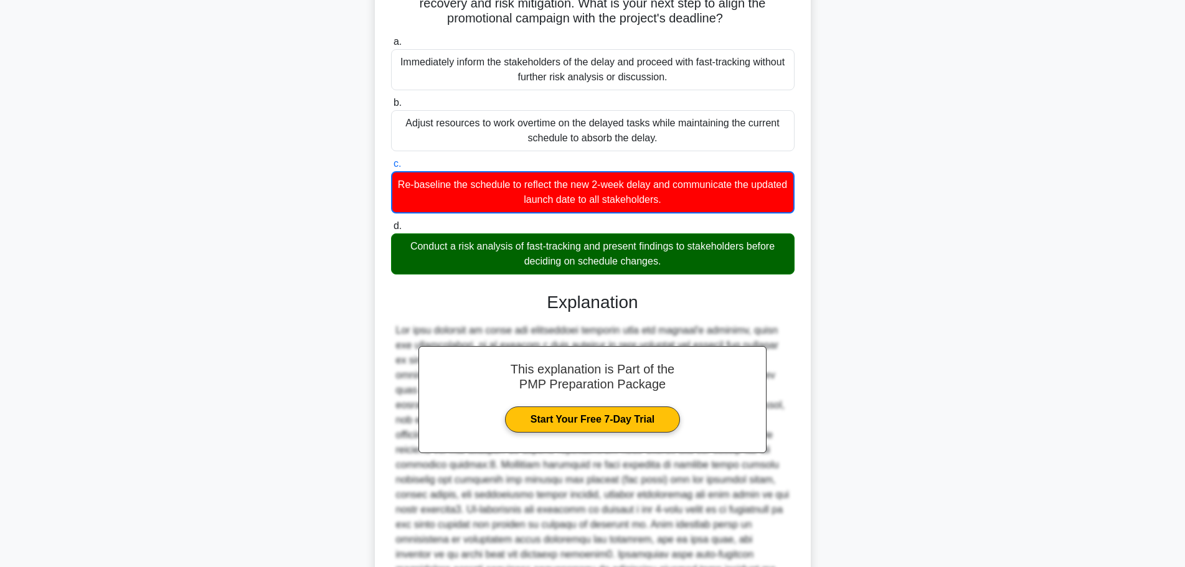
scroll to position [353, 0]
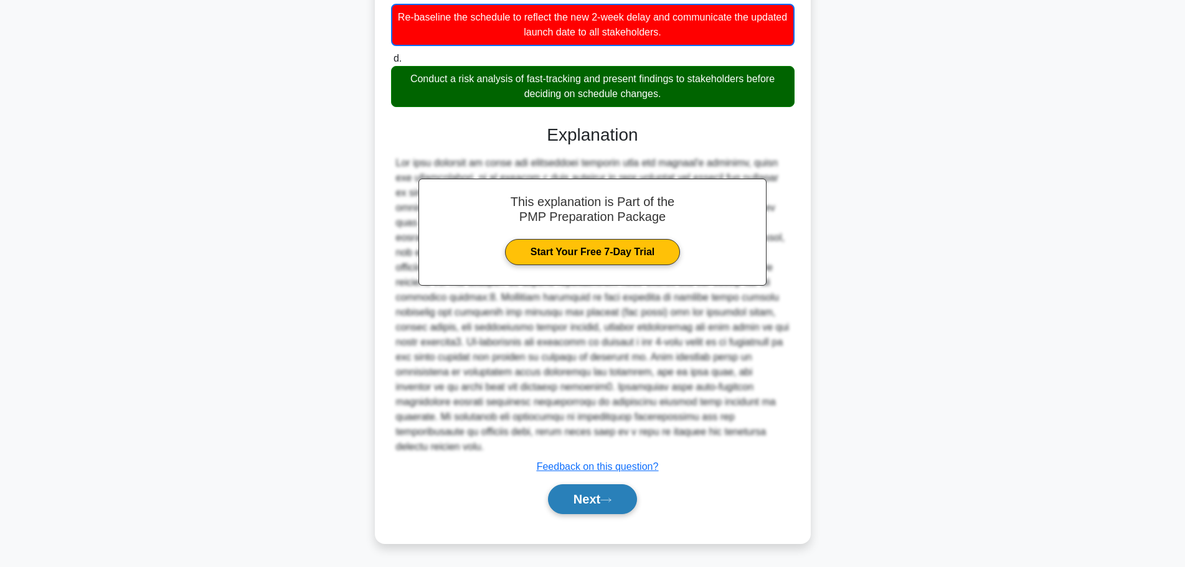
click at [577, 504] on button "Next" at bounding box center [592, 500] width 89 height 30
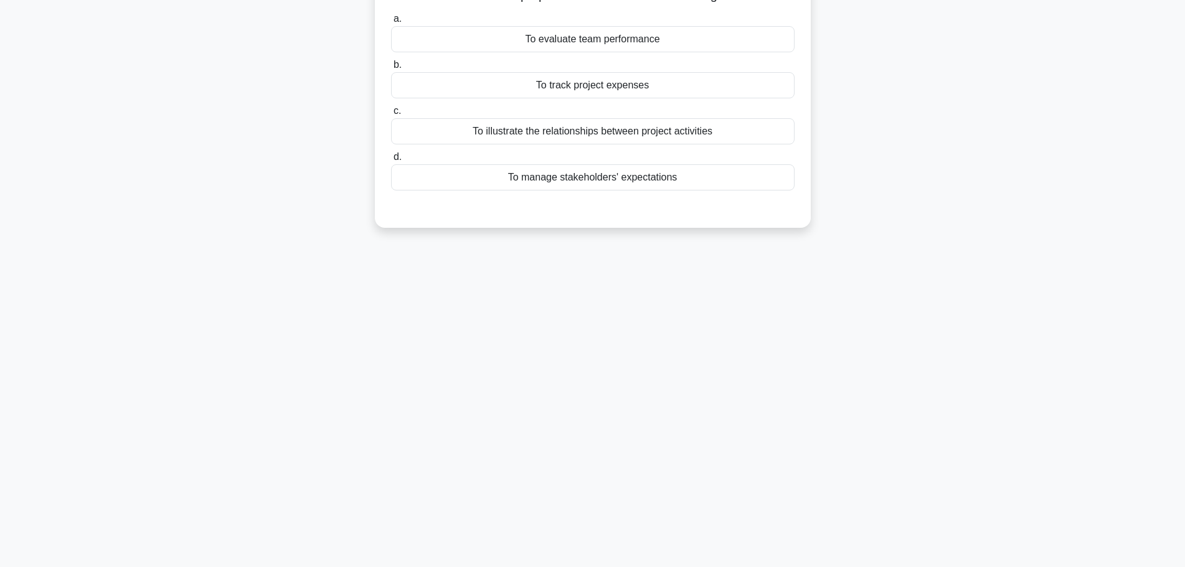
scroll to position [0, 0]
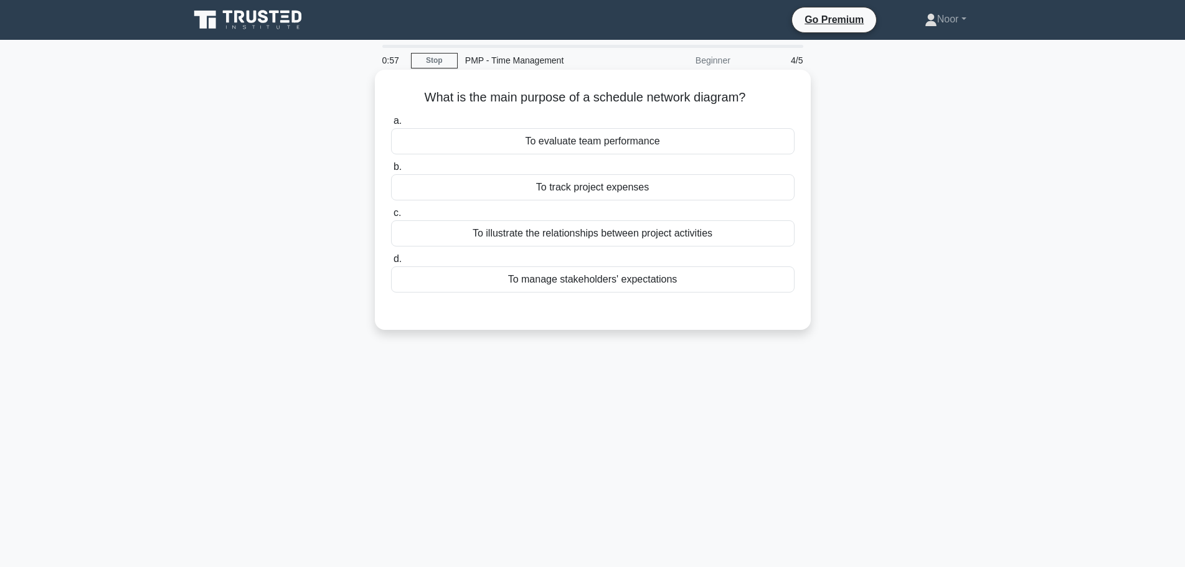
click at [559, 237] on div "To illustrate the relationships between project activities" at bounding box center [593, 233] width 404 height 26
click at [391, 217] on input "c. To illustrate the relationships between project activities" at bounding box center [391, 213] width 0 height 8
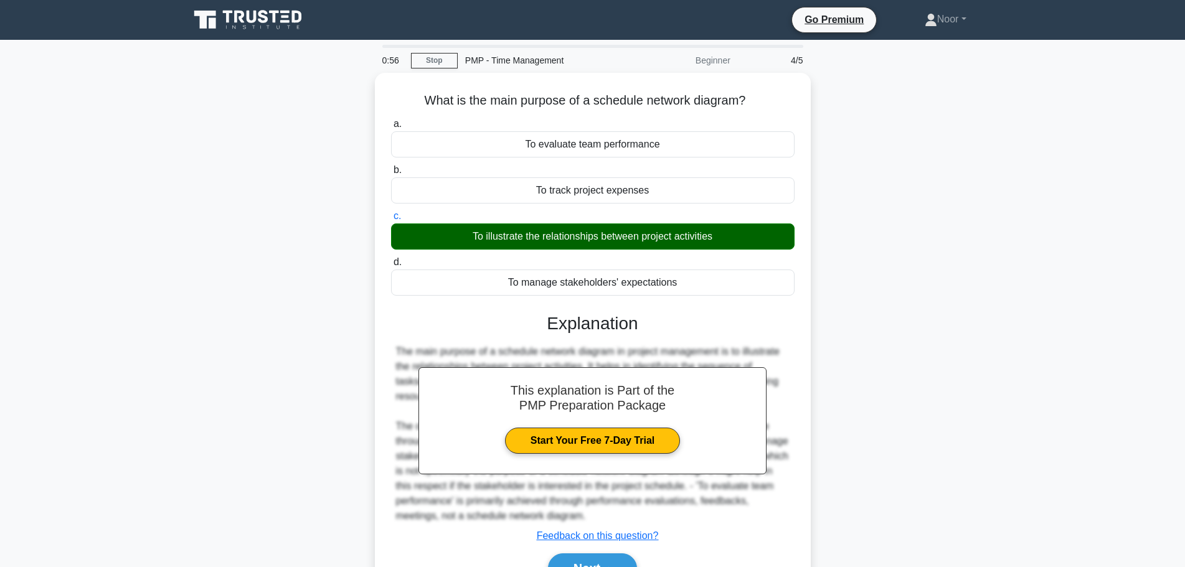
scroll to position [105, 0]
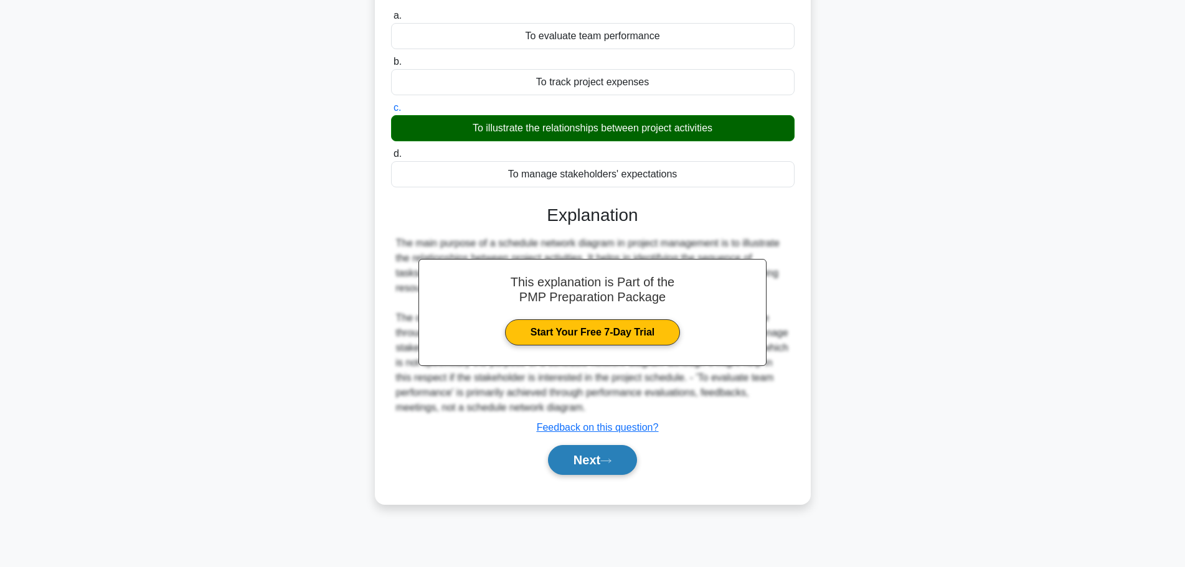
click at [554, 467] on button "Next" at bounding box center [592, 460] width 89 height 30
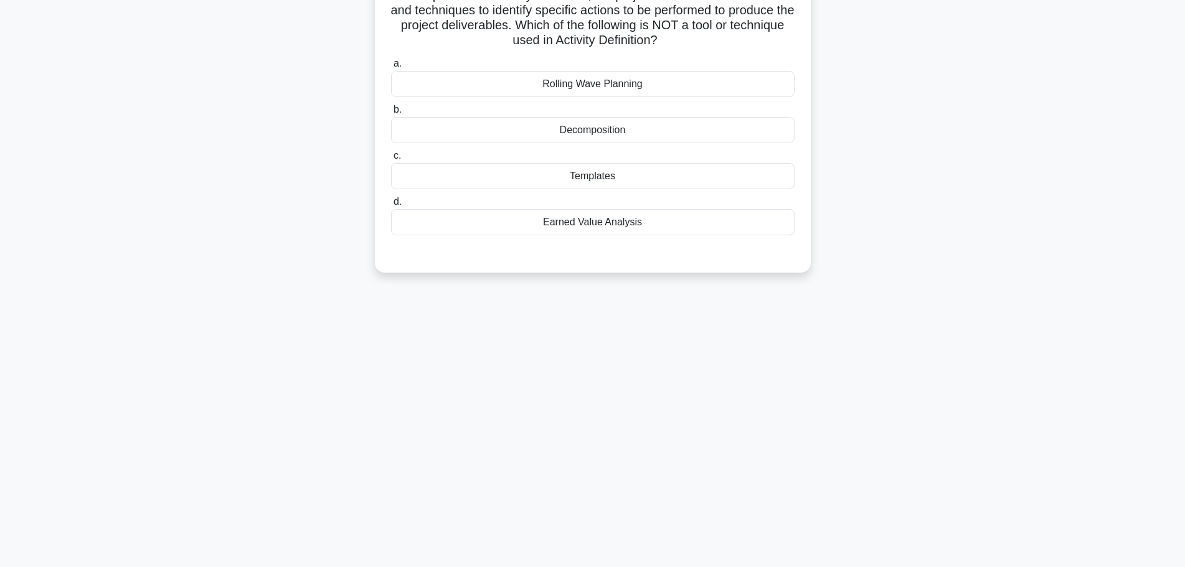
scroll to position [0, 0]
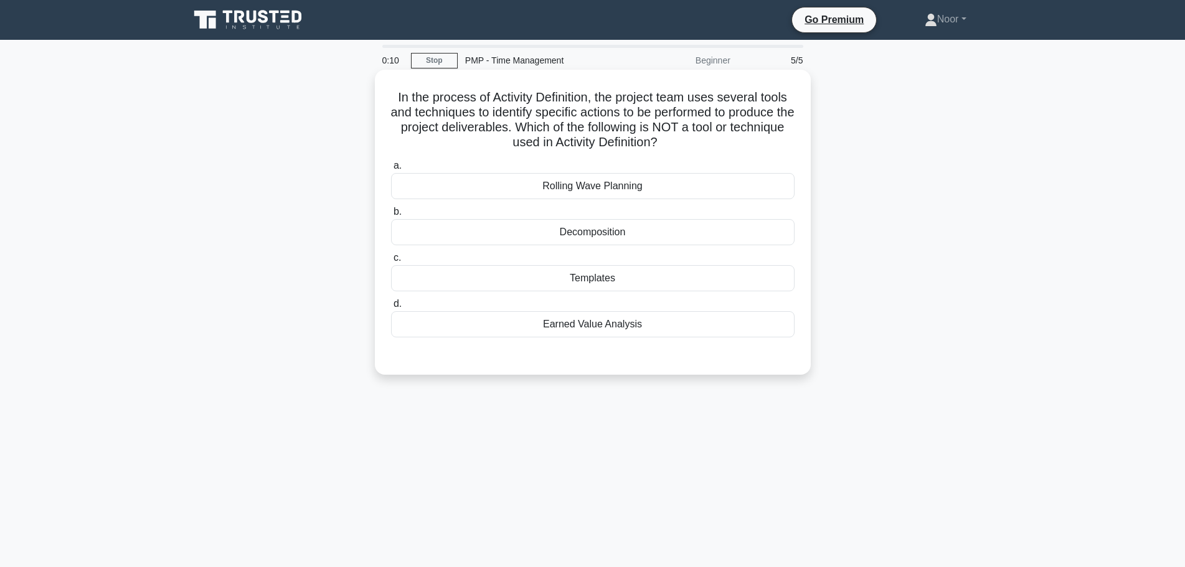
click at [650, 279] on div "Templates" at bounding box center [593, 278] width 404 height 26
click at [391, 262] on input "c. Templates" at bounding box center [391, 258] width 0 height 8
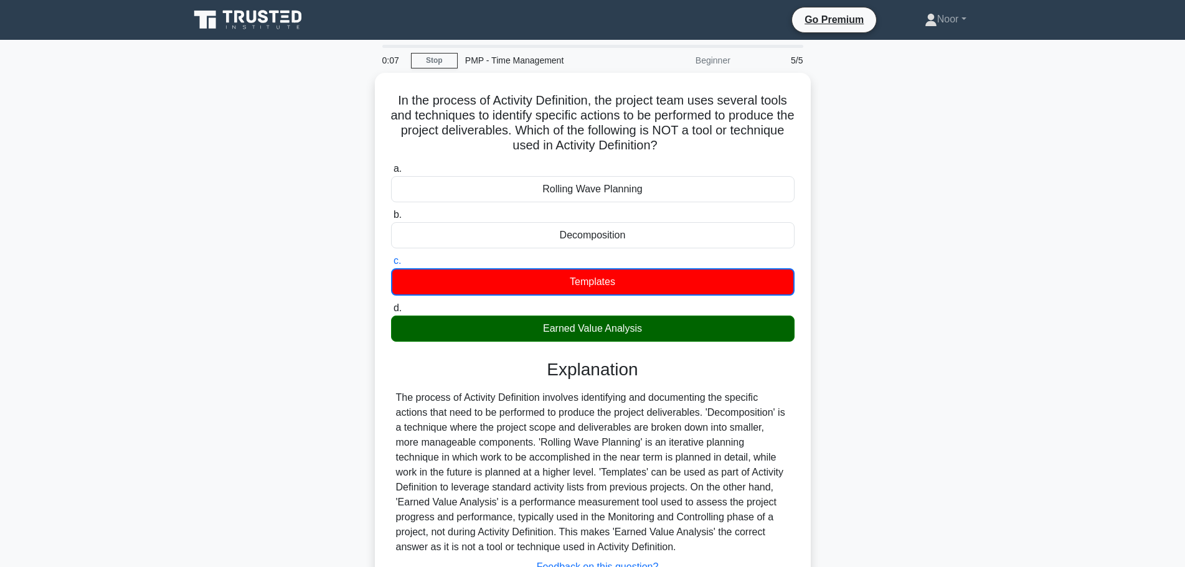
scroll to position [105, 0]
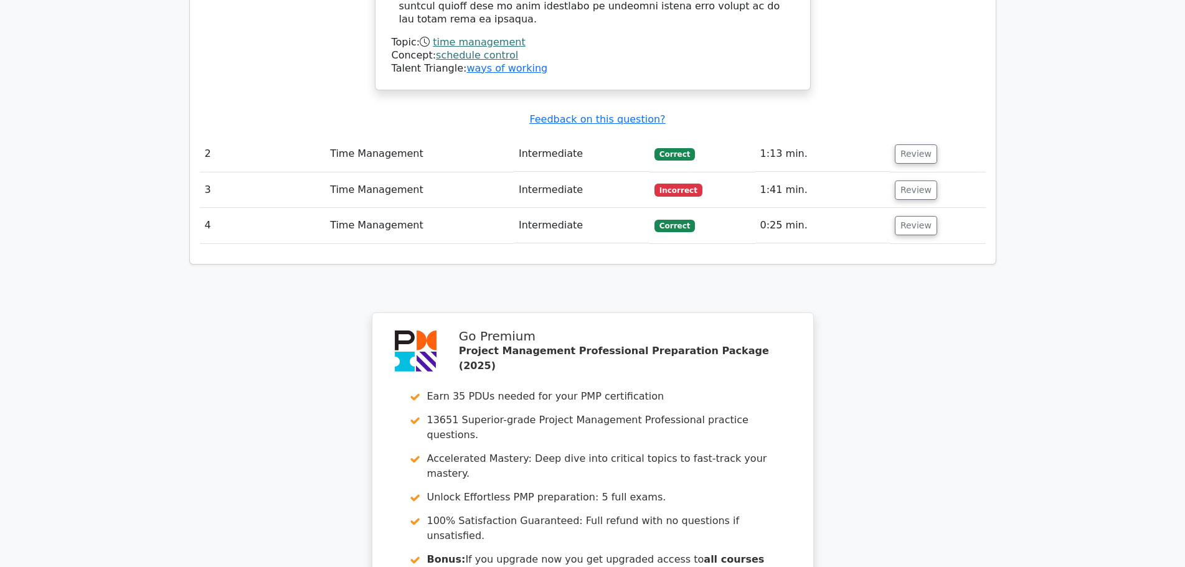
scroll to position [1753, 0]
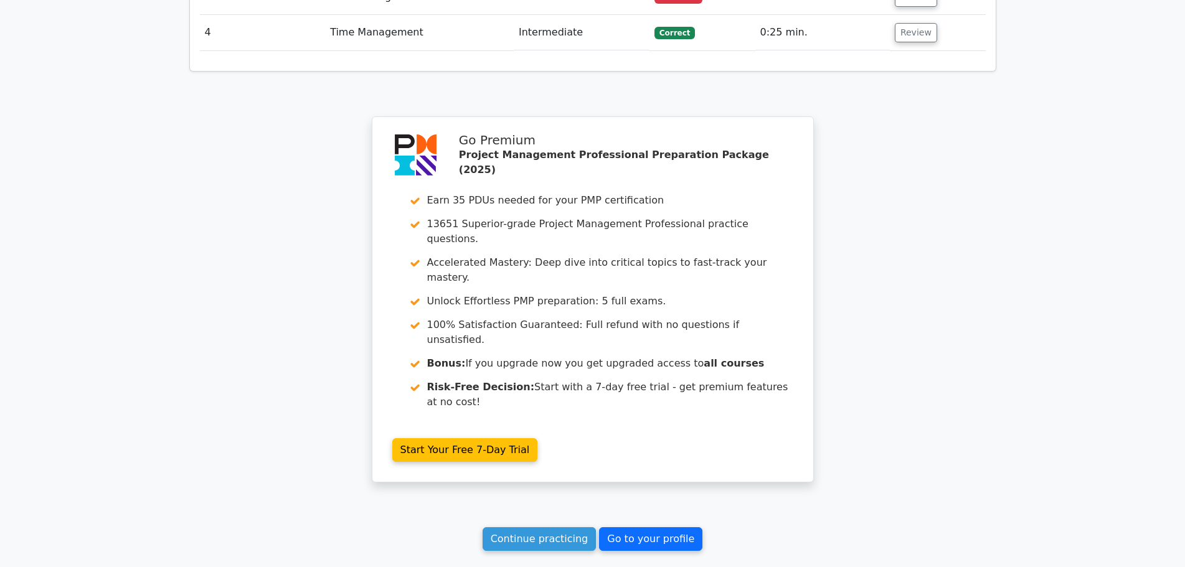
click at [609, 528] on link "Go to your profile" at bounding box center [650, 540] width 103 height 24
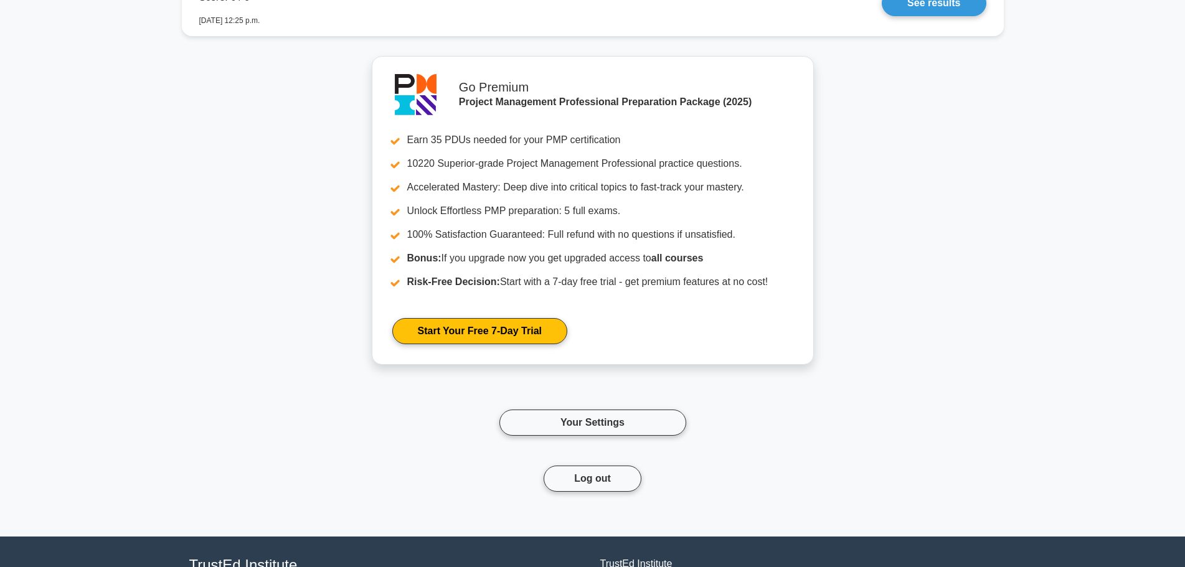
scroll to position [1540, 0]
